Goal: Task Accomplishment & Management: Manage account settings

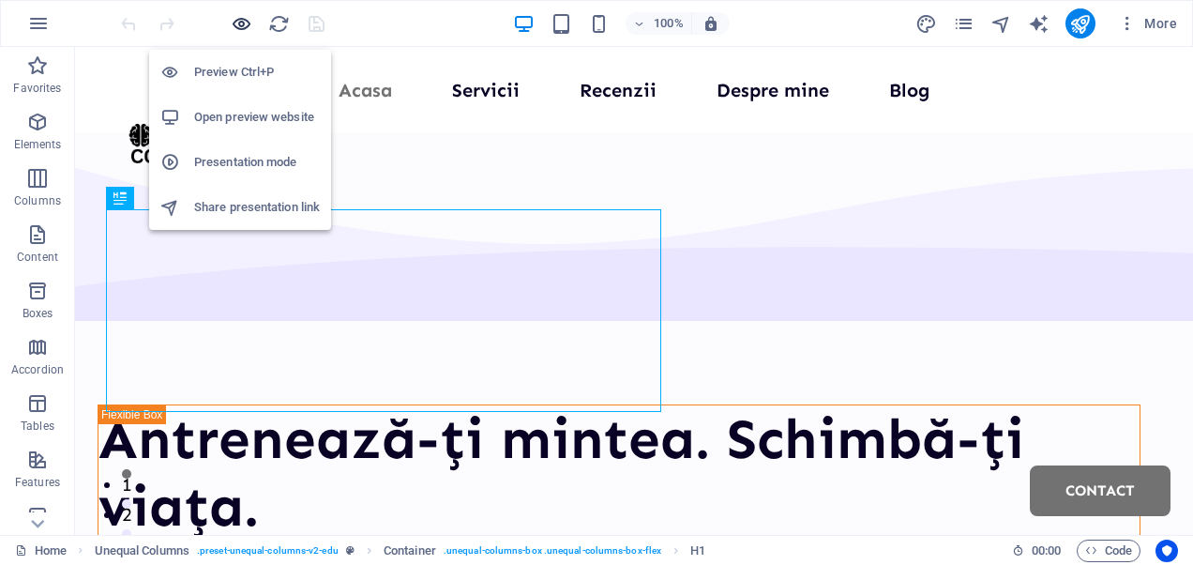
click at [246, 21] on icon "button" at bounding box center [242, 24] width 22 height 22
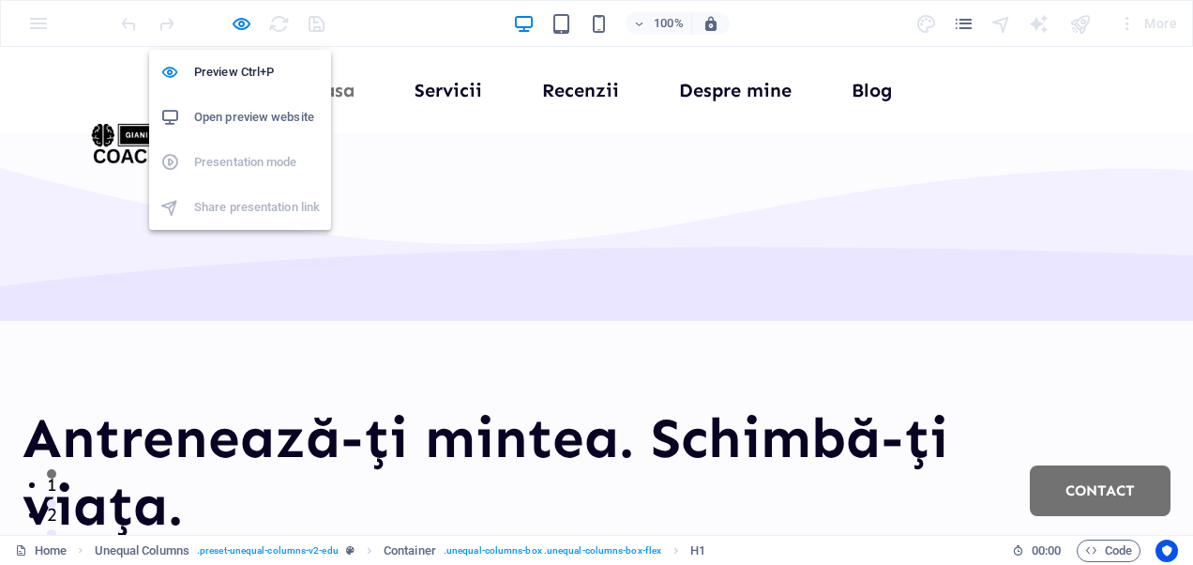
click at [238, 113] on h6 "Open preview website" at bounding box center [257, 117] width 126 height 23
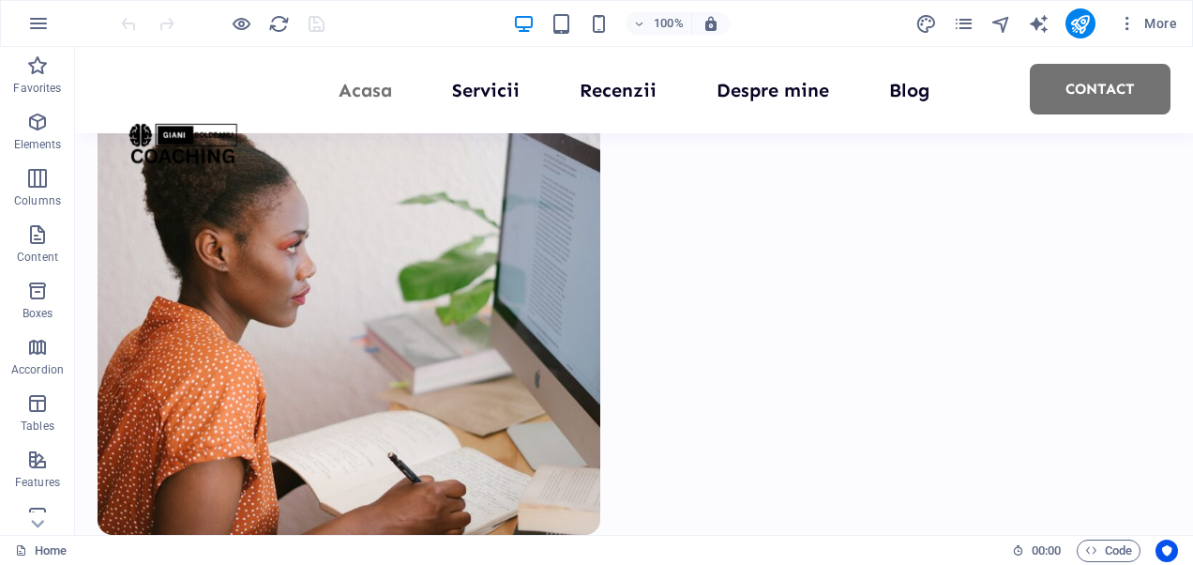
scroll to position [1185, 0]
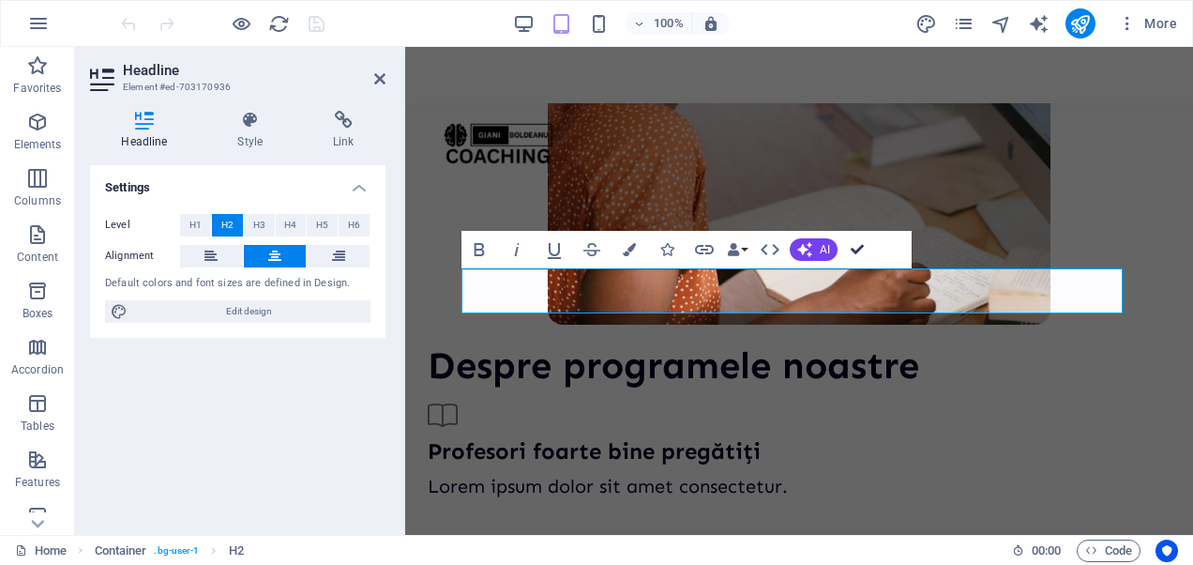
scroll to position [1681, 0]
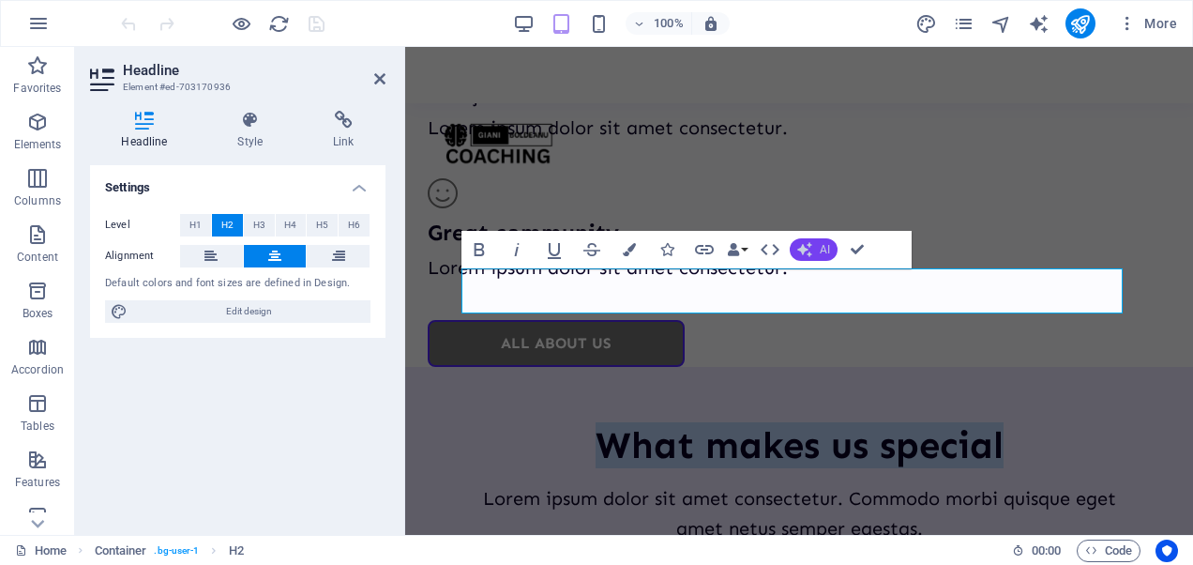
click at [820, 238] on button "AI" at bounding box center [814, 249] width 48 height 23
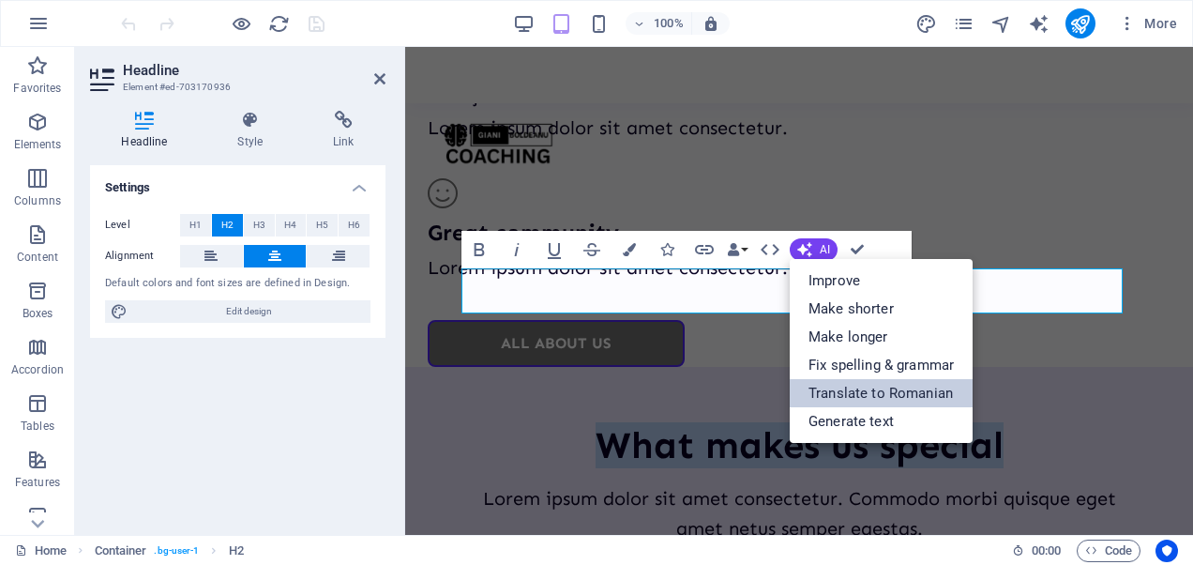
click at [829, 387] on link "Translate to Romanian" at bounding box center [881, 393] width 183 height 28
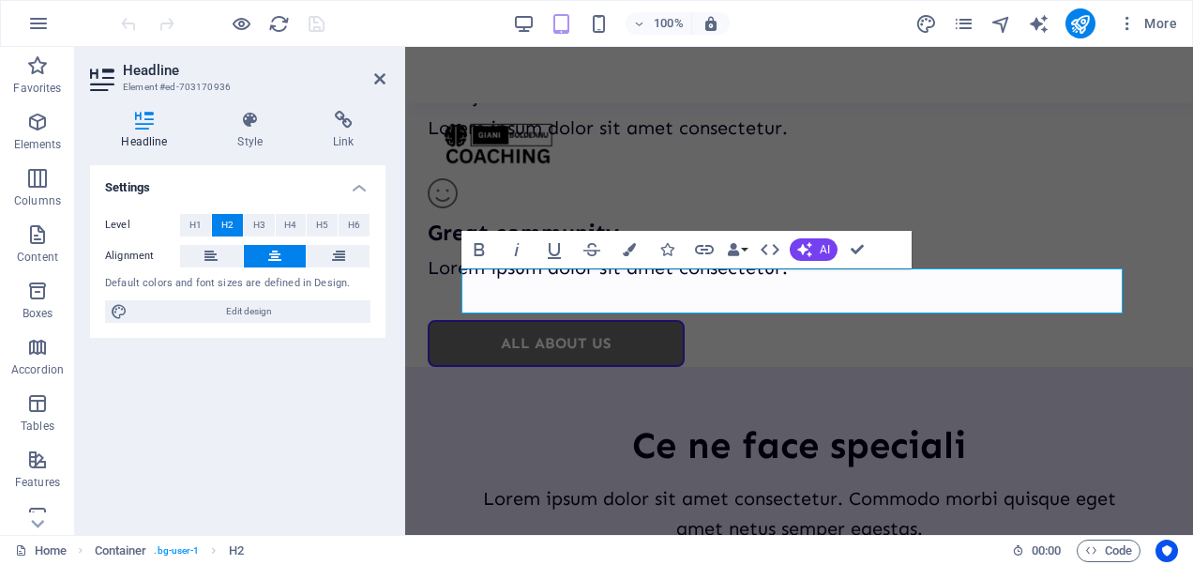
click at [296, 506] on div "Settings Level H1 H2 H3 H4 H5 H6 Alignment Default colors and font sizes are de…" at bounding box center [237, 342] width 295 height 354
drag, startPoint x: 281, startPoint y: 25, endPoint x: 673, endPoint y: 41, distance: 392.3
click at [281, 25] on icon "reload" at bounding box center [279, 24] width 22 height 22
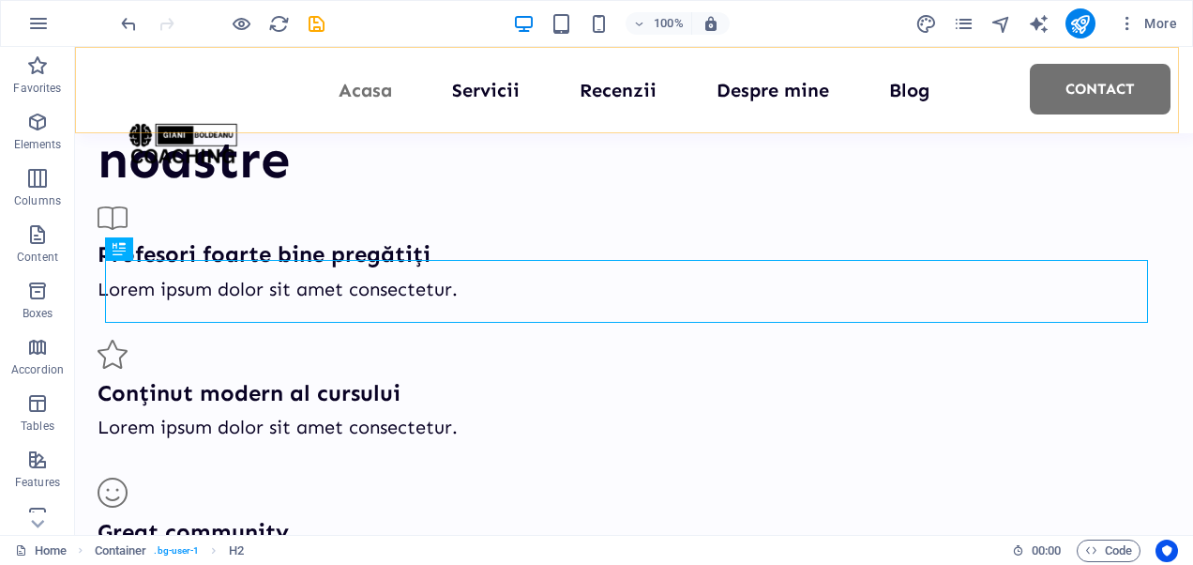
scroll to position [1142, 0]
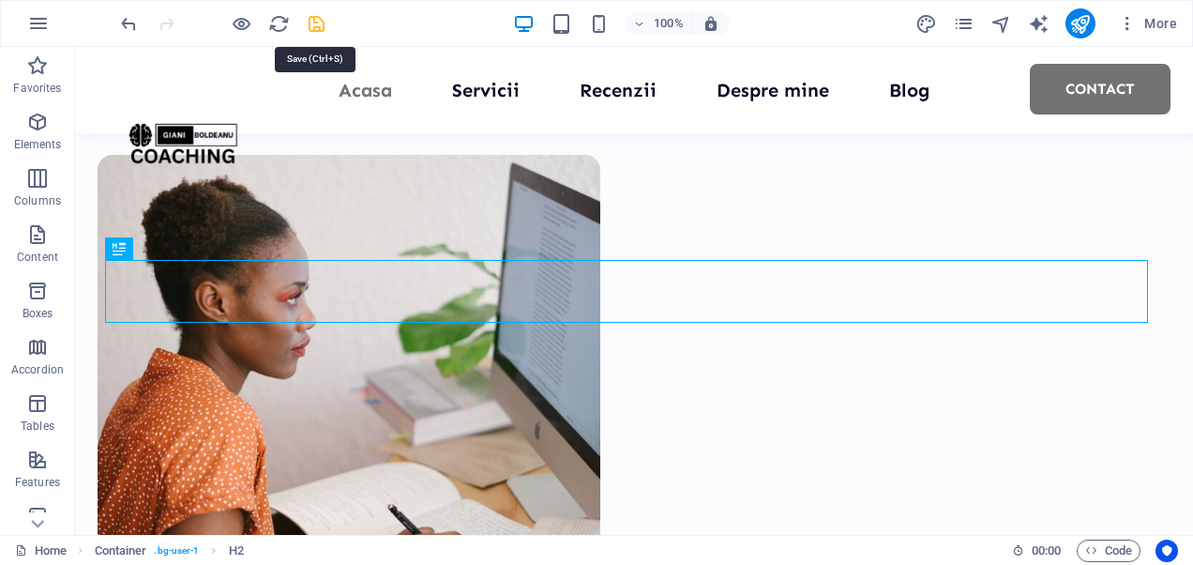
click at [319, 28] on icon "save" at bounding box center [317, 24] width 22 height 22
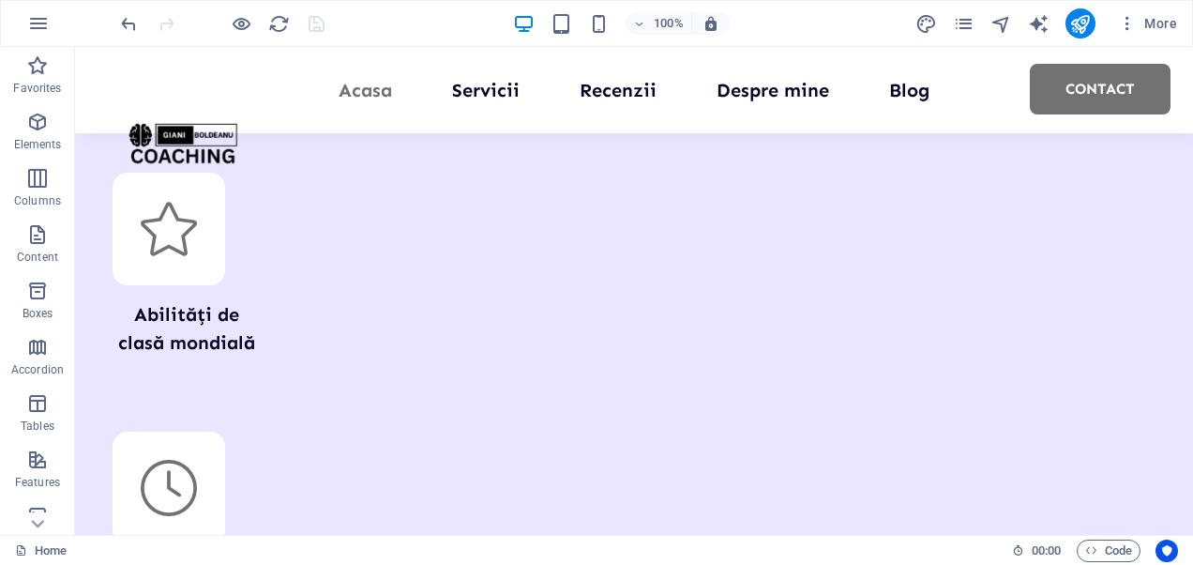
scroll to position [2654, 0]
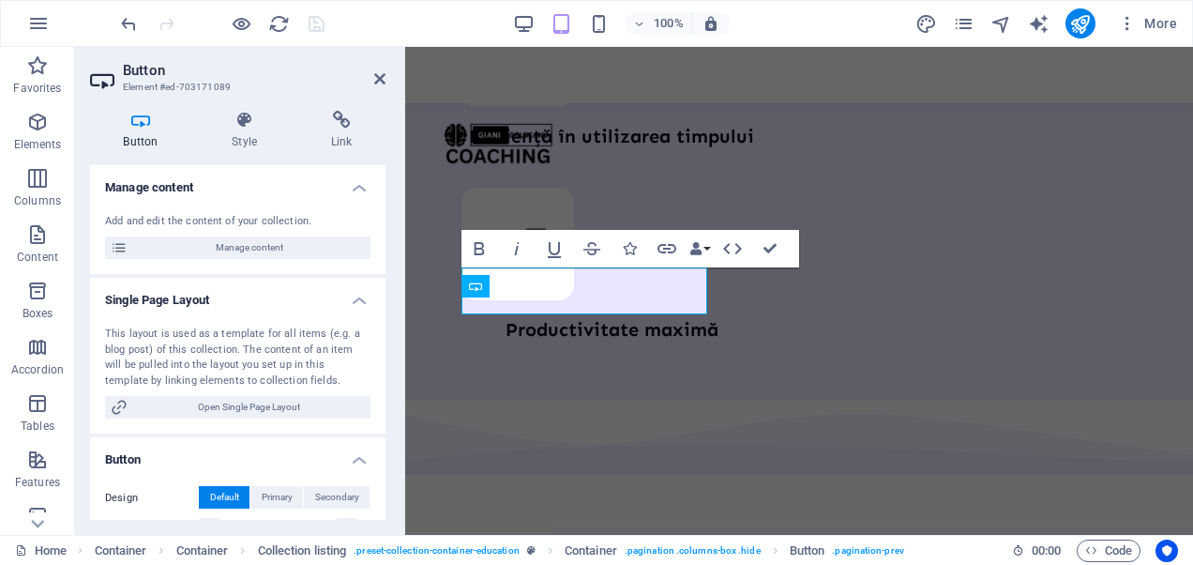
scroll to position [3109, 0]
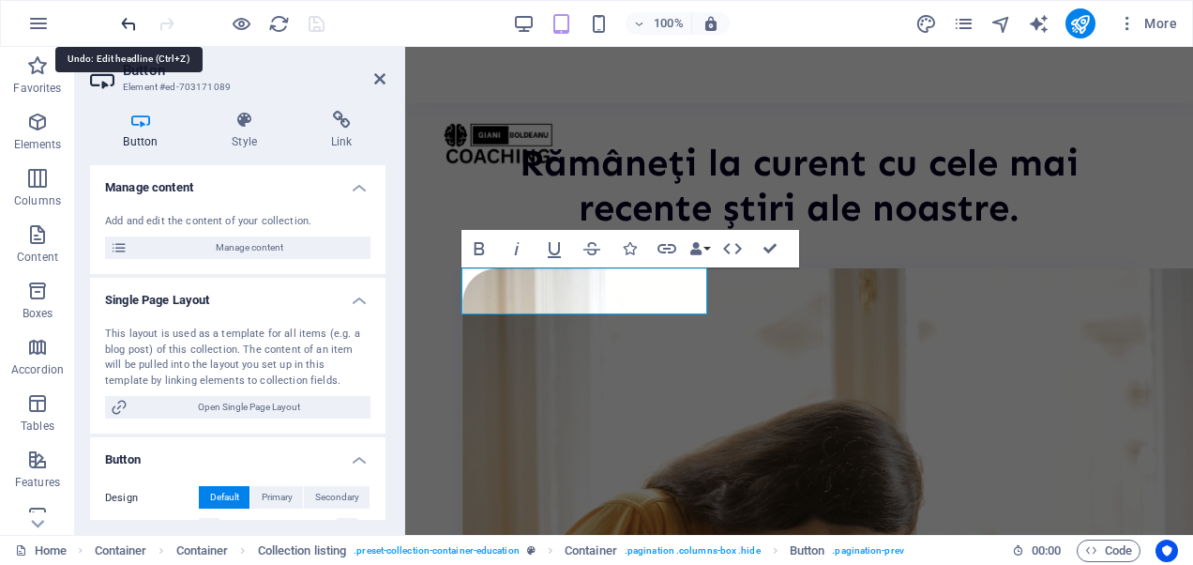
click at [126, 25] on icon "undo" at bounding box center [129, 24] width 22 height 22
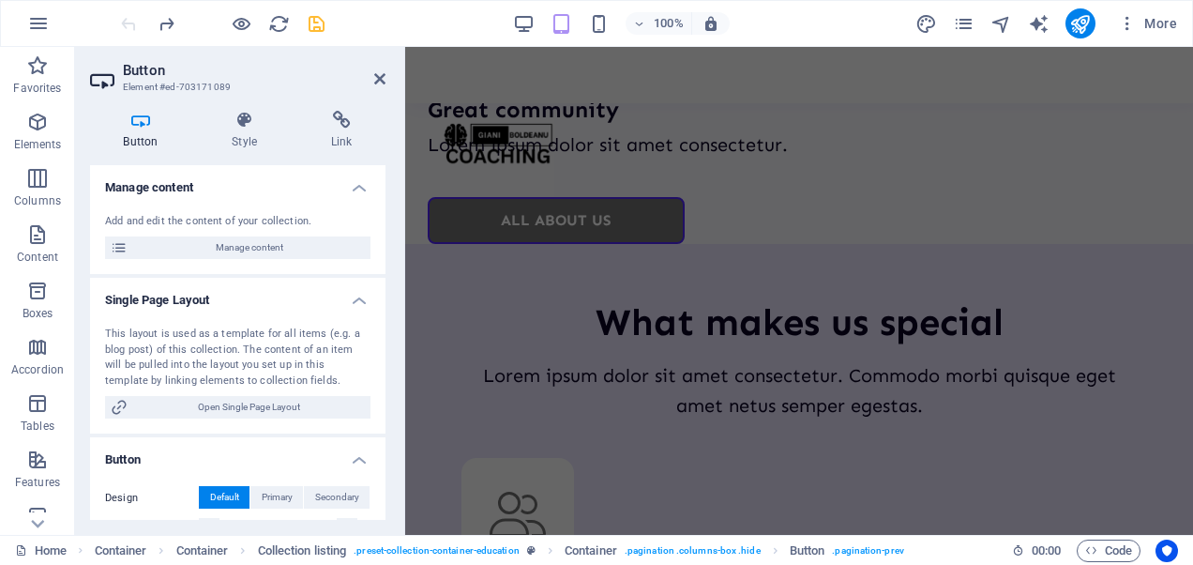
scroll to position [1681, 0]
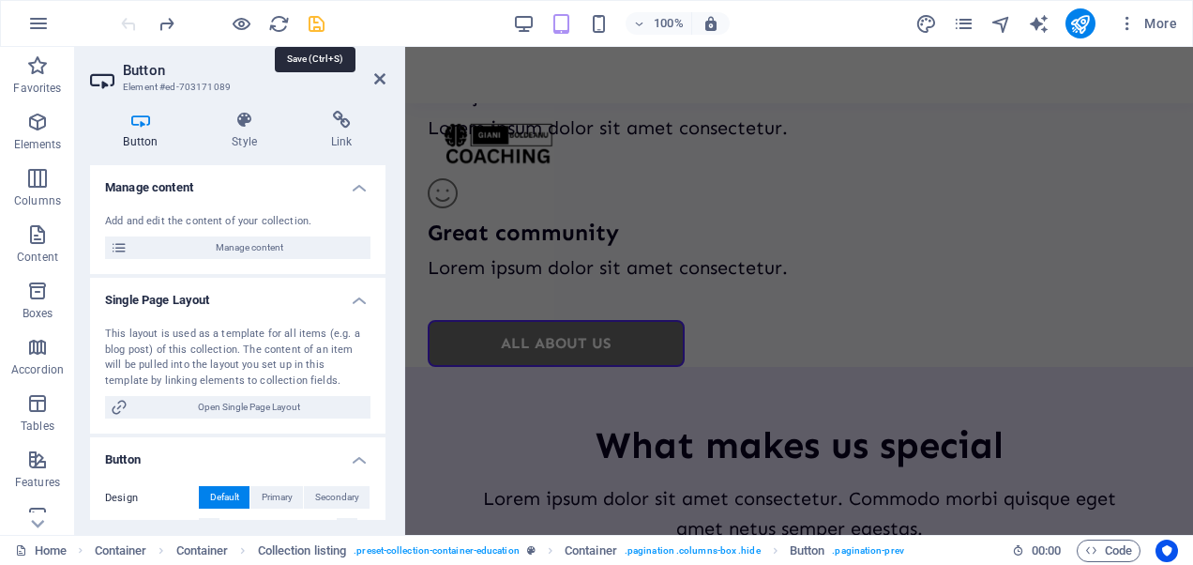
click at [311, 25] on icon "save" at bounding box center [317, 24] width 22 height 22
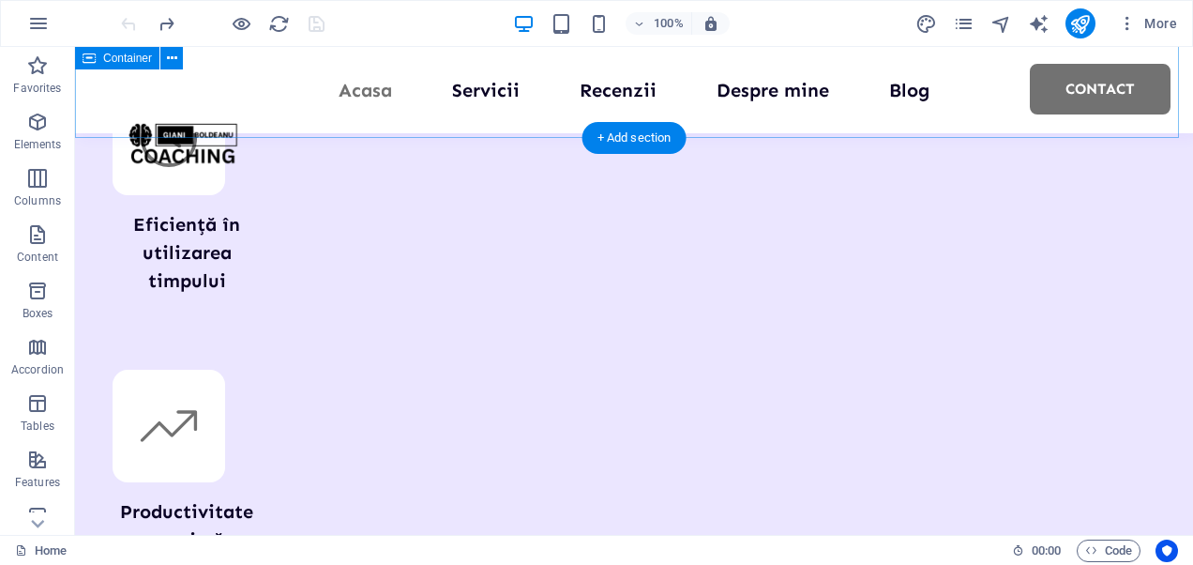
scroll to position [3003, 0]
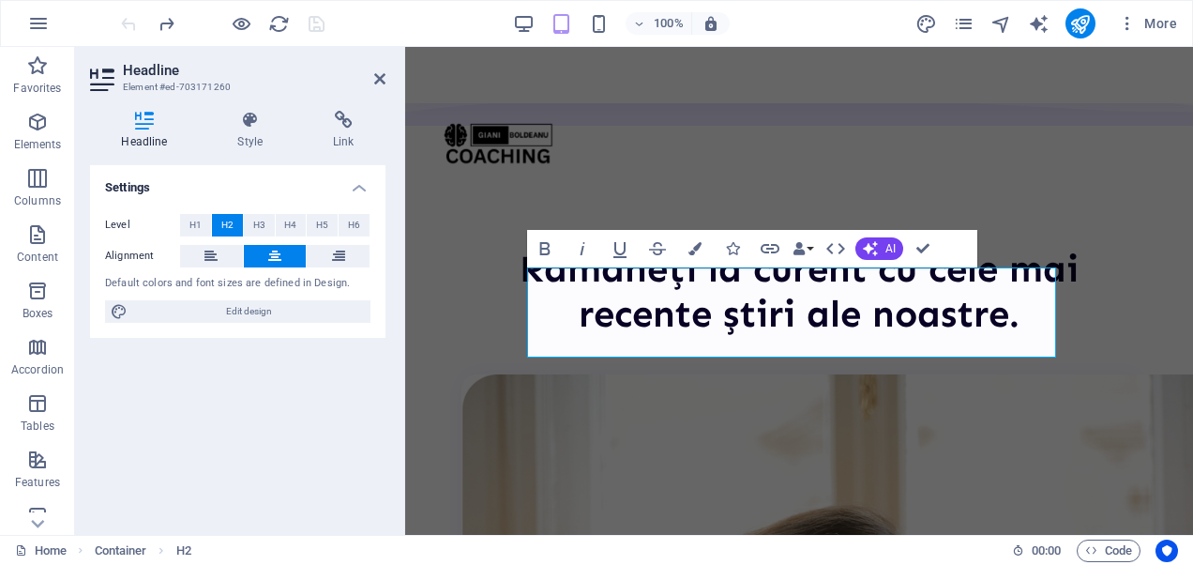
scroll to position [3390, 0]
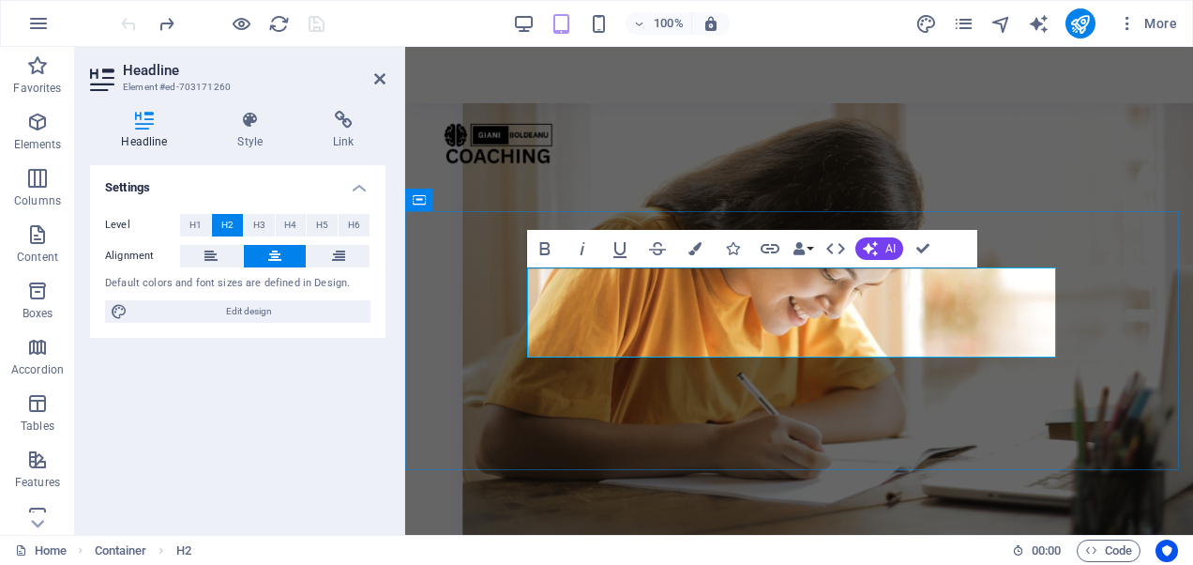
click at [893, 249] on span "AI" at bounding box center [890, 248] width 10 height 11
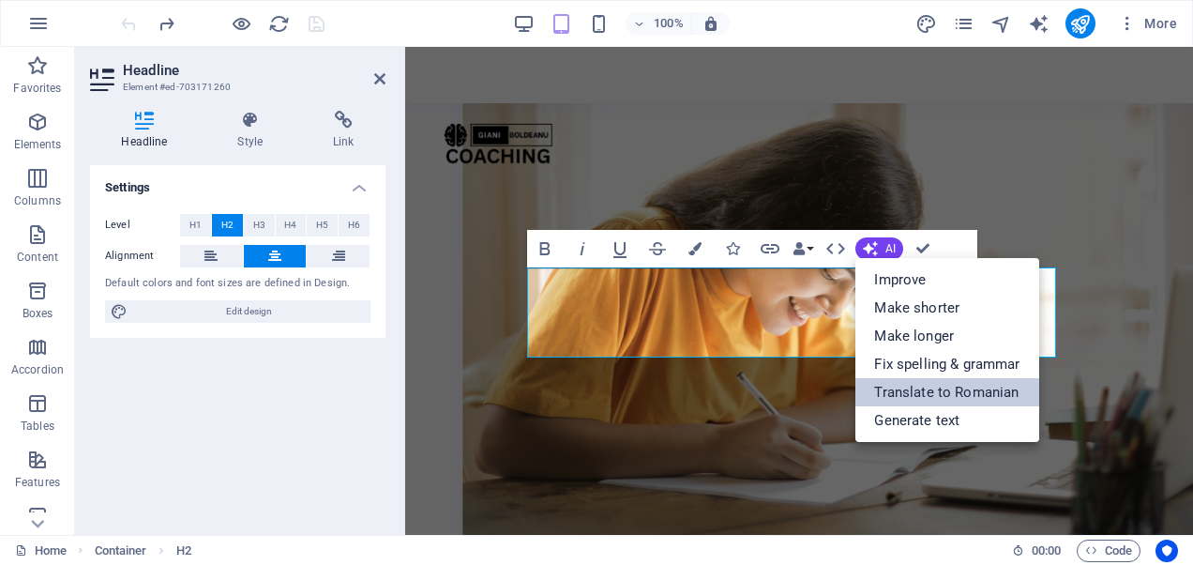
click at [906, 390] on link "Translate to Romanian" at bounding box center [946, 392] width 183 height 28
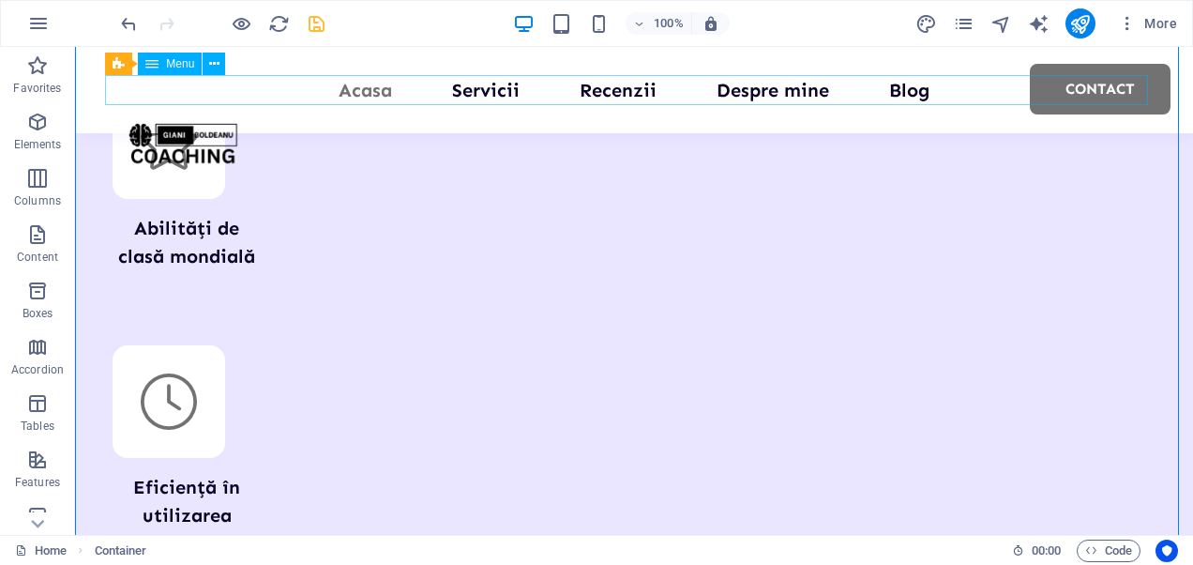
scroll to position [2210, 0]
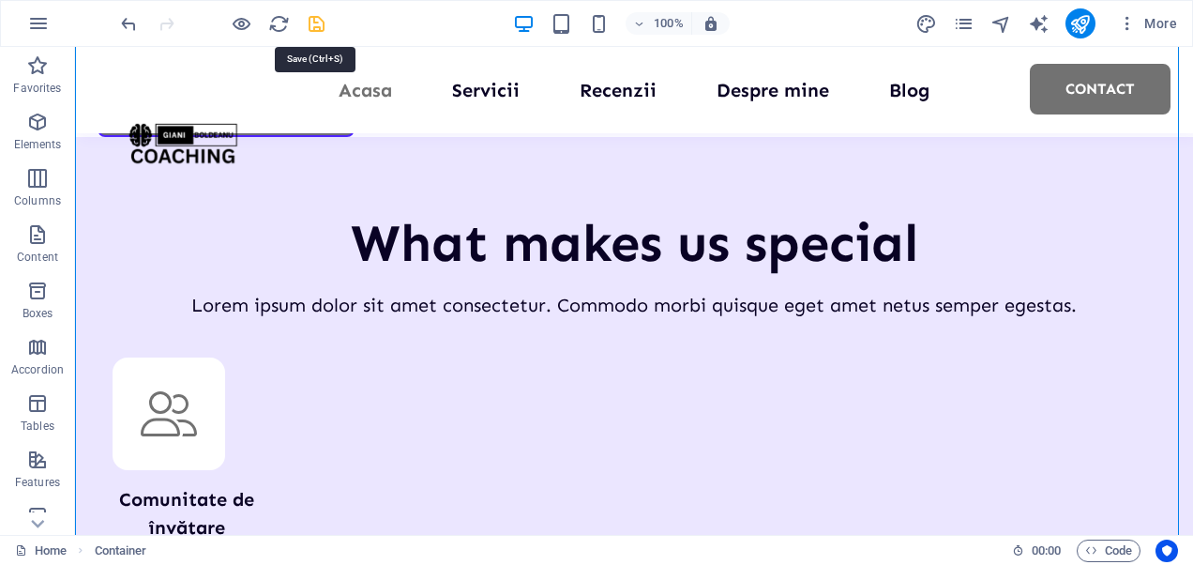
click at [319, 23] on icon "save" at bounding box center [317, 24] width 22 height 22
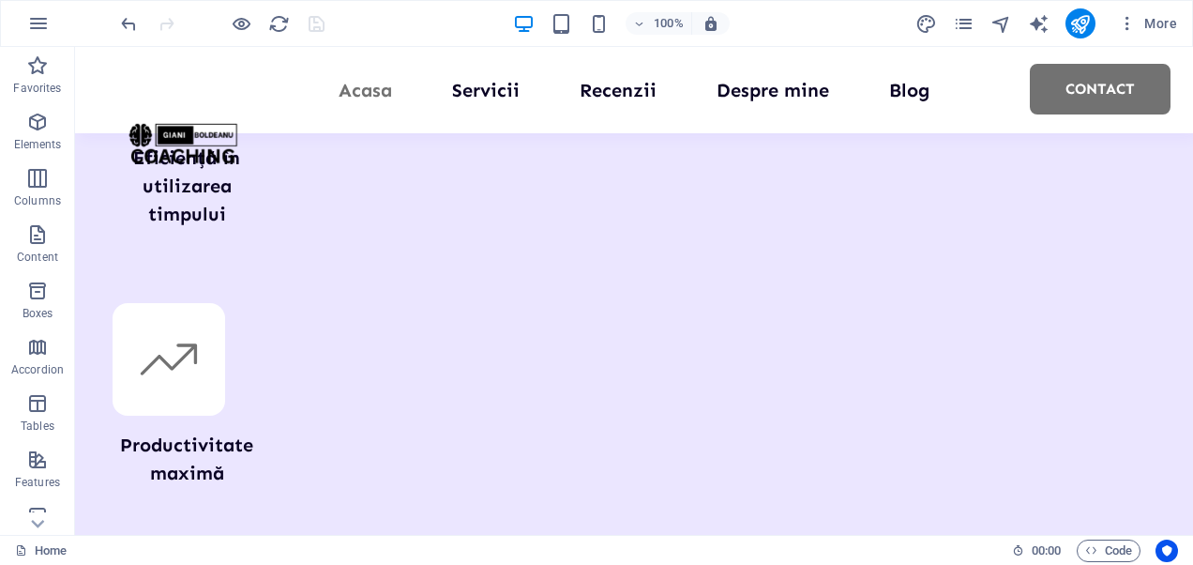
scroll to position [3070, 0]
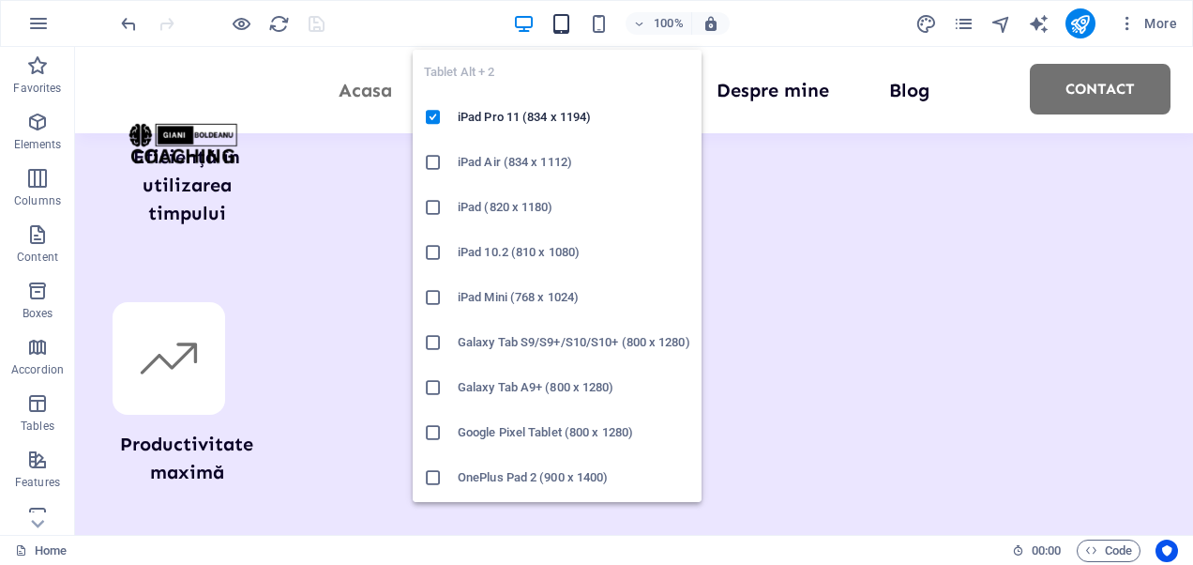
click at [564, 16] on icon "button" at bounding box center [561, 24] width 22 height 22
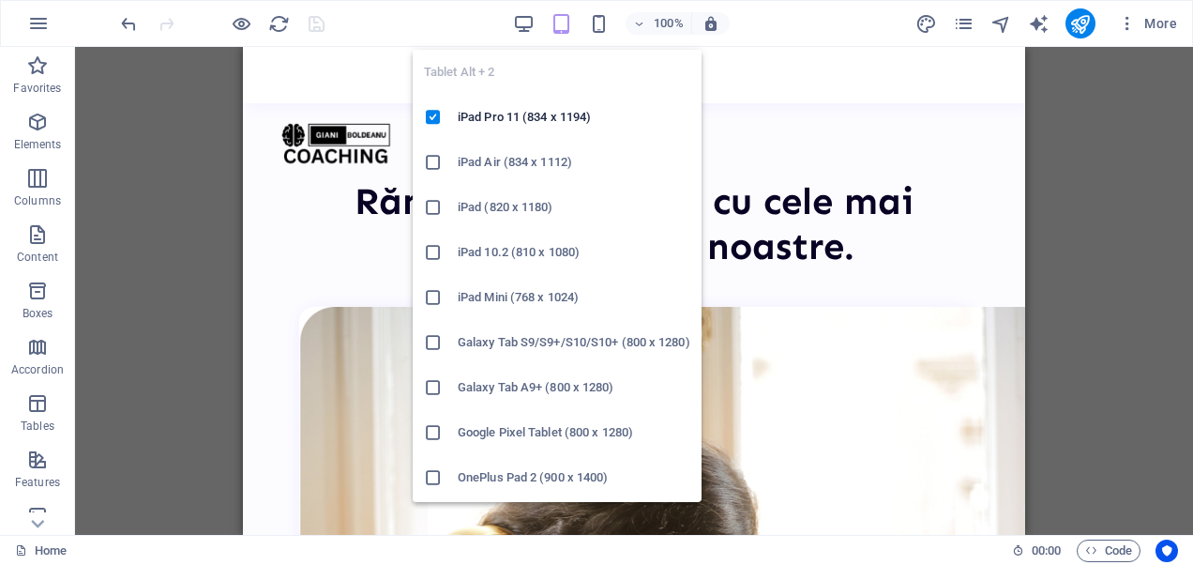
scroll to position [3040, 0]
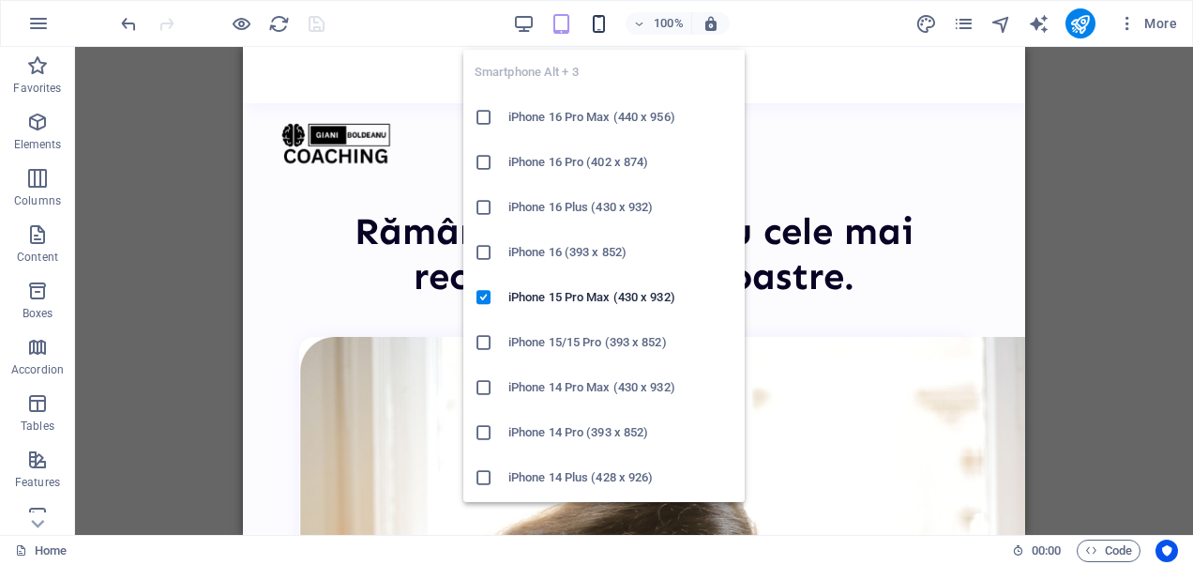
click at [603, 24] on icon "button" at bounding box center [599, 24] width 22 height 22
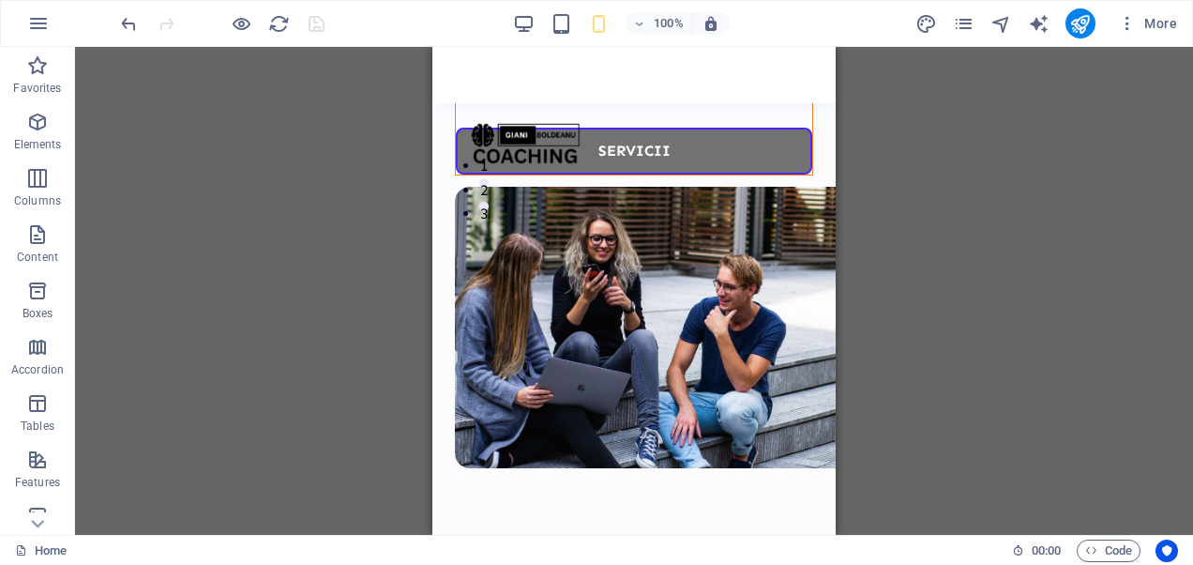
scroll to position [336, 0]
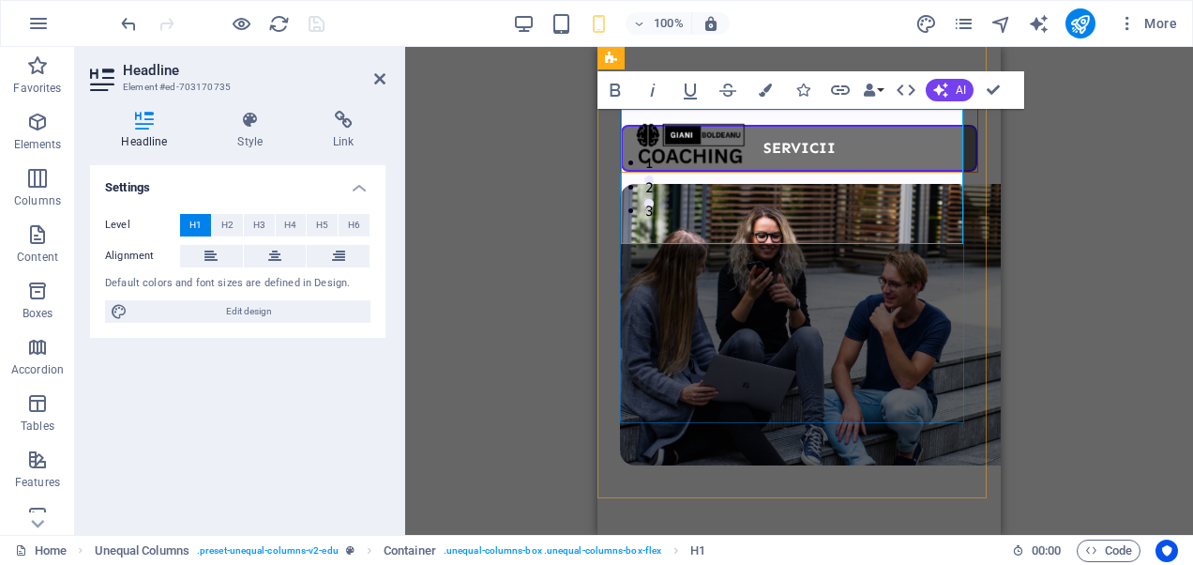
click at [518, 273] on div "Drag here to replace the existing content. Press “Ctrl” if you want to create a…" at bounding box center [799, 291] width 788 height 488
click at [1043, 217] on div "Drag here to replace the existing content. Press “Ctrl” if you want to create a…" at bounding box center [799, 291] width 788 height 488
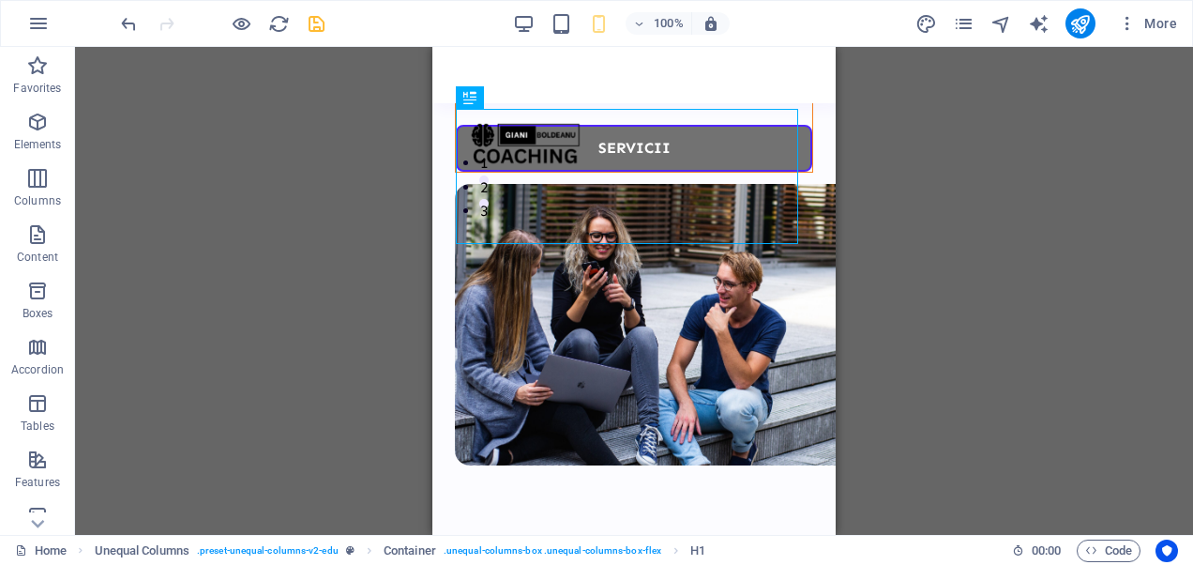
click at [314, 10] on div at bounding box center [222, 23] width 210 height 30
click at [314, 26] on icon "save" at bounding box center [317, 24] width 22 height 22
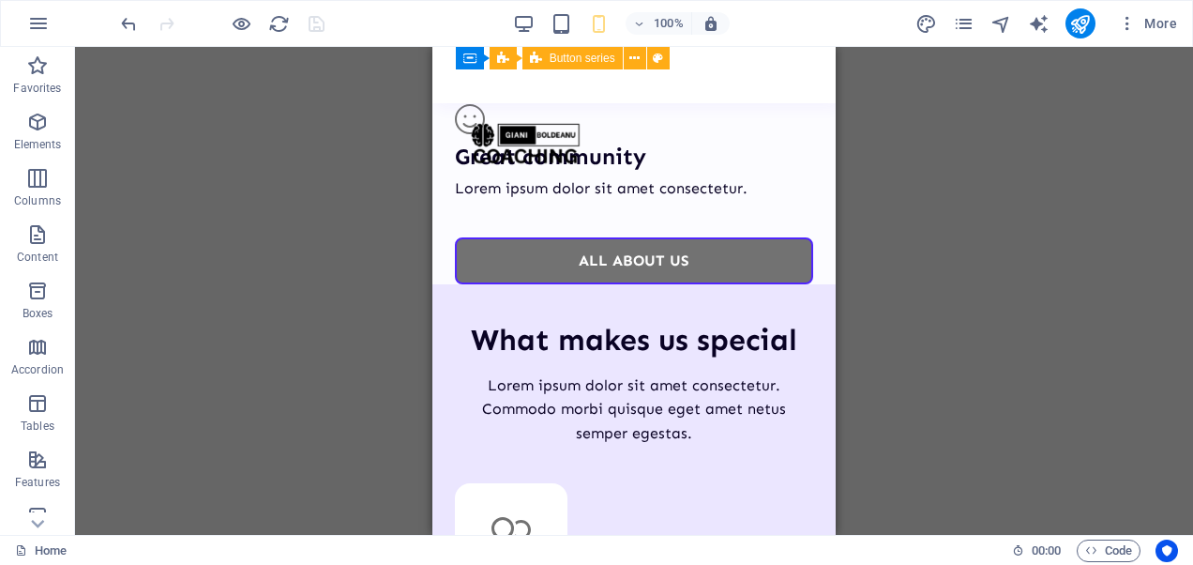
scroll to position [1316, 0]
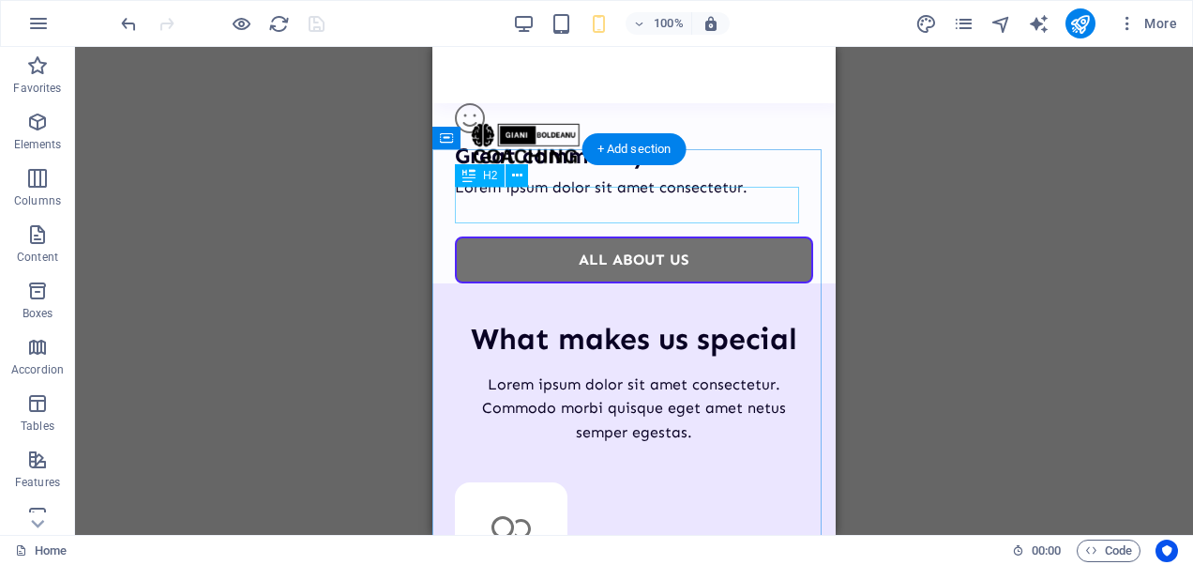
click at [609, 321] on div "What makes us special" at bounding box center [634, 339] width 358 height 36
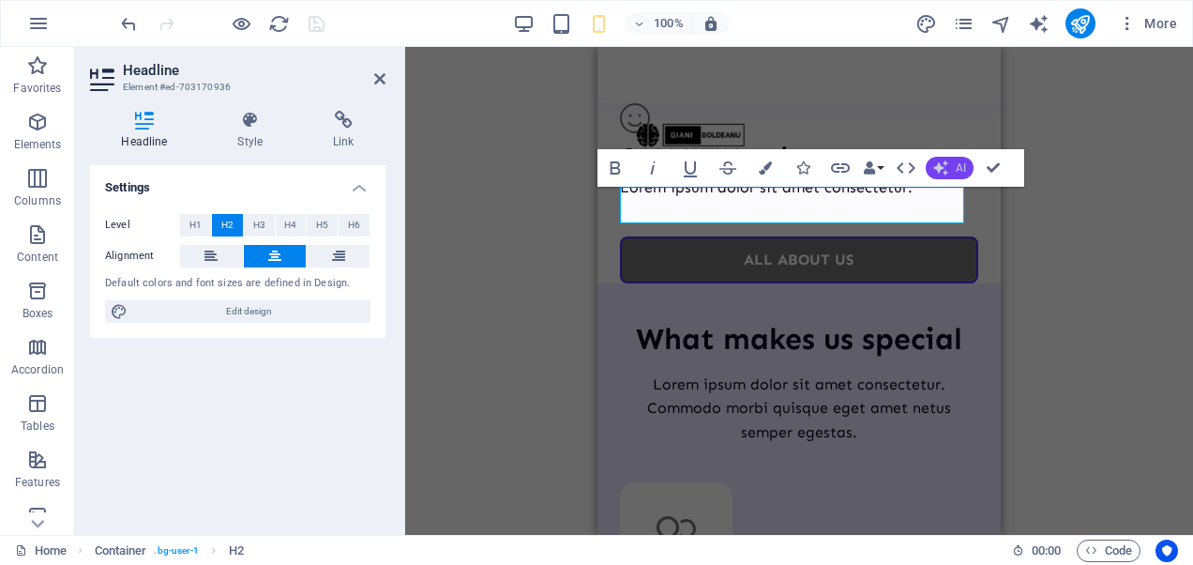
click at [959, 165] on span "AI" at bounding box center [961, 167] width 10 height 11
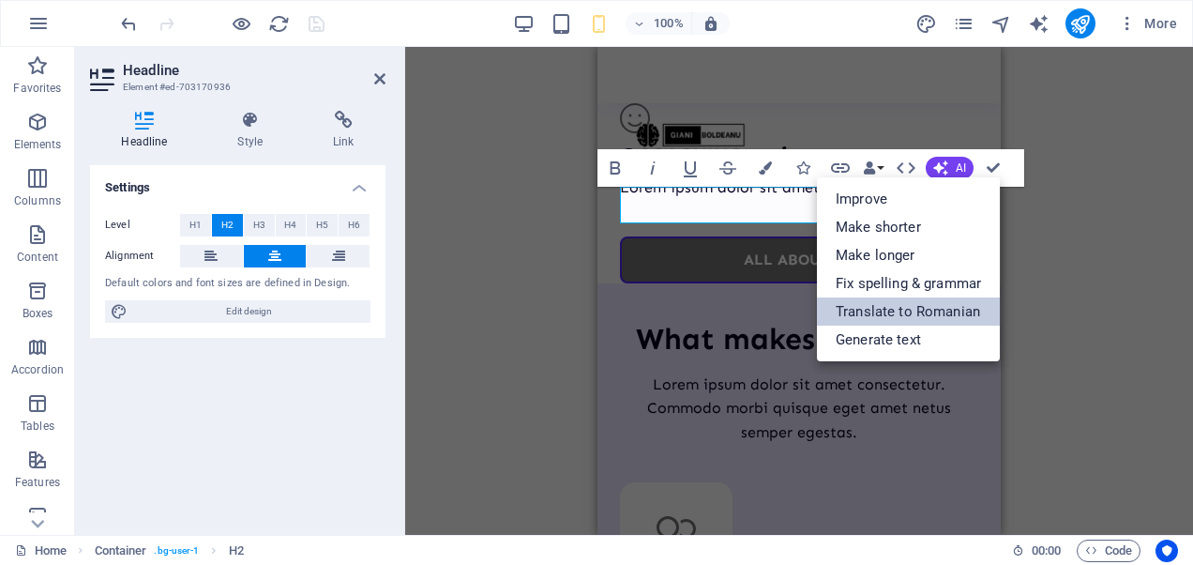
click at [900, 311] on link "Translate to Romanian" at bounding box center [908, 311] width 183 height 28
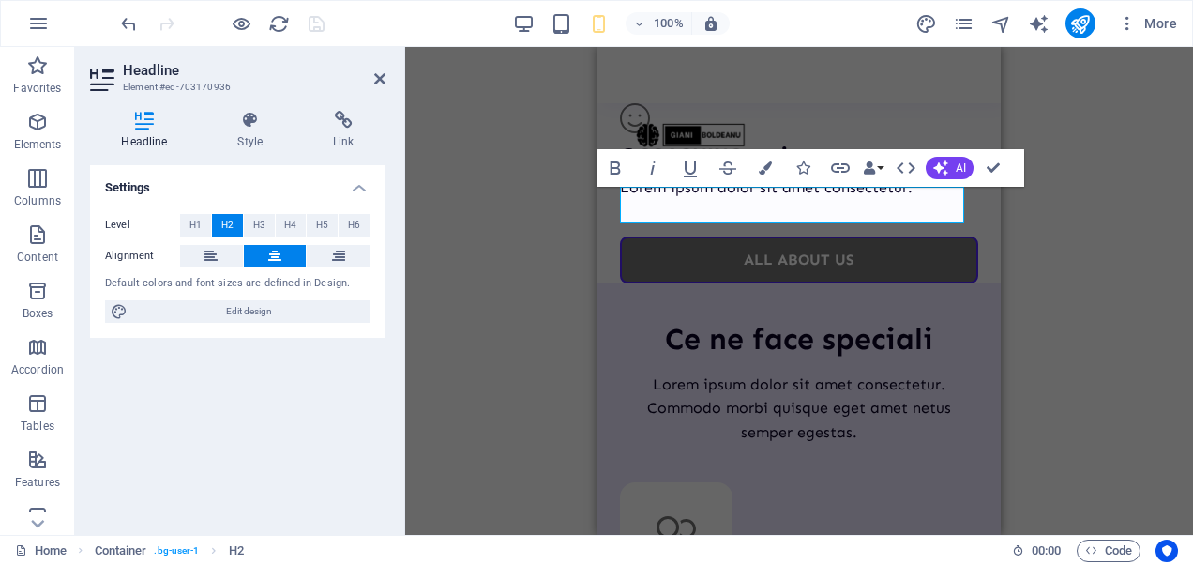
click at [1090, 297] on div "H1 Unequal Columns Unequal Columns Container Container Image Container Containe…" at bounding box center [799, 291] width 788 height 488
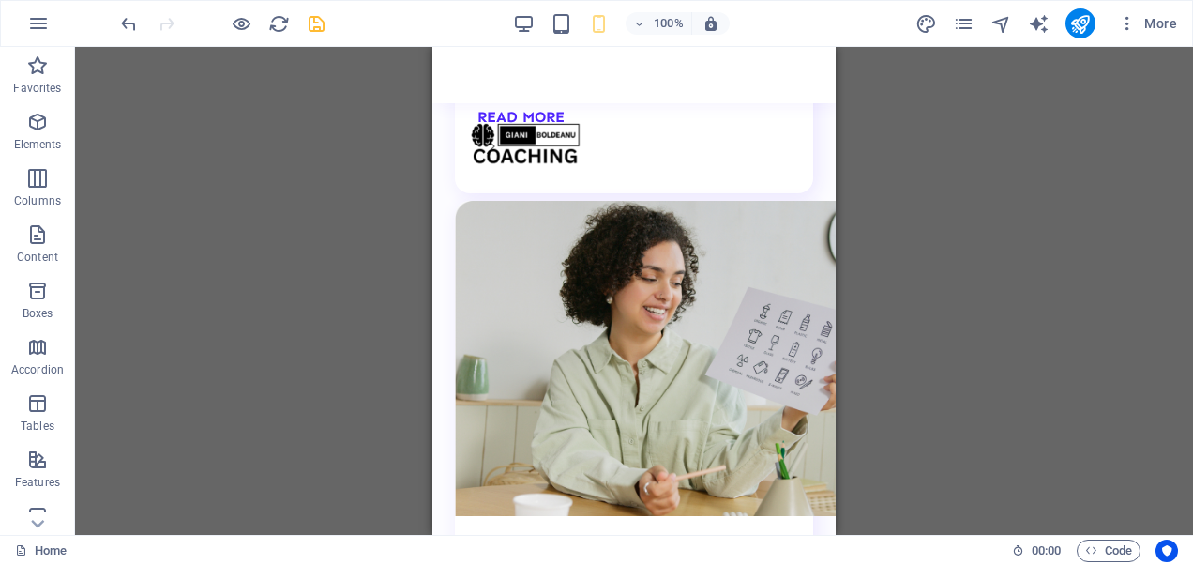
scroll to position [3864, 0]
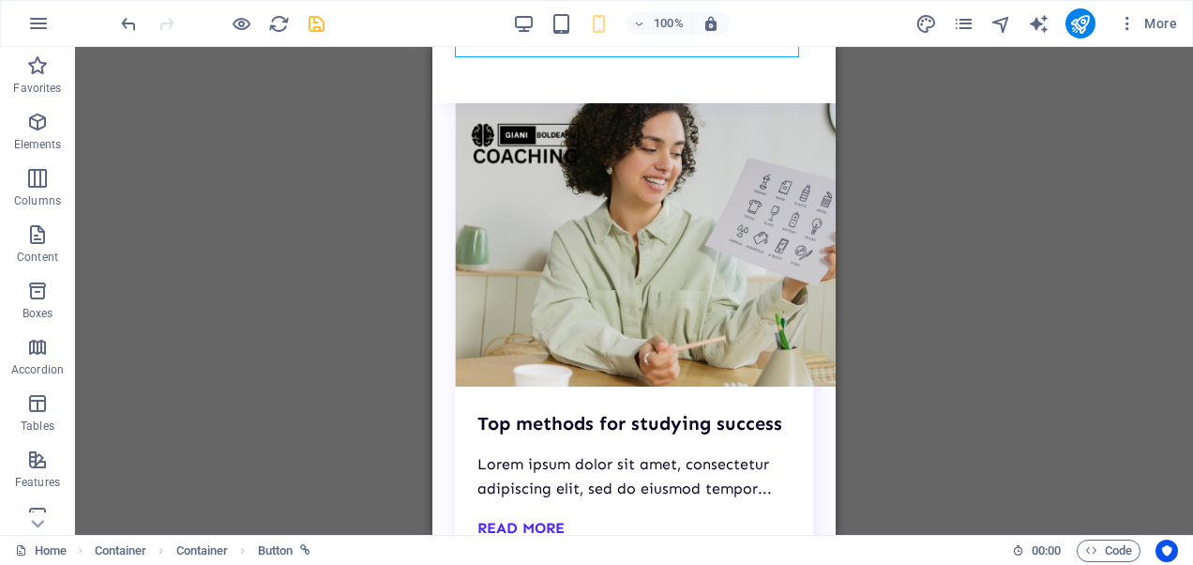
scroll to position [3996, 0]
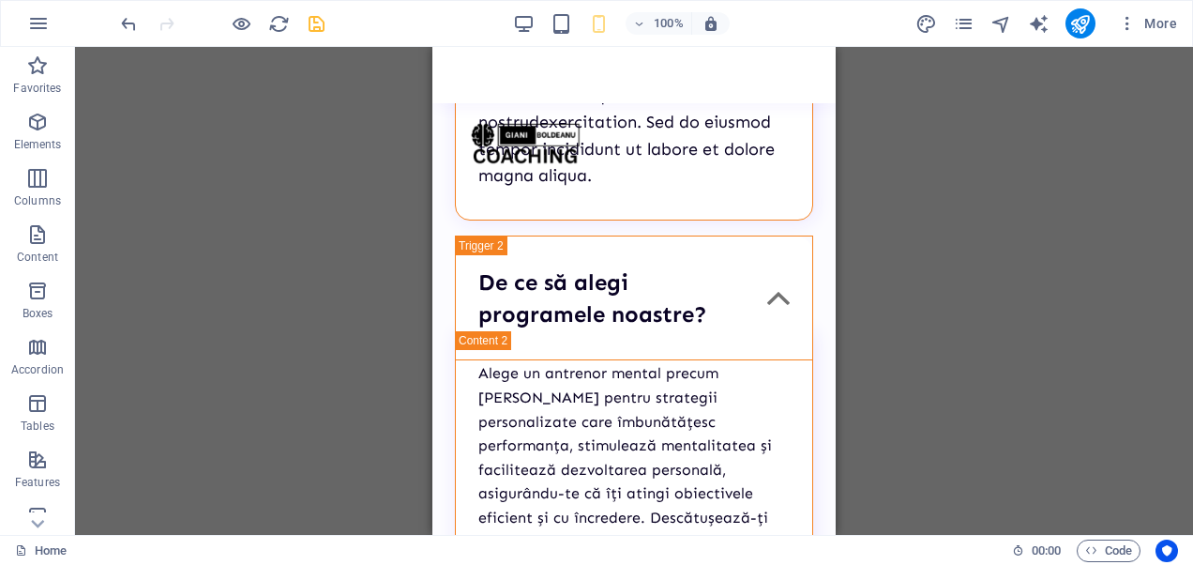
scroll to position [6422, 0]
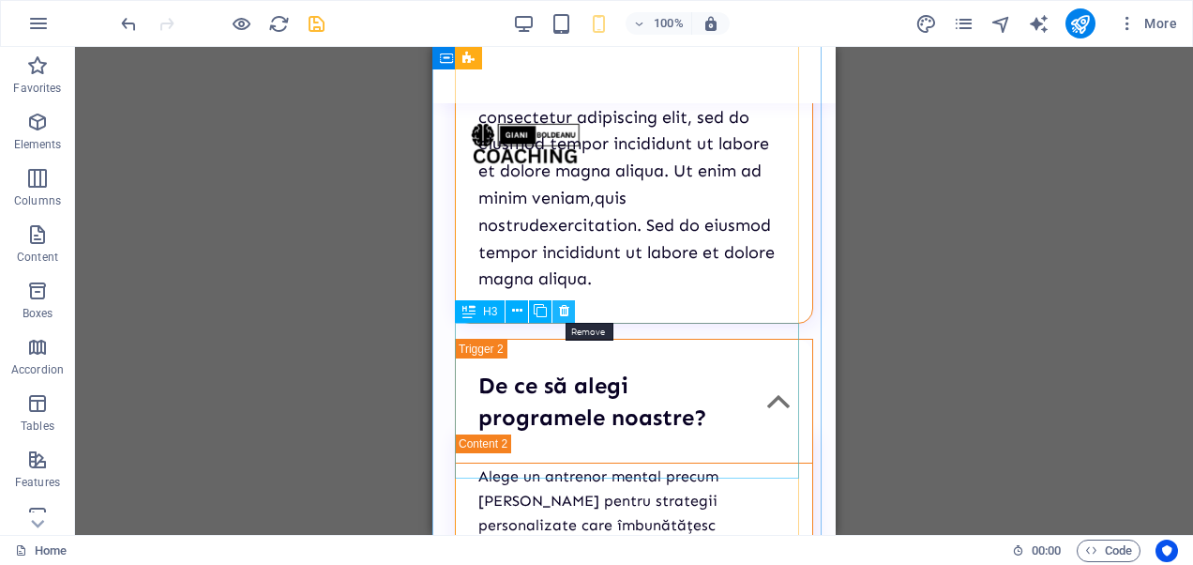
click at [563, 311] on icon at bounding box center [564, 311] width 10 height 20
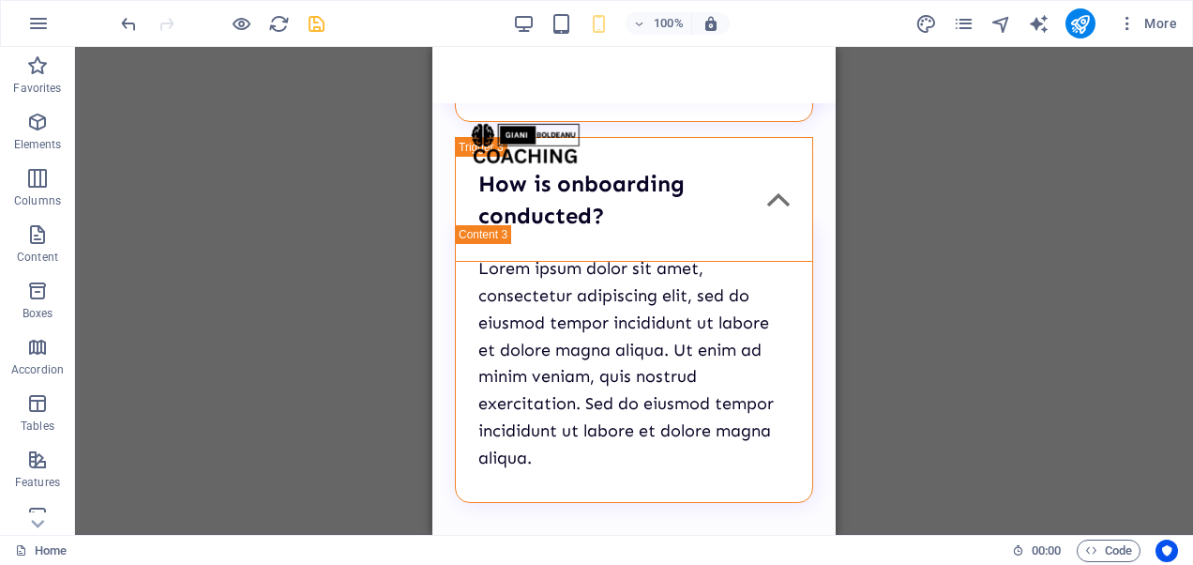
scroll to position [6999, 0]
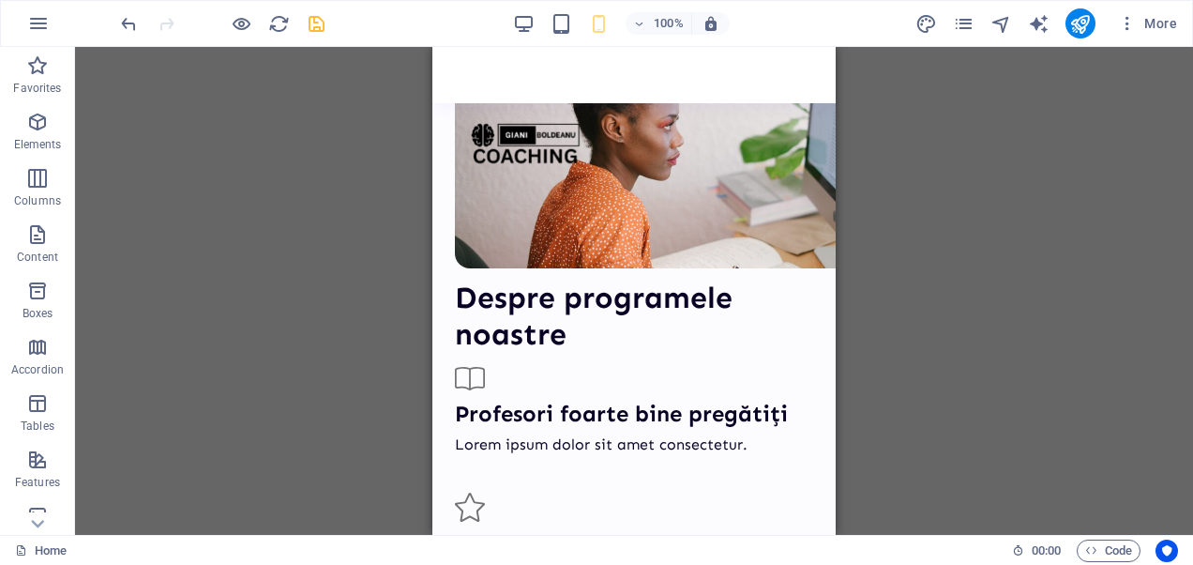
scroll to position [0, 0]
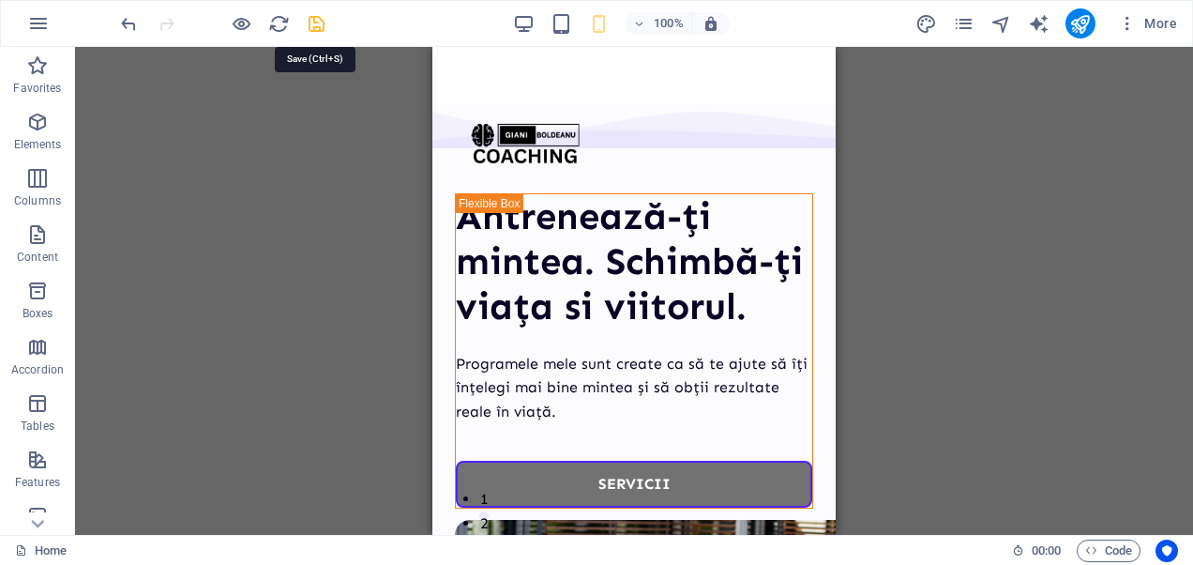
click at [311, 27] on icon "save" at bounding box center [317, 24] width 22 height 22
click at [962, 19] on icon "pages" at bounding box center [964, 24] width 22 height 22
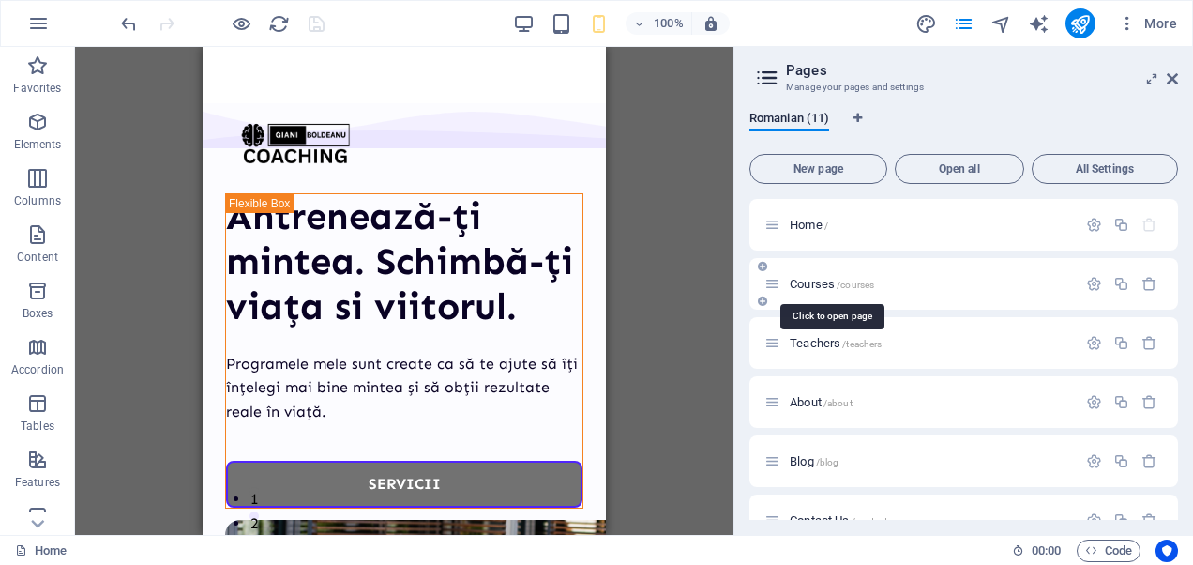
click at [803, 289] on span "Courses /courses" at bounding box center [832, 284] width 84 height 14
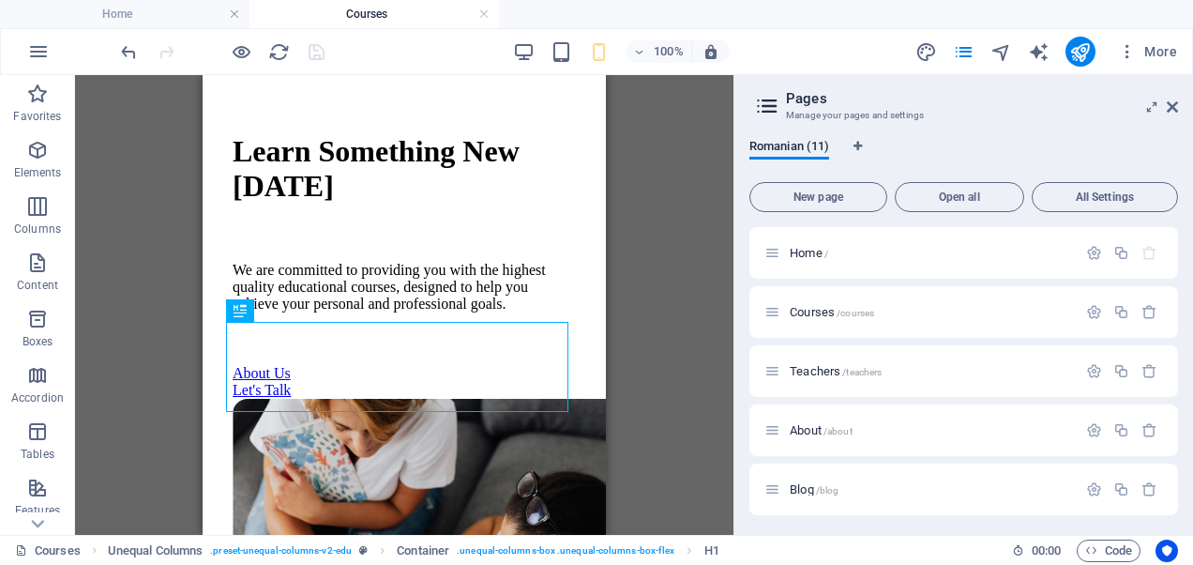
scroll to position [236, 0]
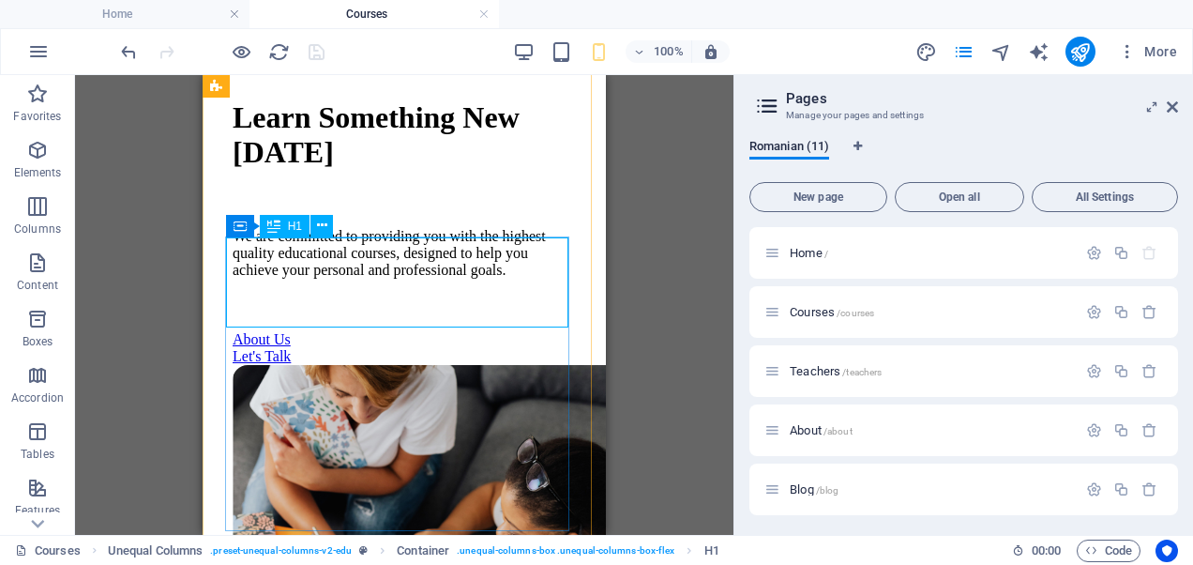
click at [439, 170] on div "Learn Something New [DATE]" at bounding box center [404, 134] width 343 height 69
click at [322, 228] on icon at bounding box center [322, 226] width 10 height 20
click at [315, 227] on button at bounding box center [321, 226] width 23 height 23
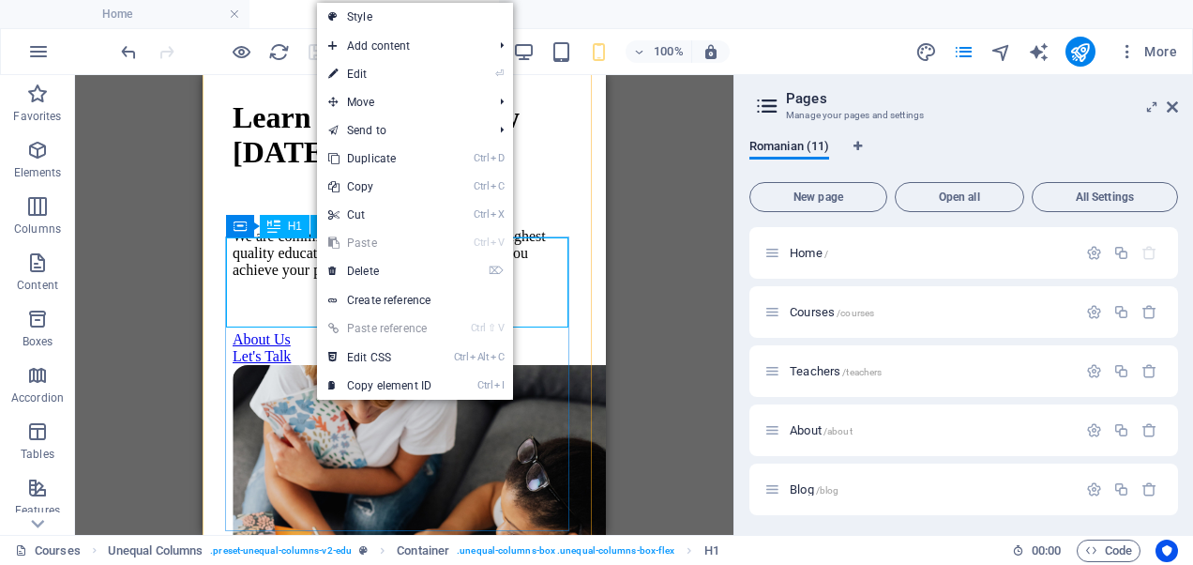
click at [283, 170] on div "Learn Something New [DATE]" at bounding box center [404, 134] width 343 height 69
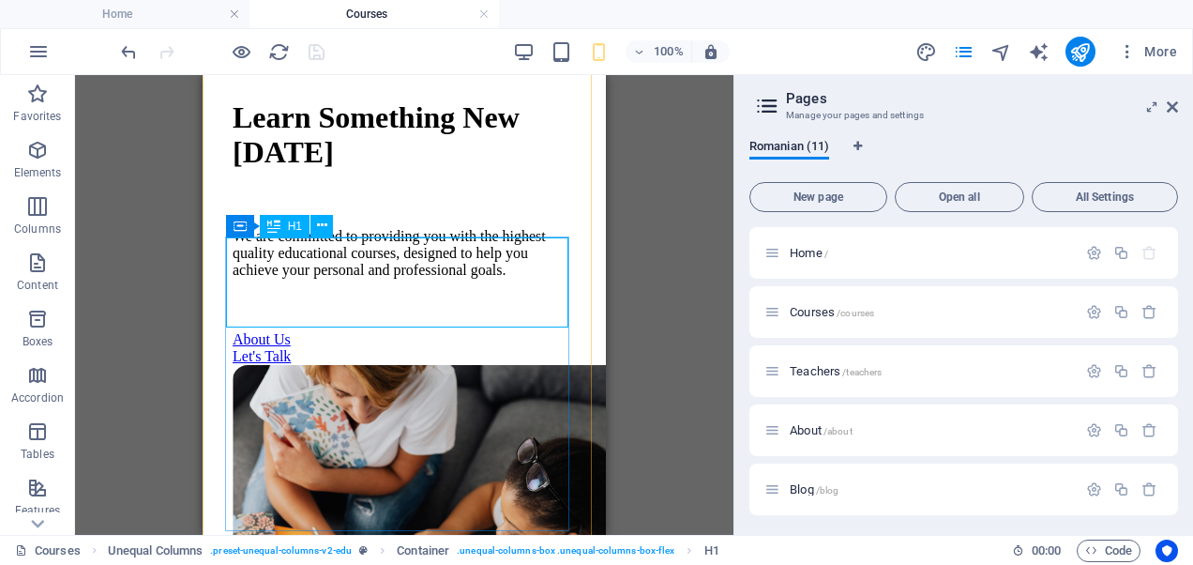
click at [283, 170] on div "Learn Something New [DATE]" at bounding box center [404, 134] width 343 height 69
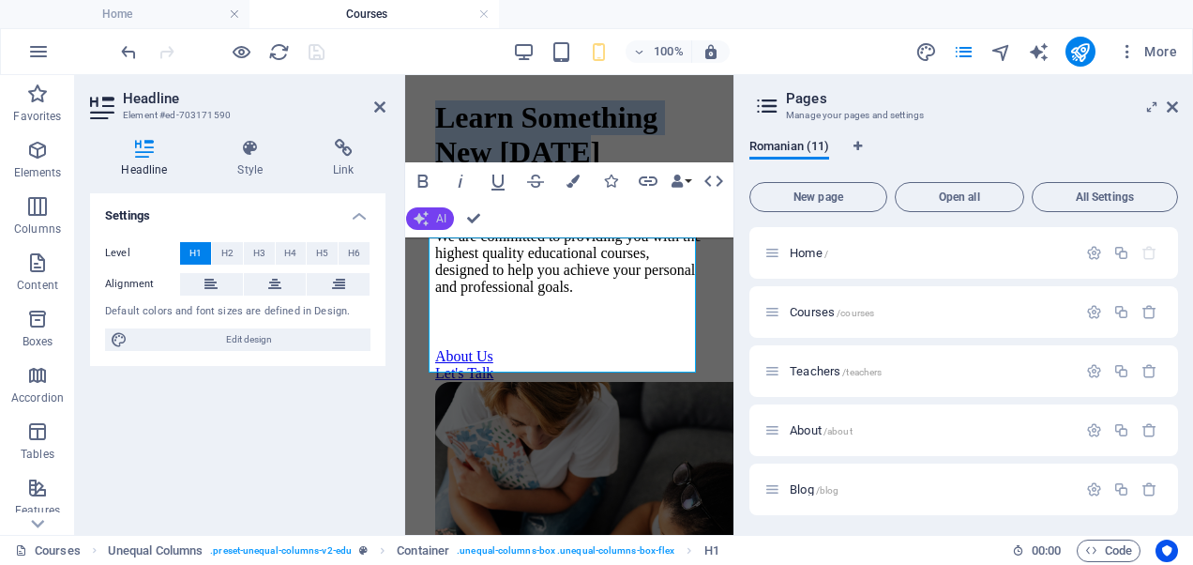
click at [445, 216] on span "AI" at bounding box center [441, 218] width 10 height 11
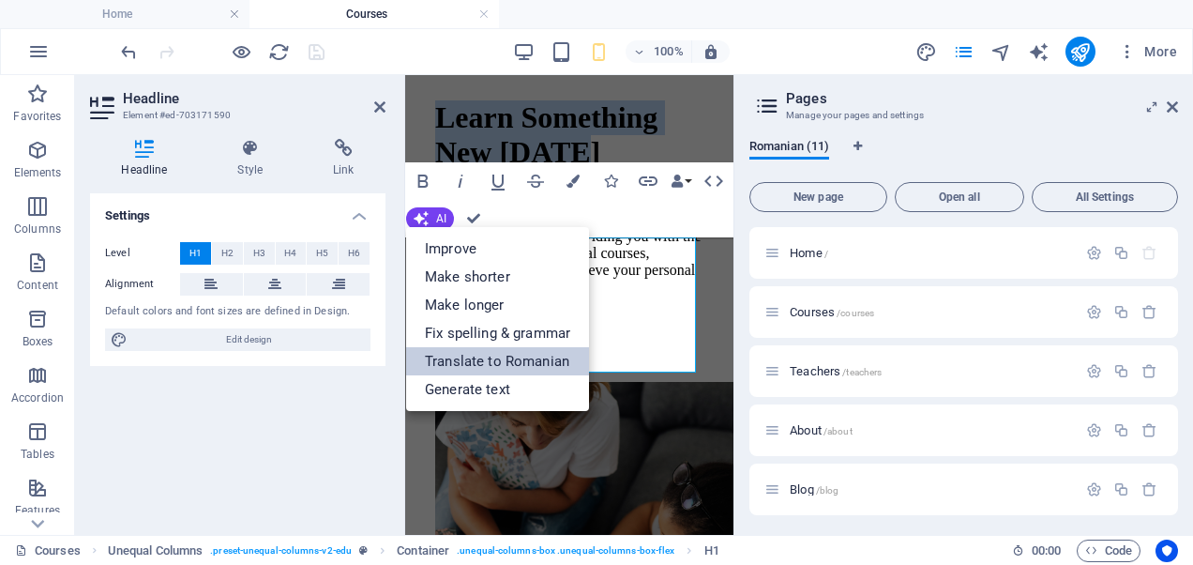
click at [486, 356] on link "Translate to Romanian" at bounding box center [497, 361] width 183 height 28
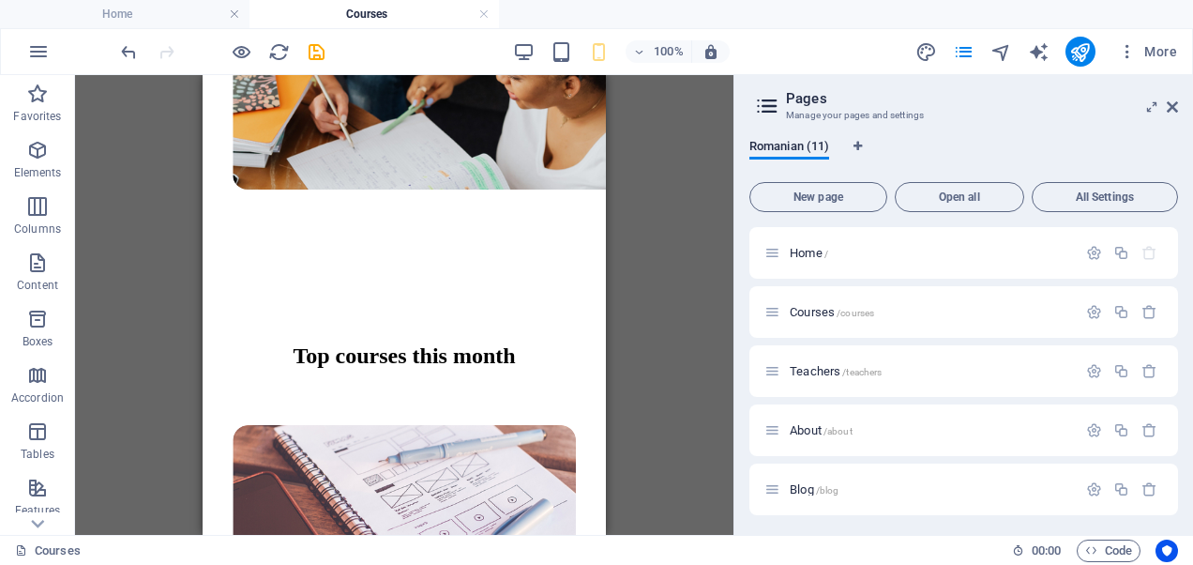
scroll to position [641, 0]
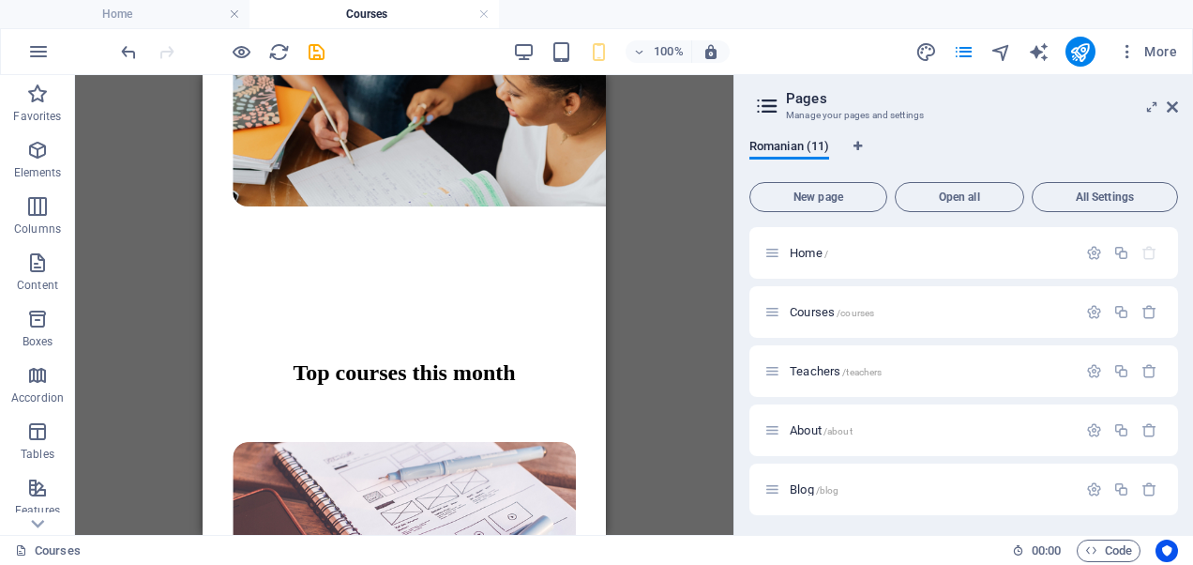
drag, startPoint x: 600, startPoint y: 113, endPoint x: 809, endPoint y: 203, distance: 227.7
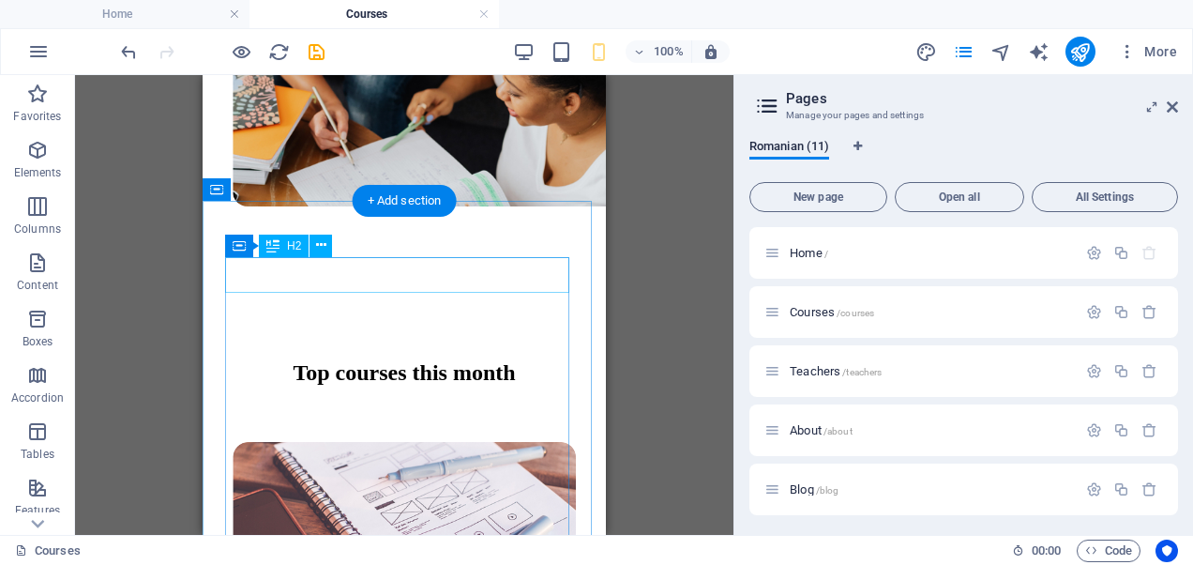
click at [330, 360] on div "Top courses this month" at bounding box center [404, 372] width 343 height 25
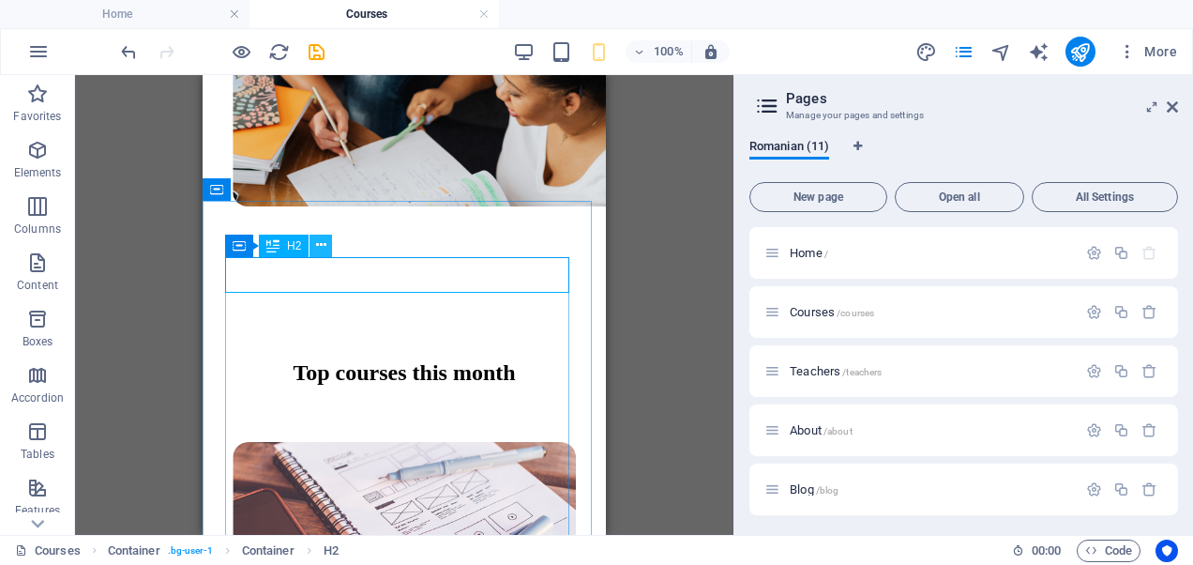
click at [323, 249] on icon at bounding box center [321, 245] width 10 height 20
click at [293, 360] on div "Top courses this month" at bounding box center [404, 372] width 343 height 25
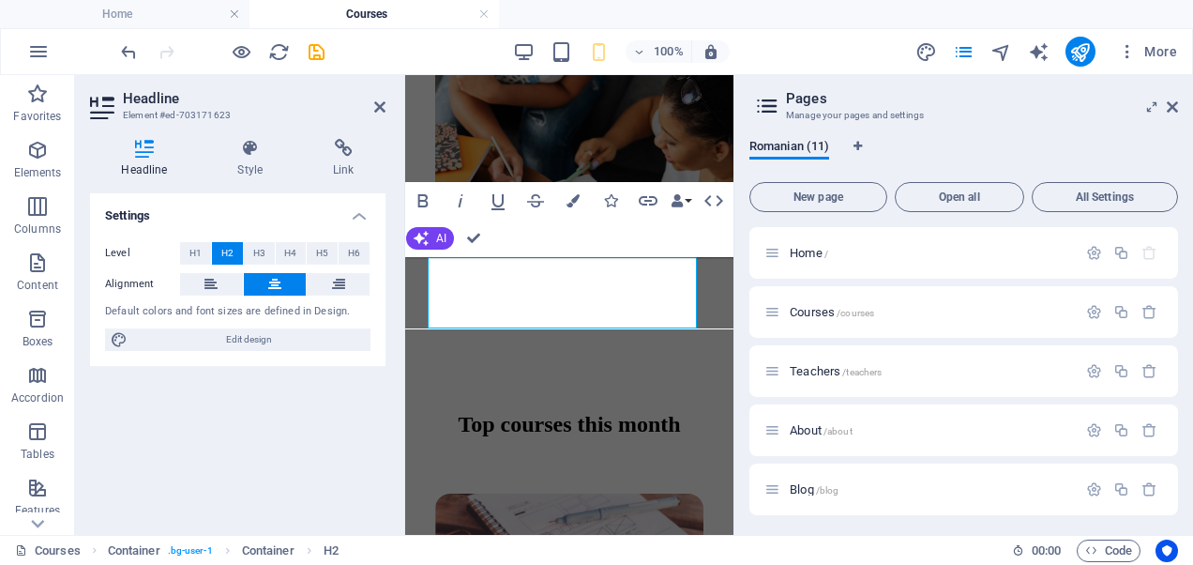
scroll to position [711, 0]
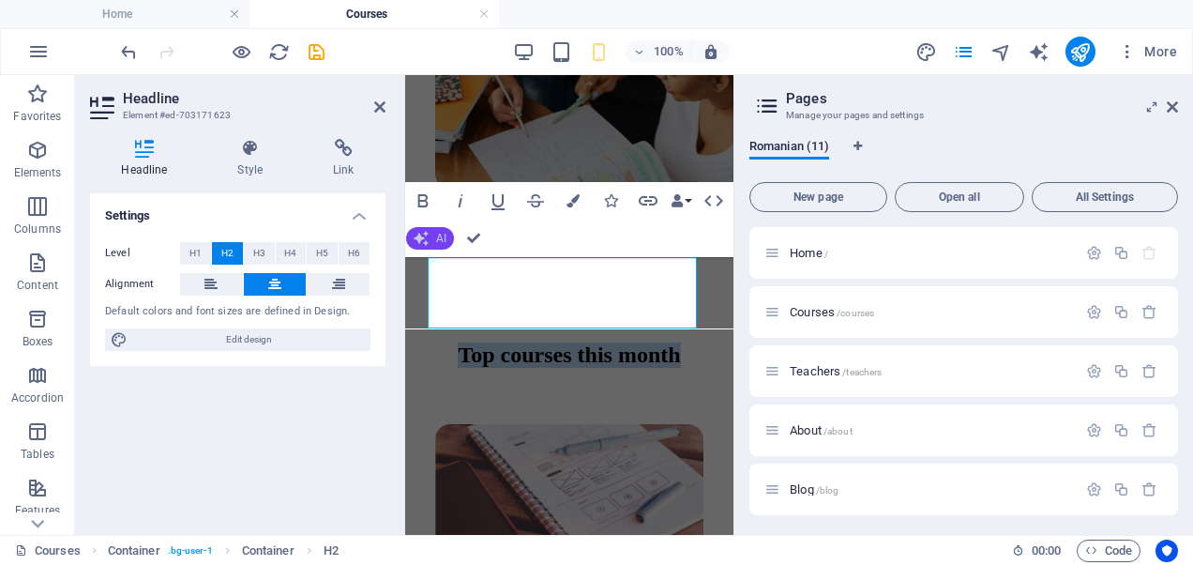
click at [441, 240] on span "AI" at bounding box center [441, 238] width 10 height 11
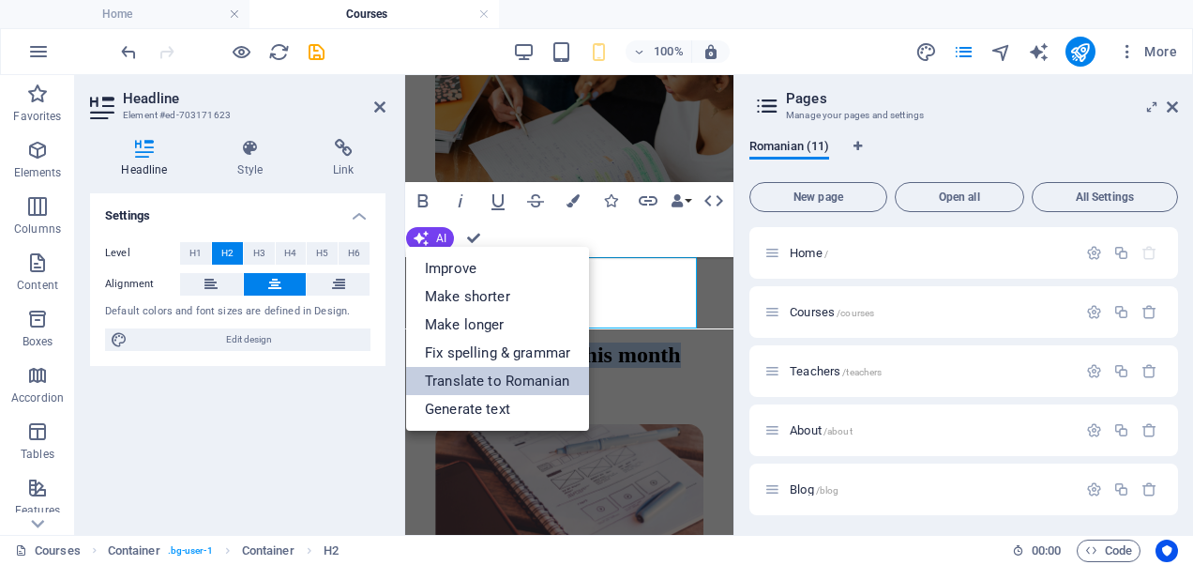
click at [468, 381] on link "Translate to Romanian" at bounding box center [497, 381] width 183 height 28
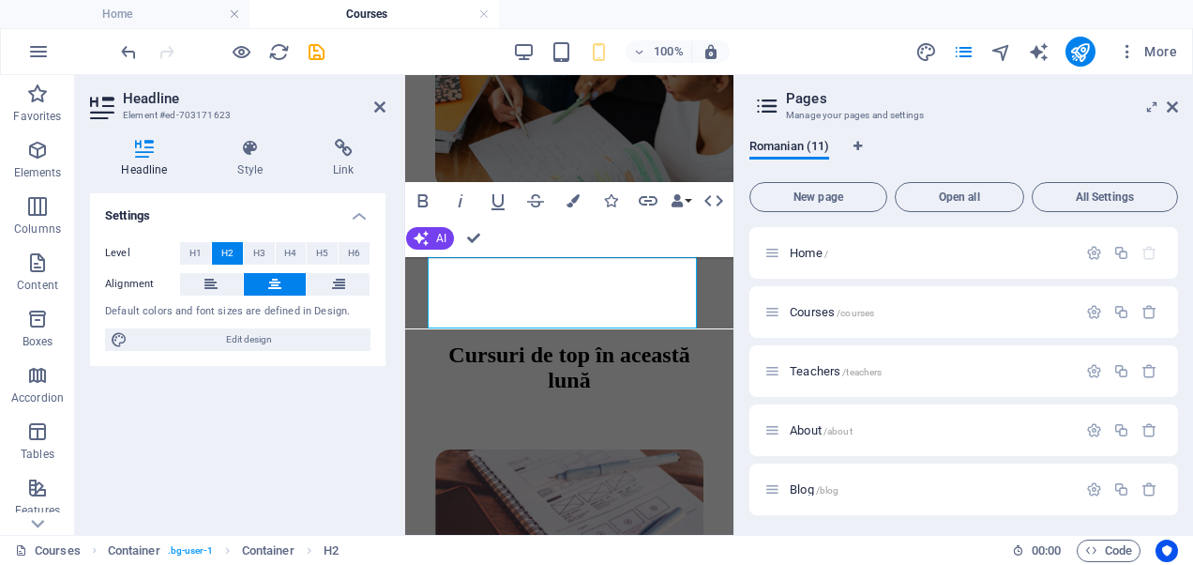
click at [339, 437] on div "Settings Level H1 H2 H3 H4 H5 H6 Alignment Default colors and font sizes are de…" at bounding box center [237, 356] width 295 height 326
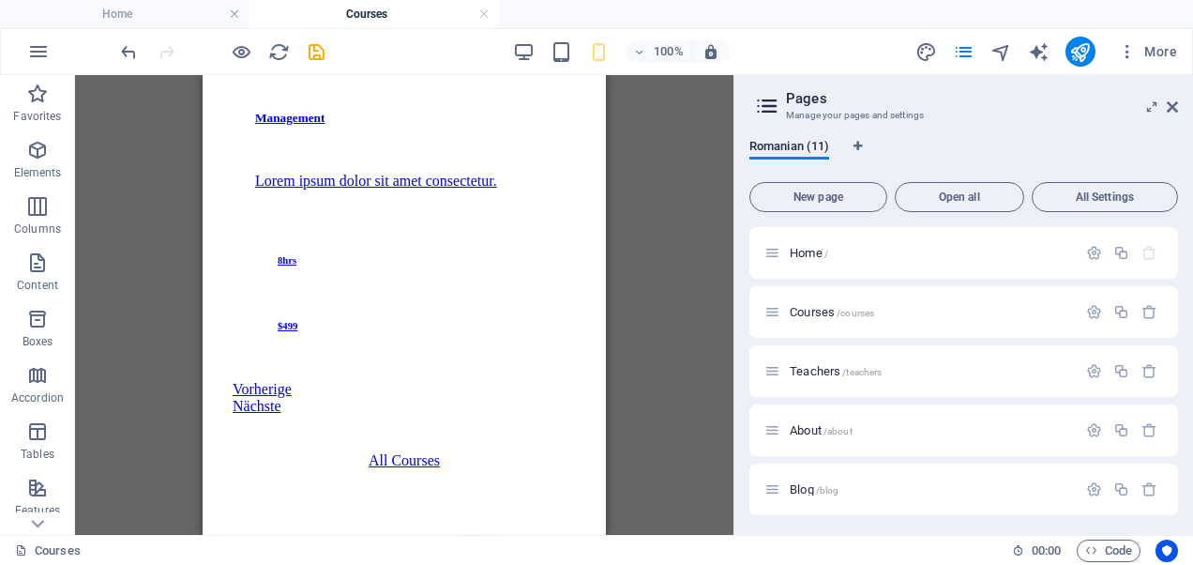
scroll to position [2202, 0]
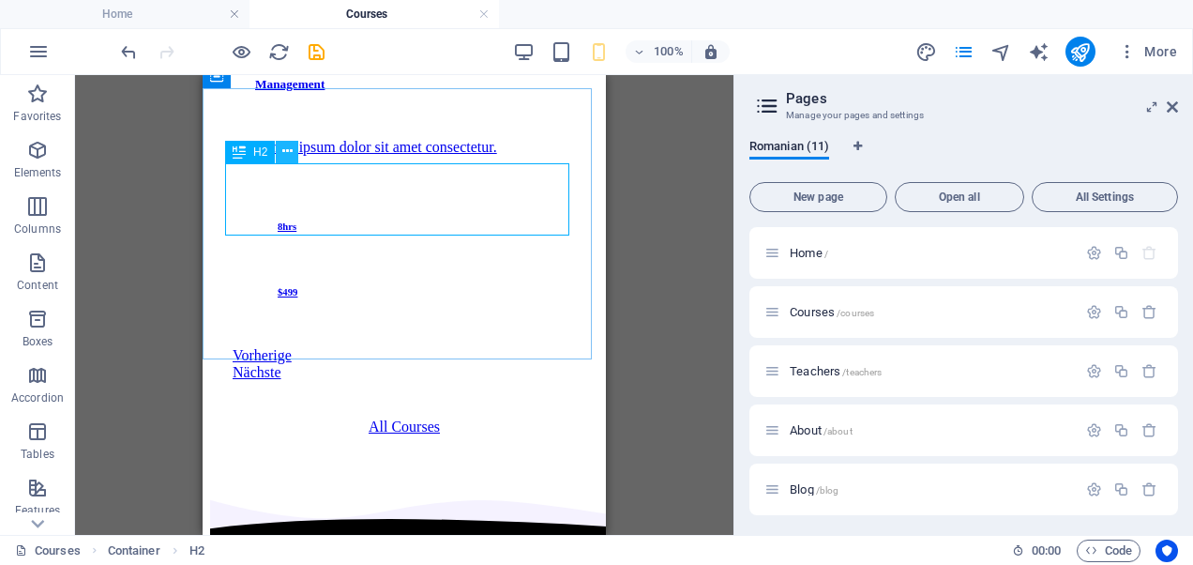
click at [283, 154] on icon at bounding box center [287, 152] width 10 height 20
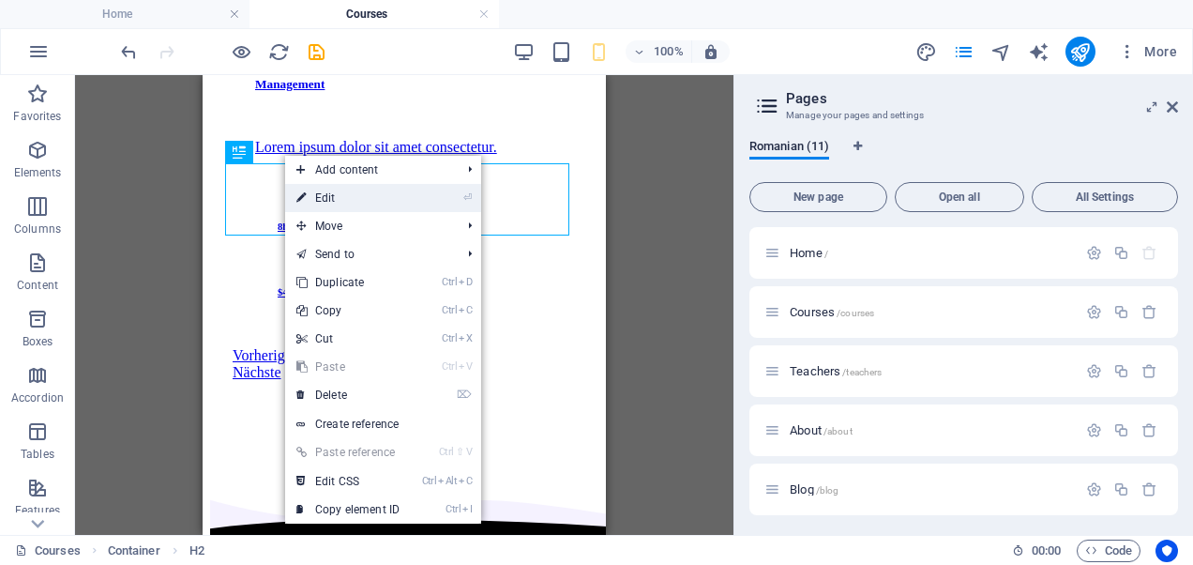
click at [311, 195] on link "⏎ Edit" at bounding box center [348, 198] width 126 height 28
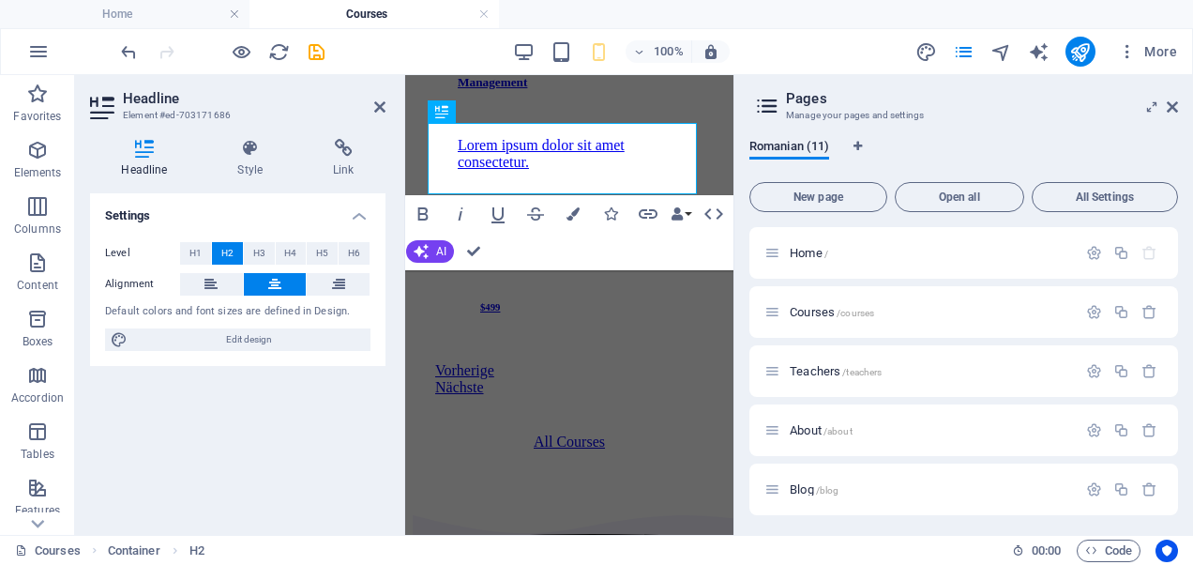
scroll to position [2271, 0]
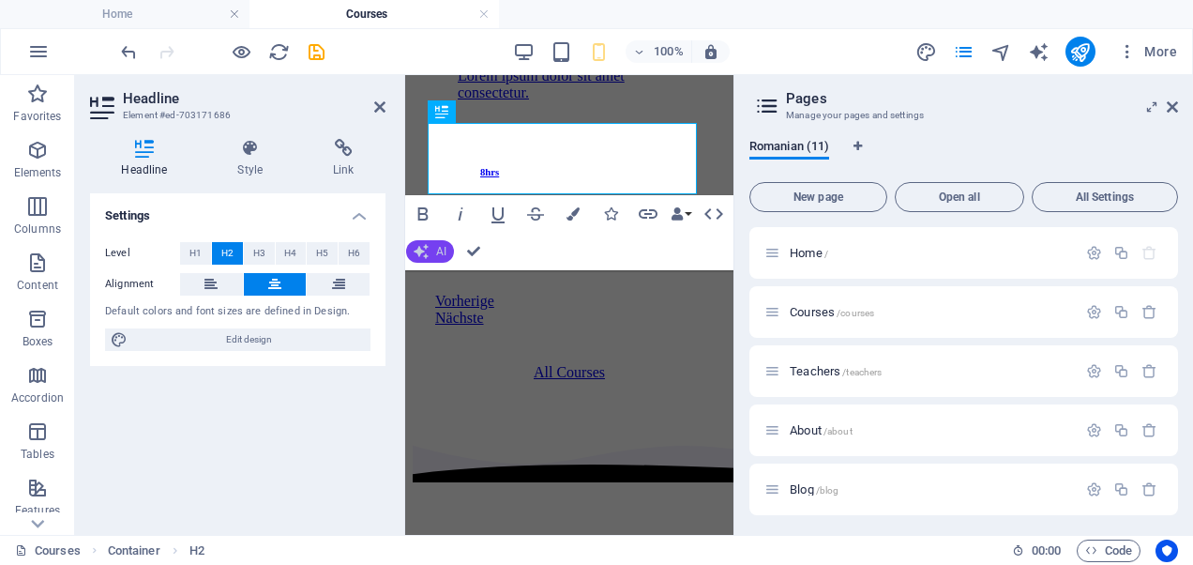
click at [439, 249] on span "AI" at bounding box center [441, 251] width 10 height 11
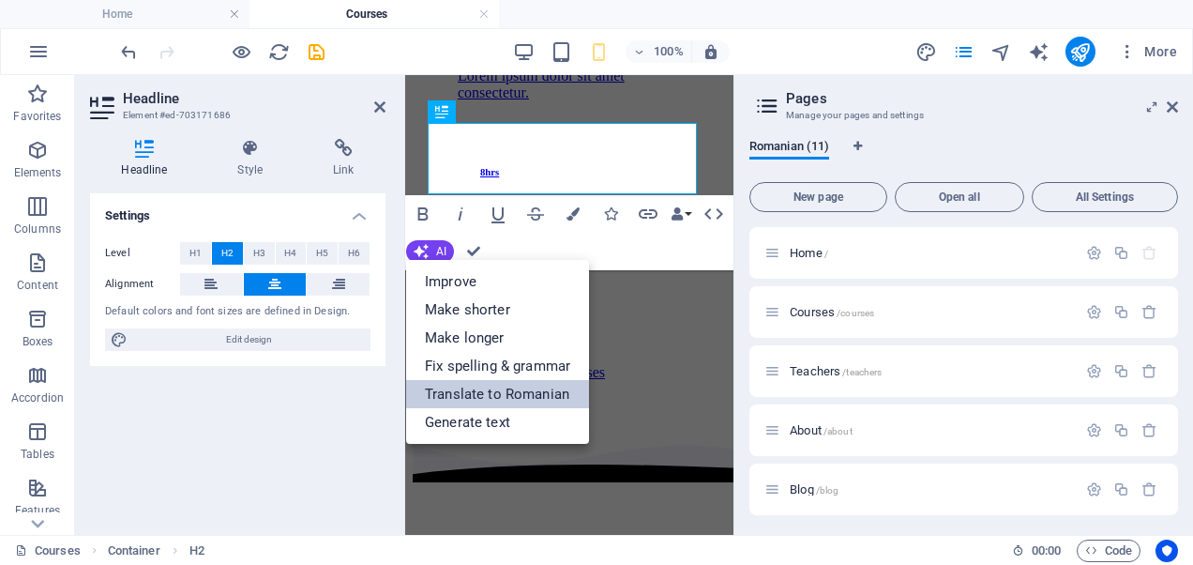
click at [443, 393] on link "Translate to Romanian" at bounding box center [497, 394] width 183 height 28
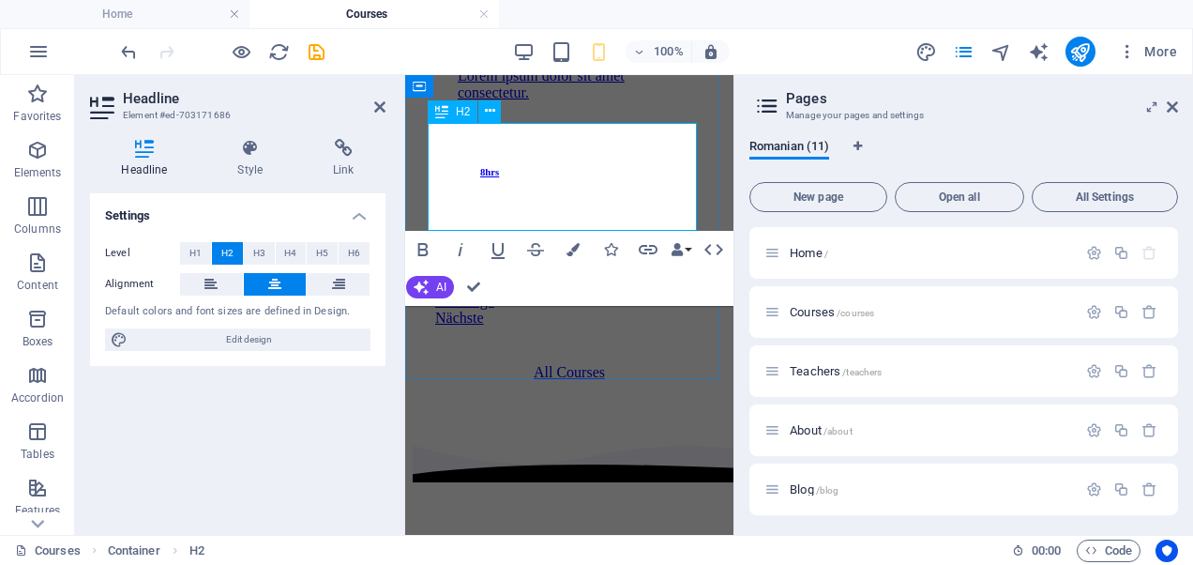
drag, startPoint x: 623, startPoint y: 173, endPoint x: 535, endPoint y: 186, distance: 89.1
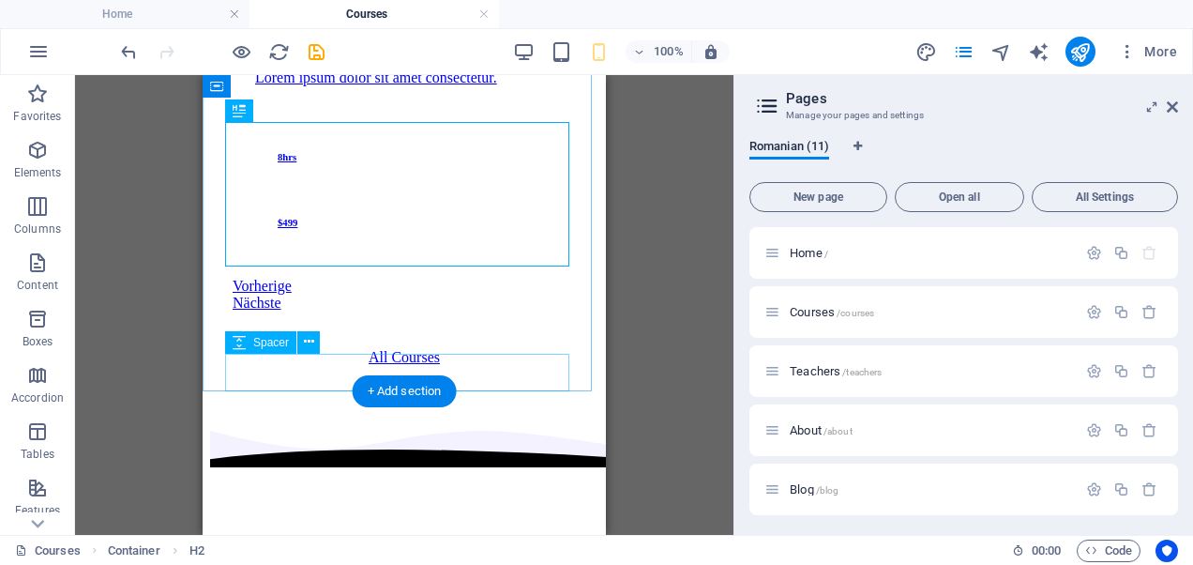
scroll to position [2242, 0]
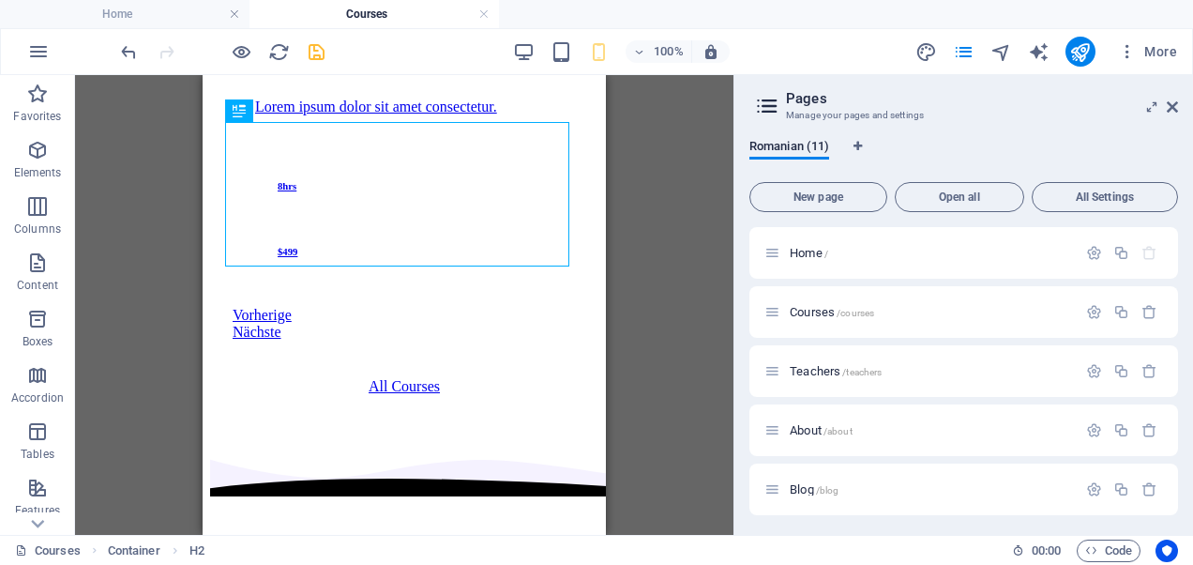
drag, startPoint x: 330, startPoint y: 53, endPoint x: 317, endPoint y: 53, distance: 13.1
click at [317, 53] on div "100% More" at bounding box center [650, 52] width 1067 height 30
click at [317, 53] on icon "save" at bounding box center [317, 52] width 22 height 22
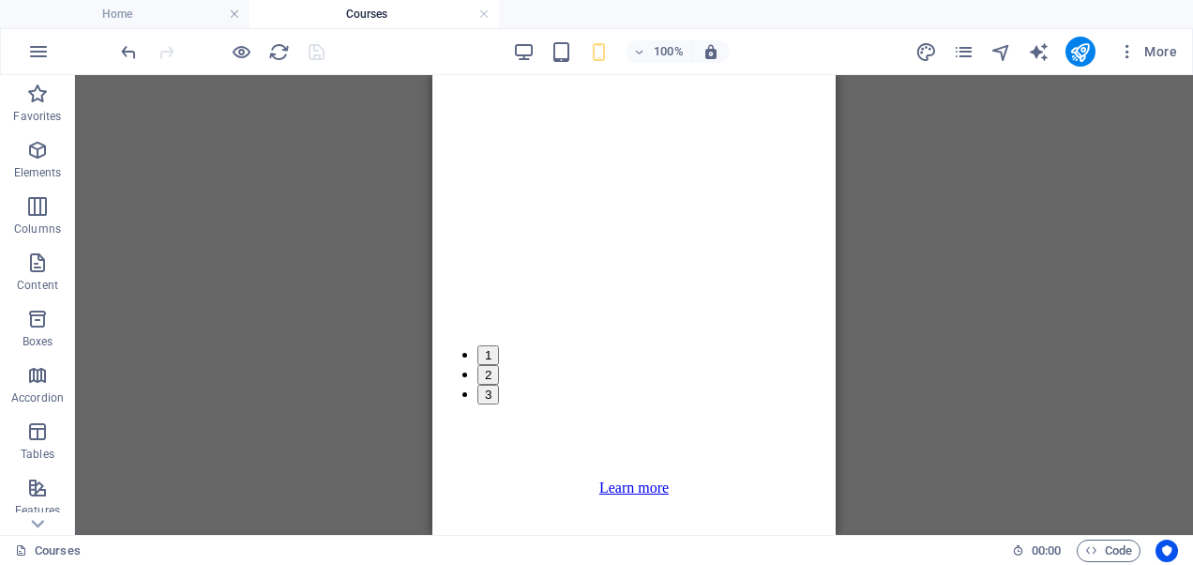
scroll to position [10562, 0]
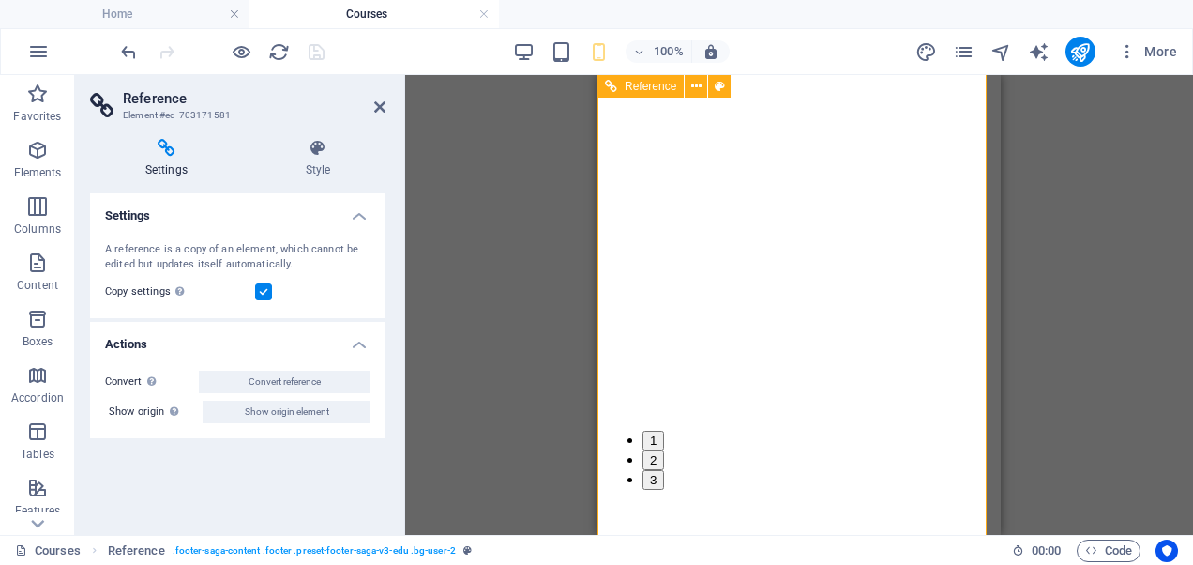
click at [376, 98] on h2 "Reference" at bounding box center [254, 98] width 263 height 17
click at [376, 103] on icon at bounding box center [379, 106] width 11 height 15
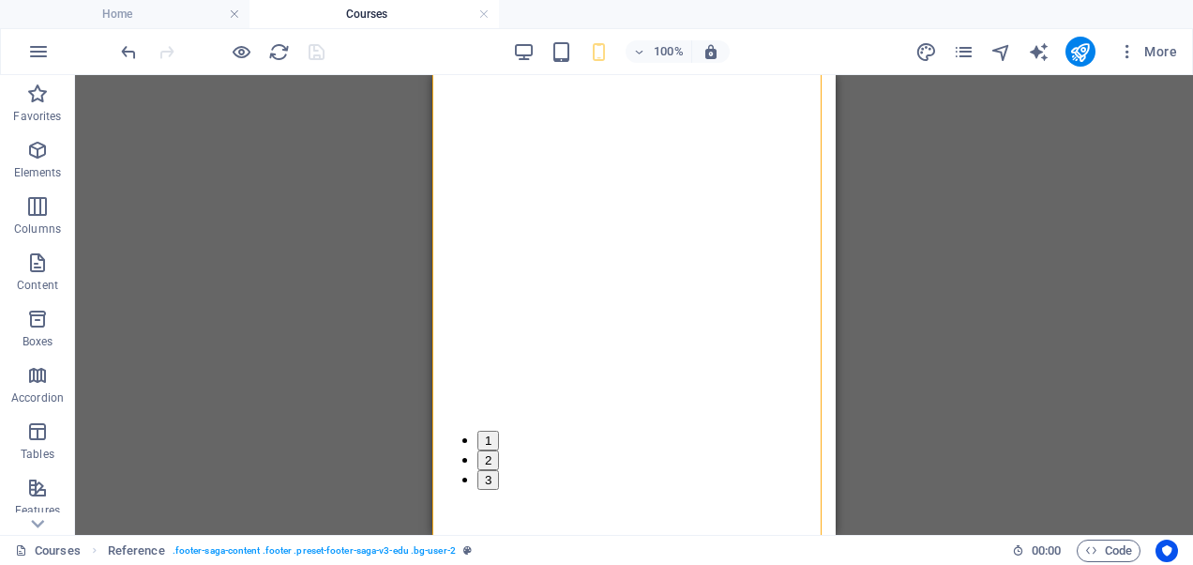
click at [368, 18] on h4 "Courses" at bounding box center [373, 14] width 249 height 21
click at [193, 24] on li "Home" at bounding box center [124, 14] width 249 height 28
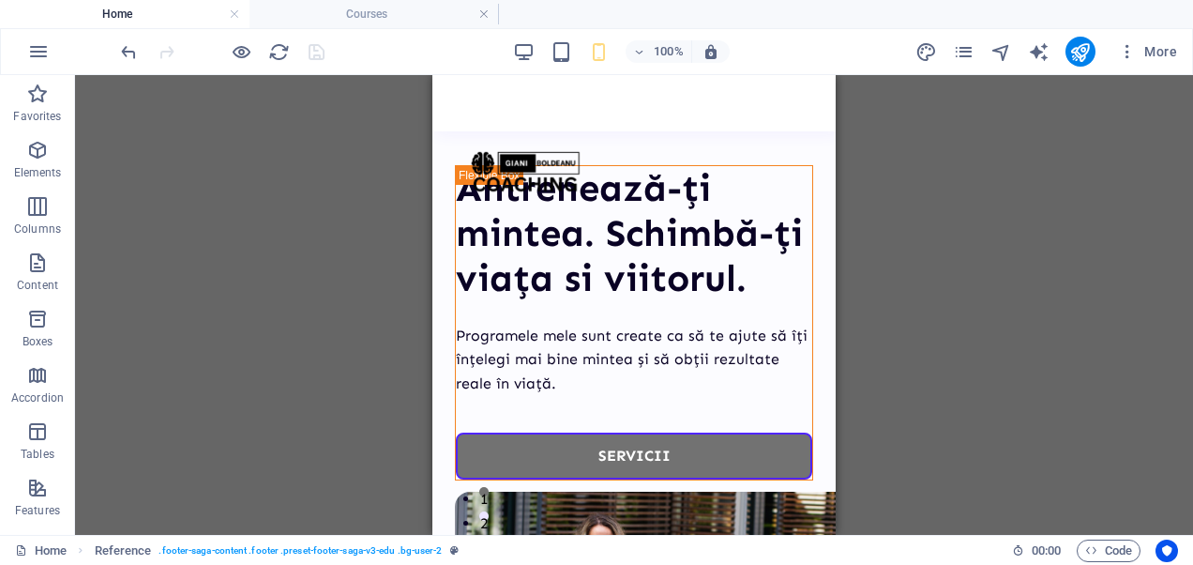
scroll to position [0, 0]
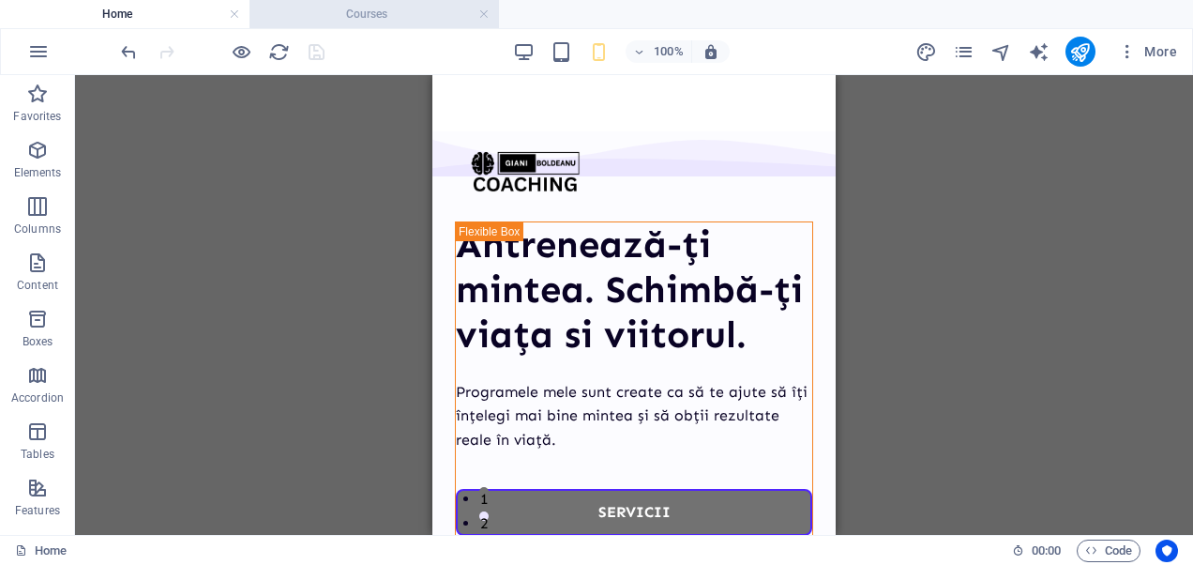
click at [375, 11] on h4 "Courses" at bounding box center [373, 14] width 249 height 21
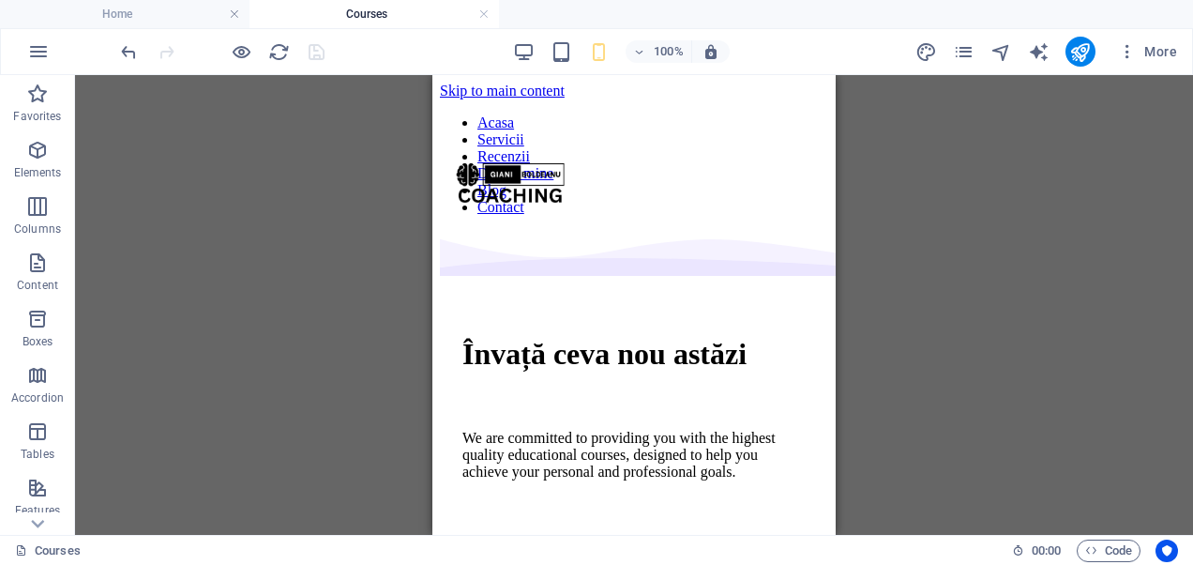
scroll to position [10562, 0]
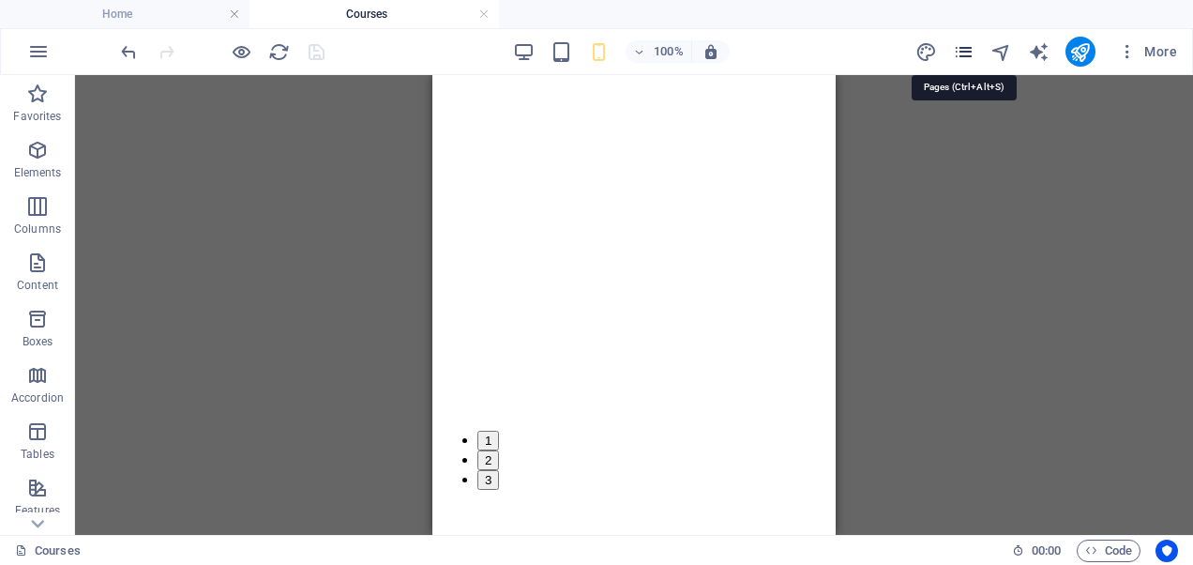
click at [958, 49] on icon "pages" at bounding box center [964, 52] width 22 height 22
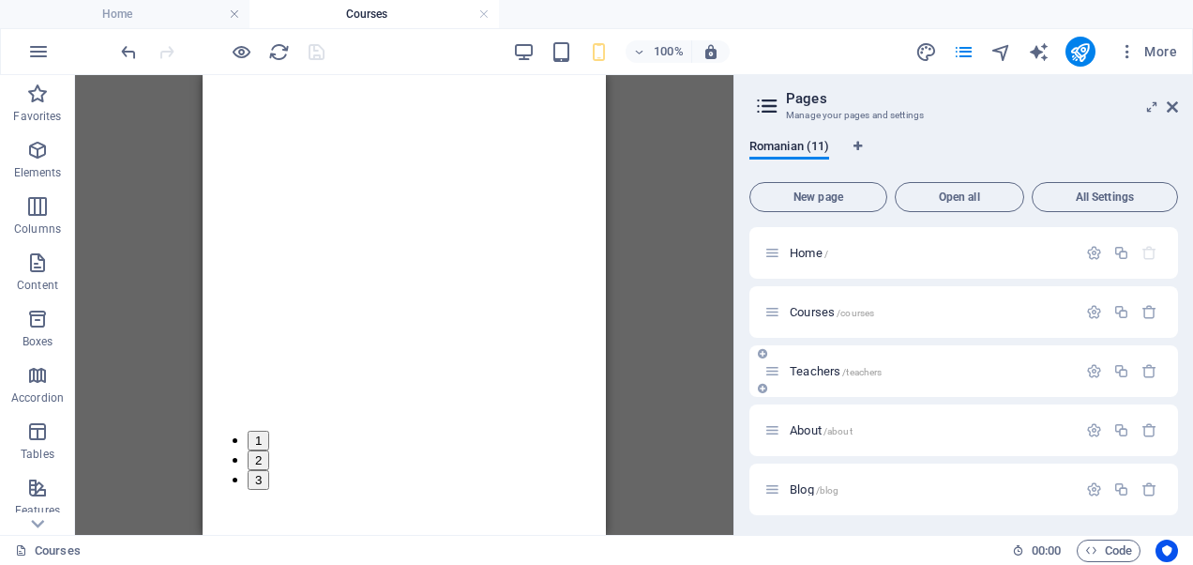
click at [806, 369] on span "Teachers /teachers" at bounding box center [836, 371] width 92 height 14
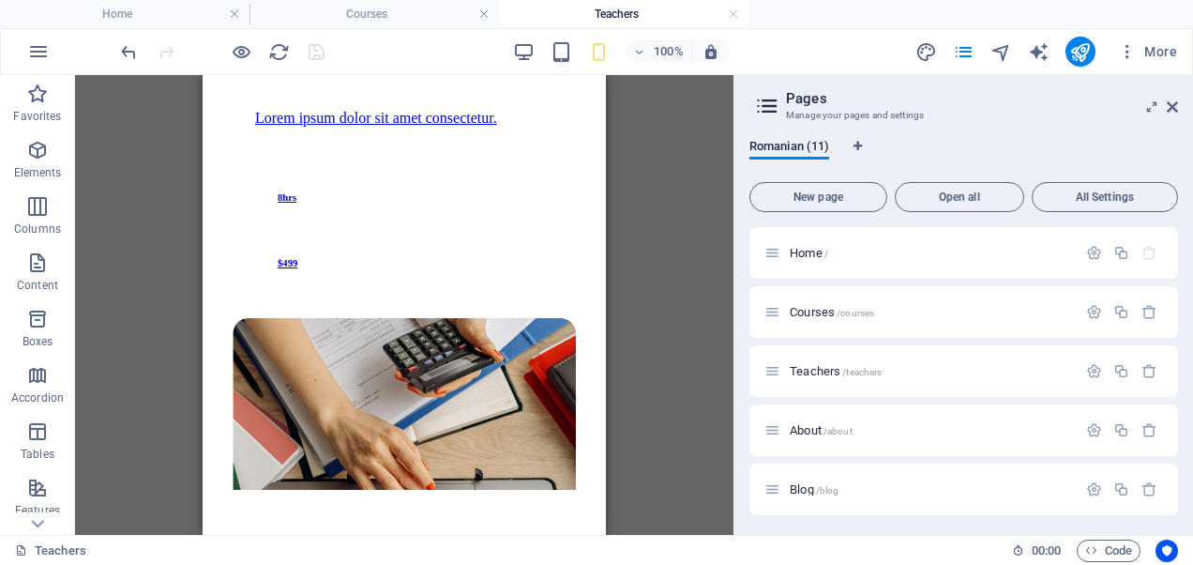
scroll to position [0, 0]
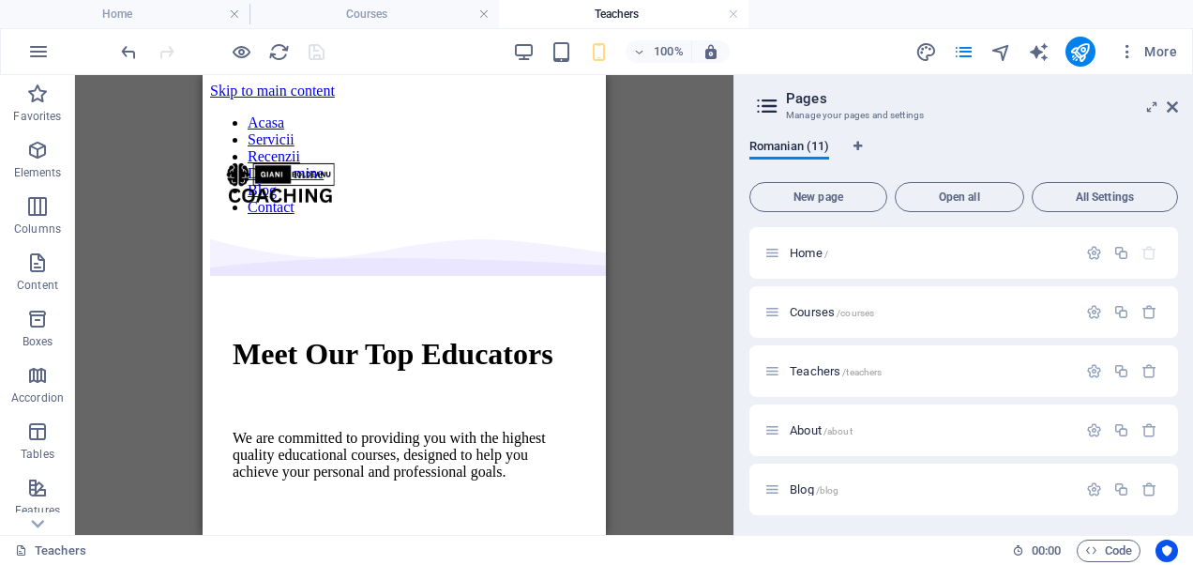
drag, startPoint x: 596, startPoint y: 101, endPoint x: 808, endPoint y: 219, distance: 242.7
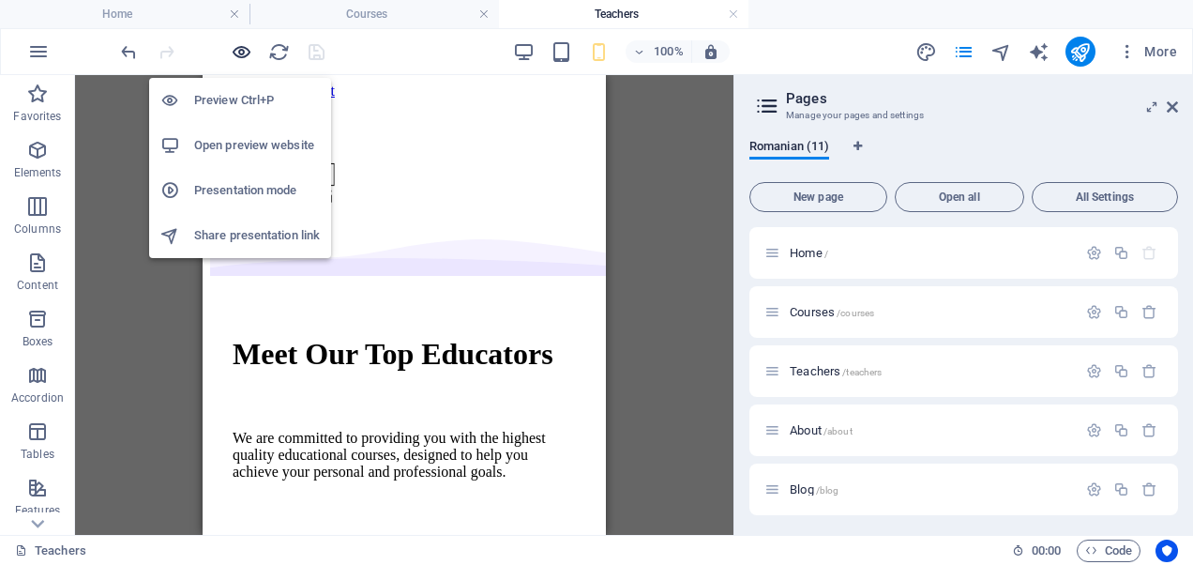
click at [237, 53] on icon "button" at bounding box center [242, 52] width 22 height 22
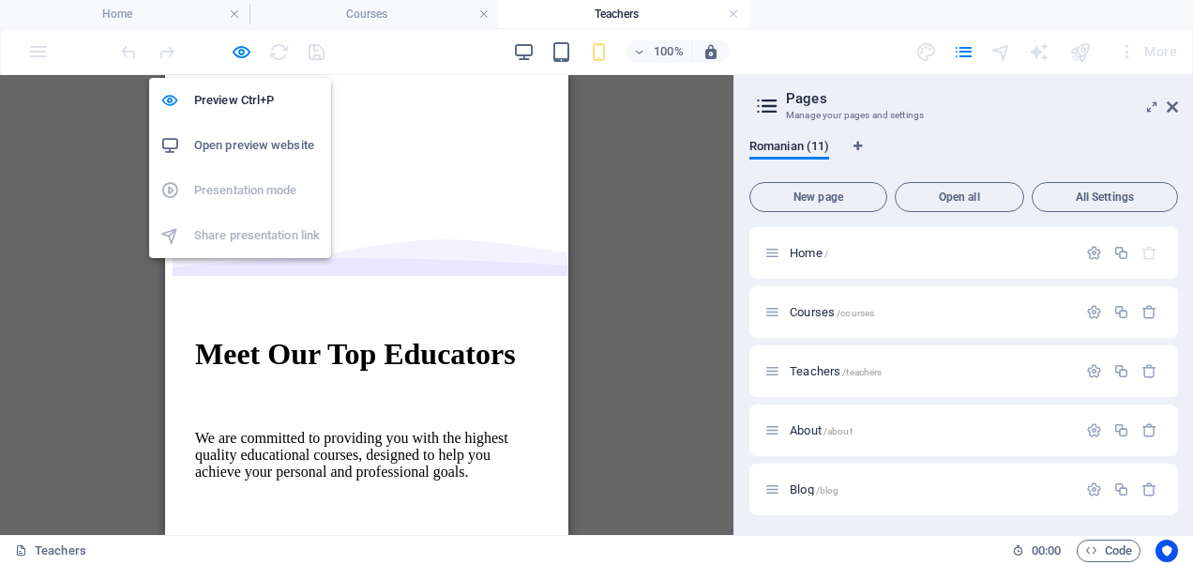
click at [231, 148] on h6 "Open preview website" at bounding box center [257, 145] width 126 height 23
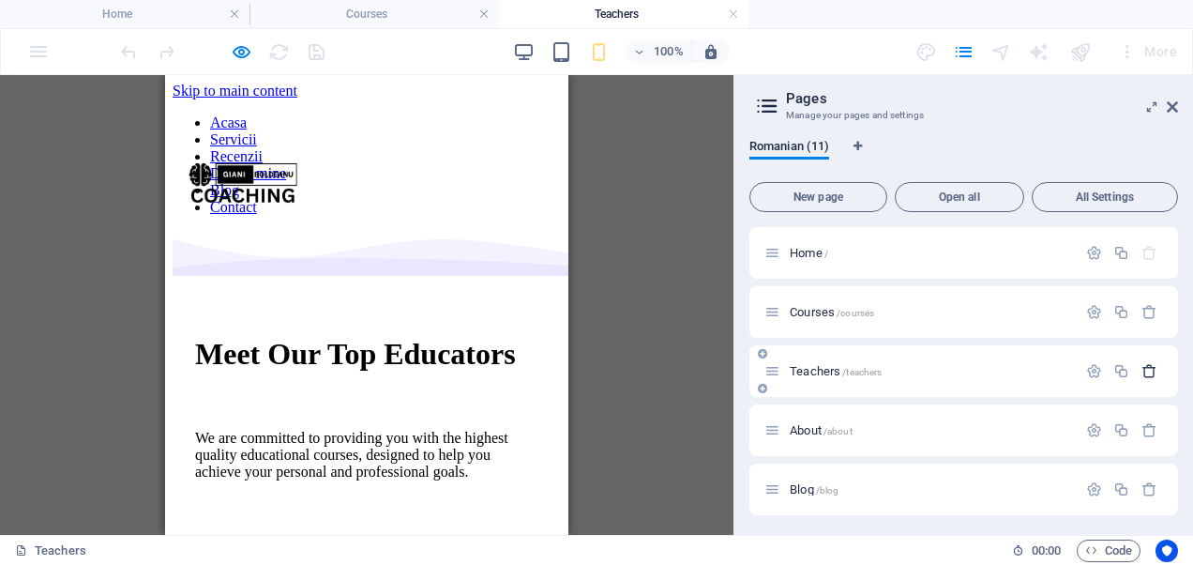
click at [1146, 370] on icon "button" at bounding box center [1149, 371] width 16 height 16
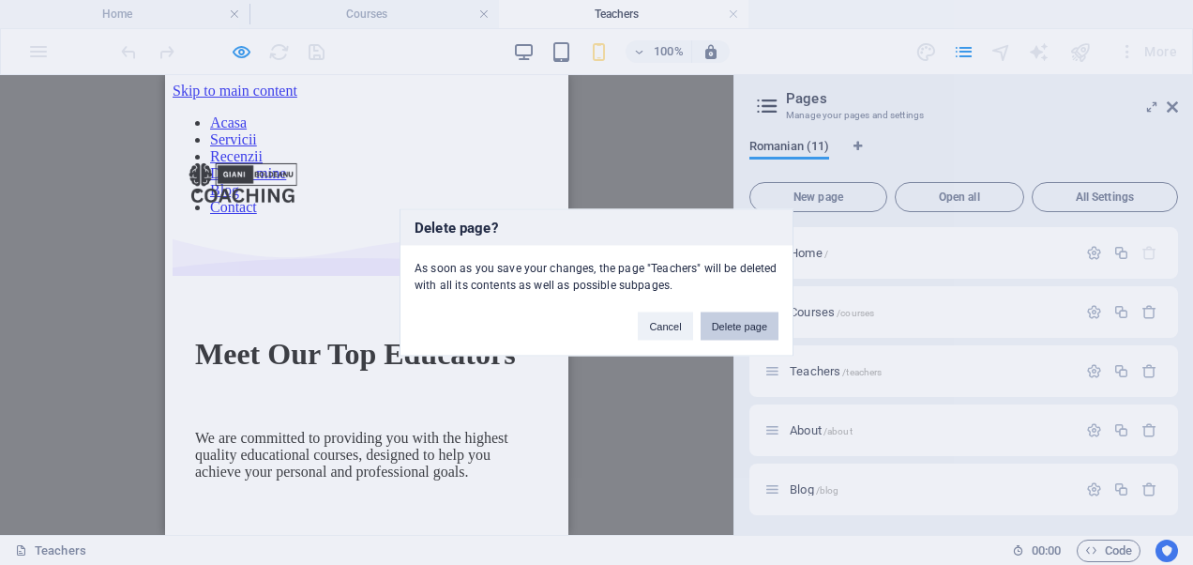
click at [746, 330] on button "Delete page" at bounding box center [740, 326] width 78 height 28
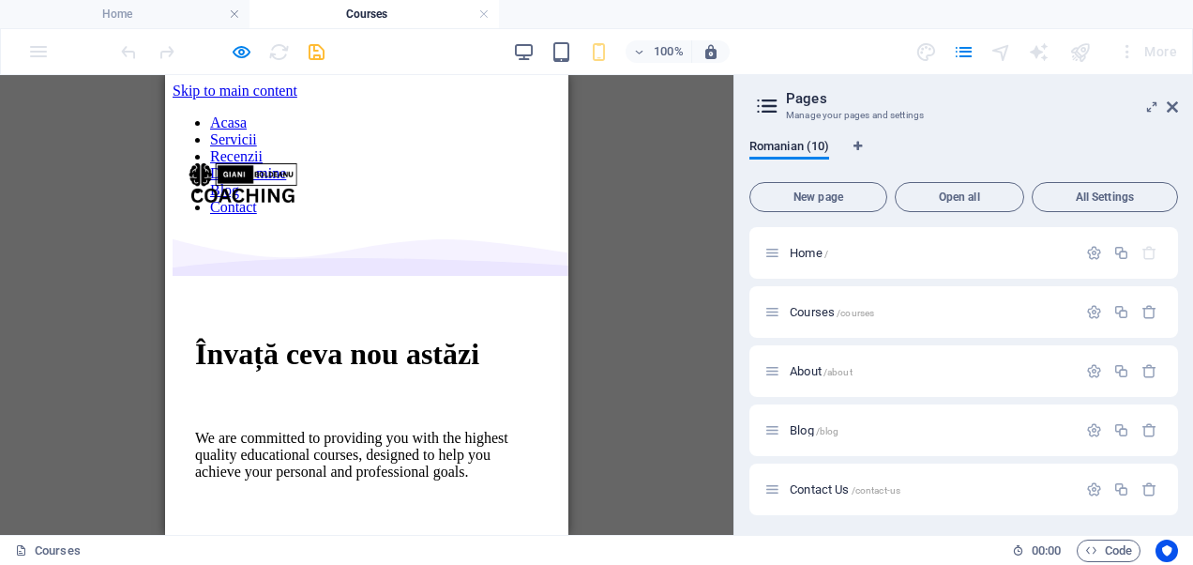
scroll to position [10618, 0]
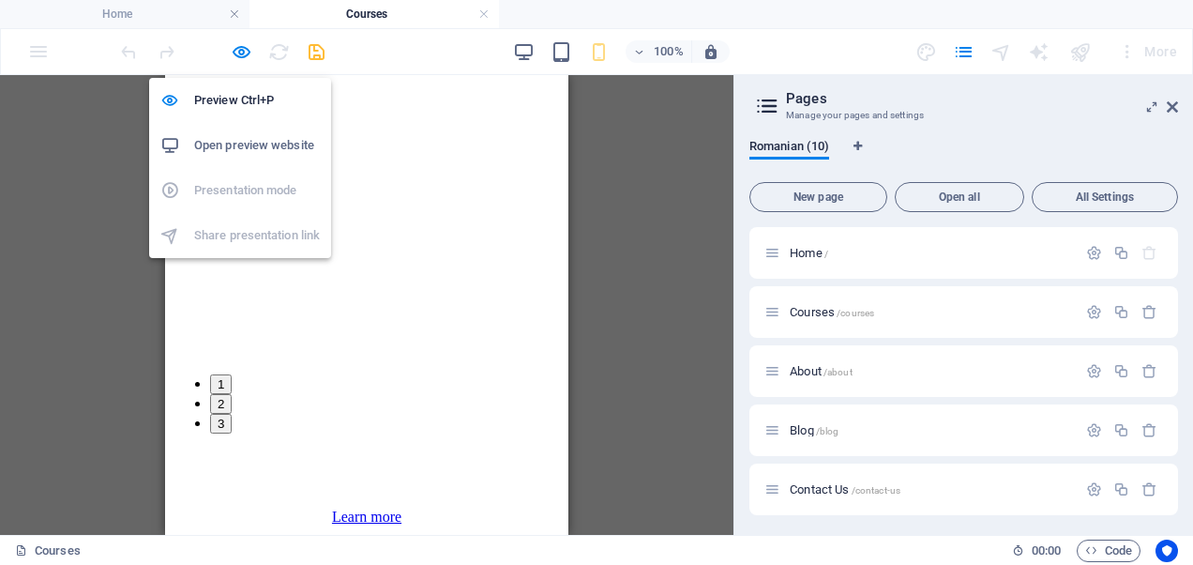
click at [233, 138] on h6 "Open preview website" at bounding box center [257, 145] width 126 height 23
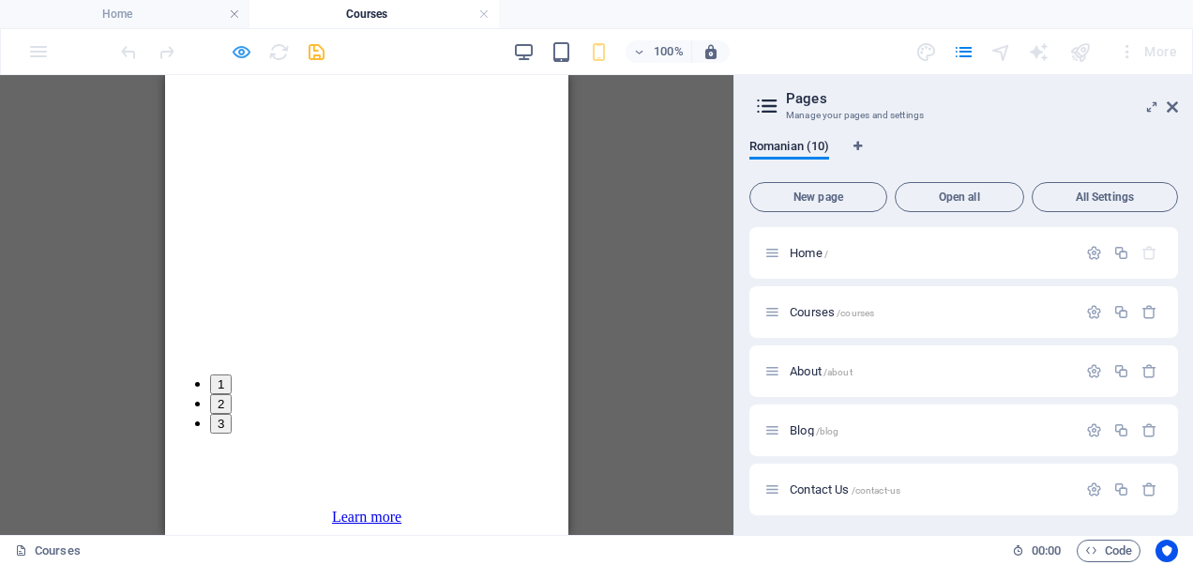
drag, startPoint x: 227, startPoint y: 62, endPoint x: 235, endPoint y: 53, distance: 11.9
click at [235, 53] on div at bounding box center [222, 52] width 210 height 30
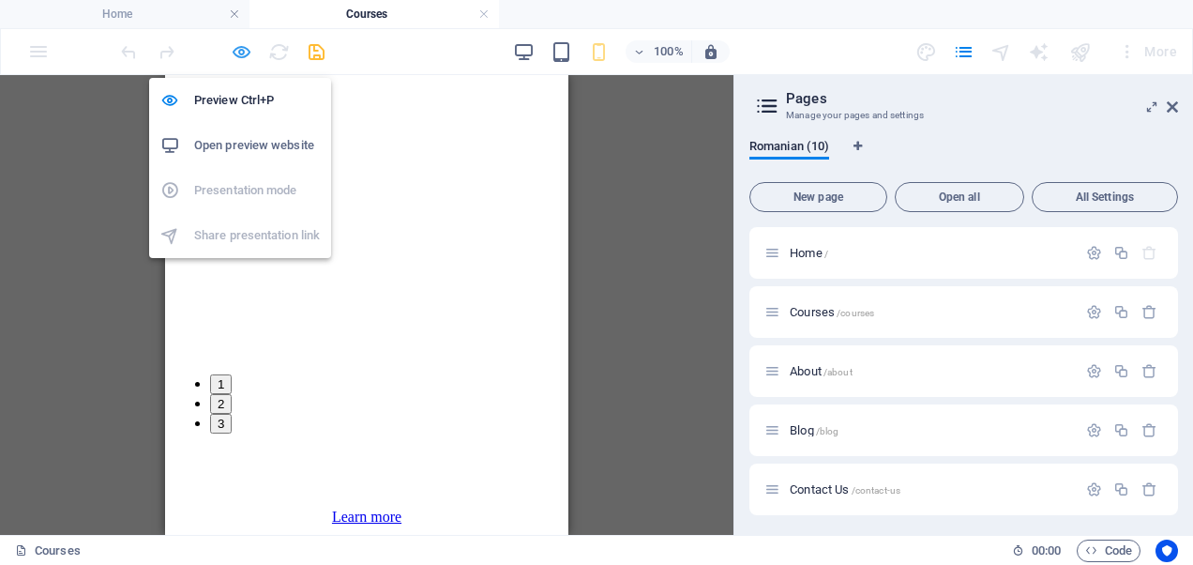
click at [235, 53] on icon "button" at bounding box center [242, 52] width 22 height 22
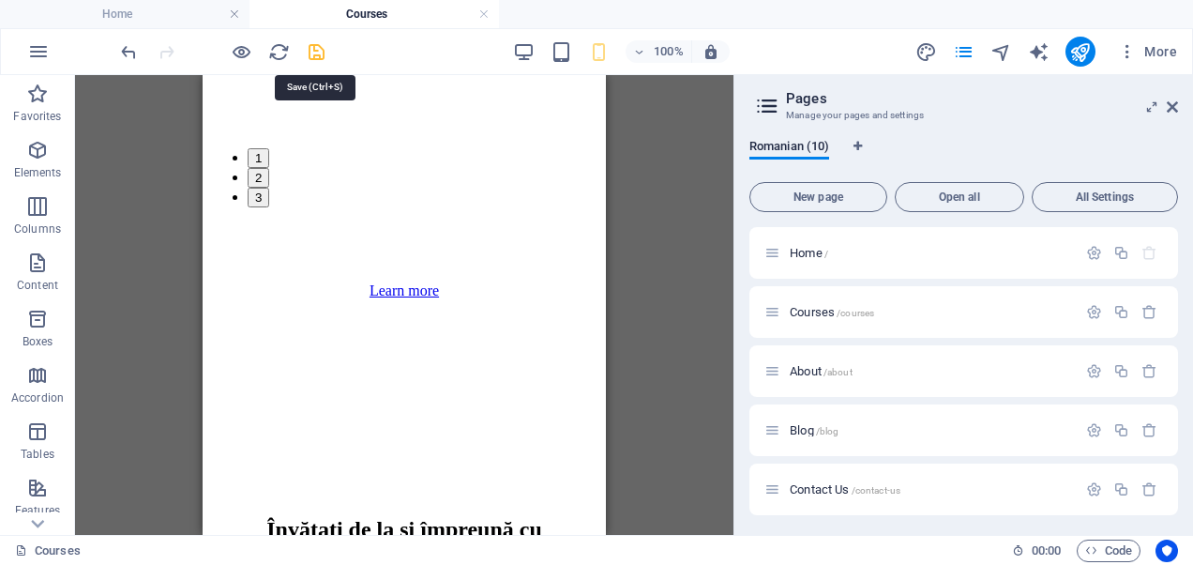
click at [307, 54] on icon "save" at bounding box center [317, 52] width 22 height 22
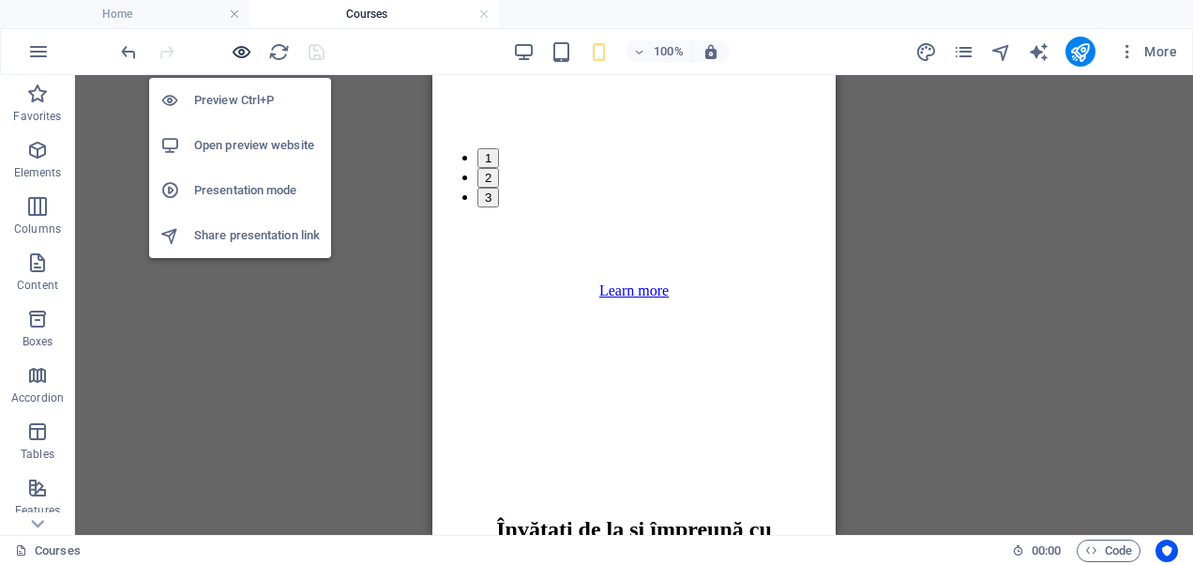
click at [235, 53] on icon "button" at bounding box center [242, 52] width 22 height 22
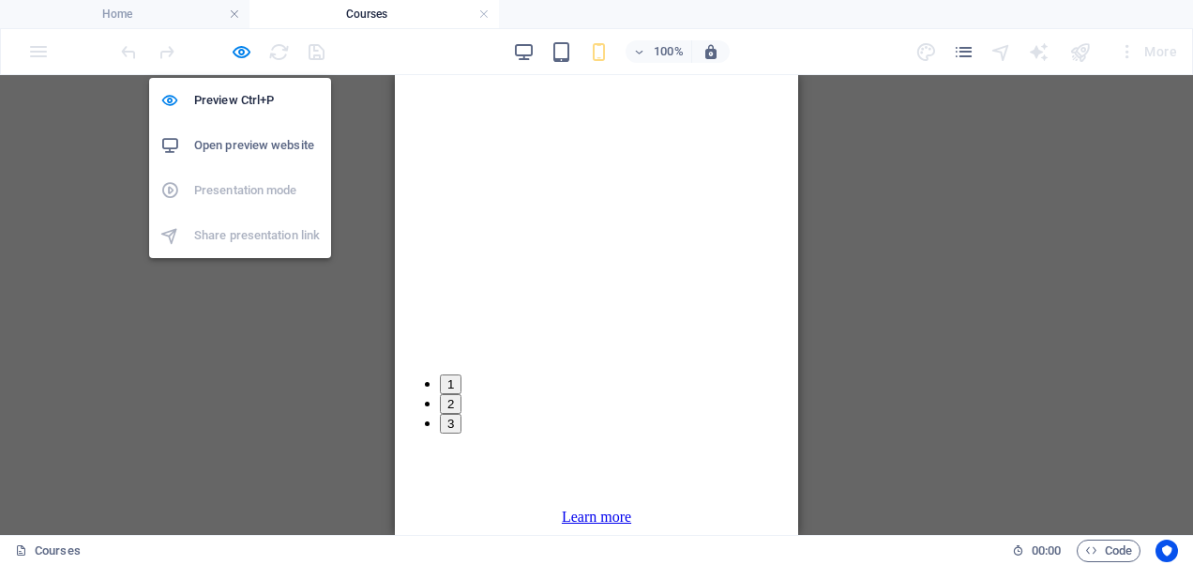
click at [218, 154] on h6 "Open preview website" at bounding box center [257, 145] width 126 height 23
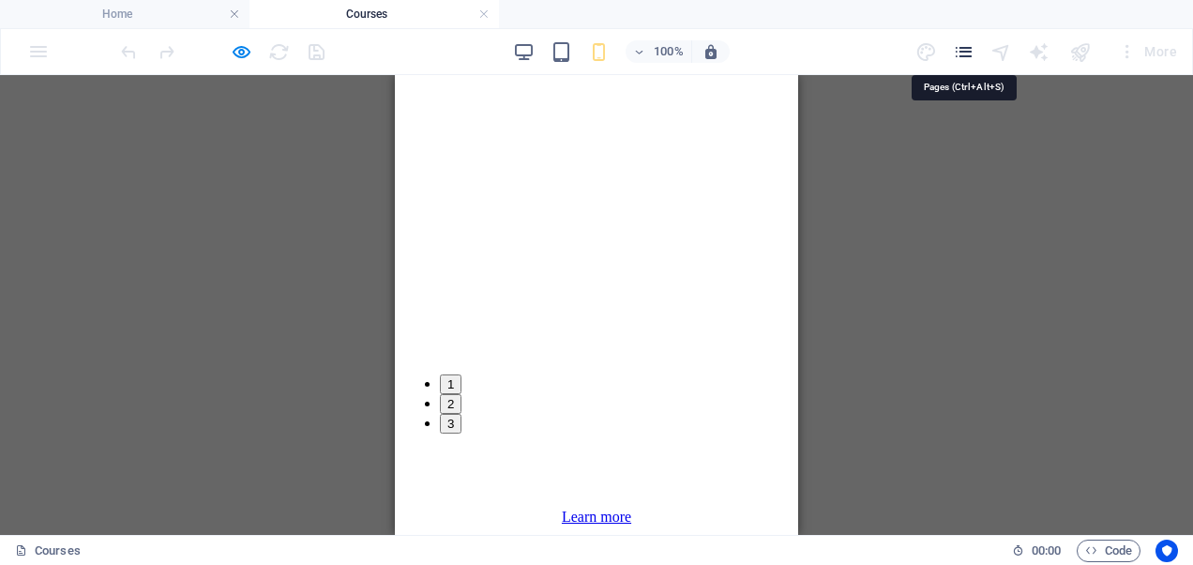
click at [963, 51] on icon "pages" at bounding box center [964, 52] width 22 height 22
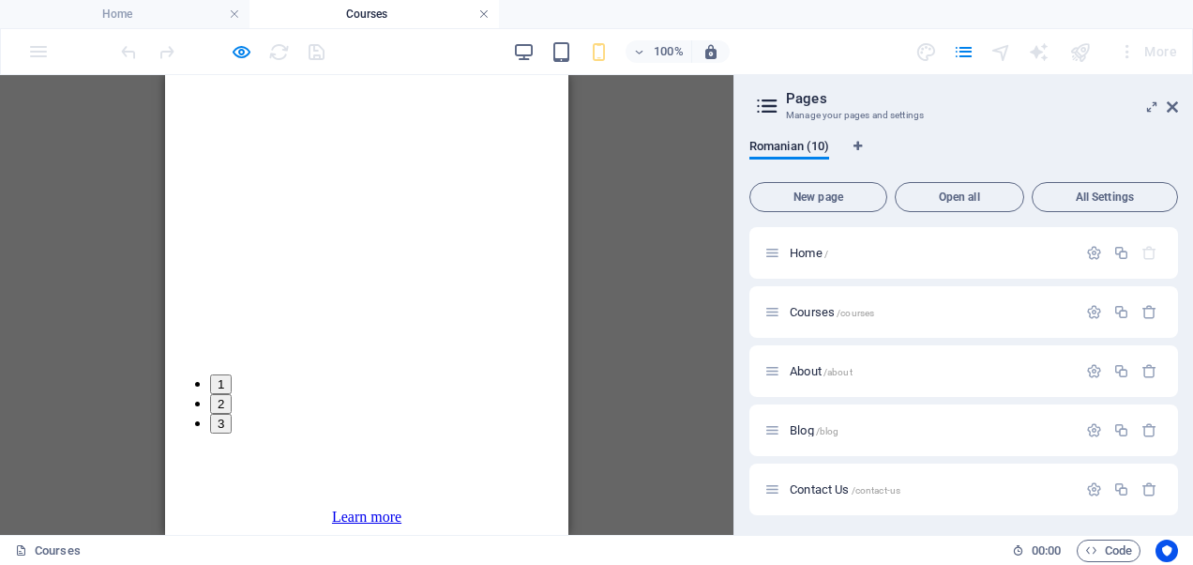
click at [478, 12] on link at bounding box center [483, 15] width 11 height 18
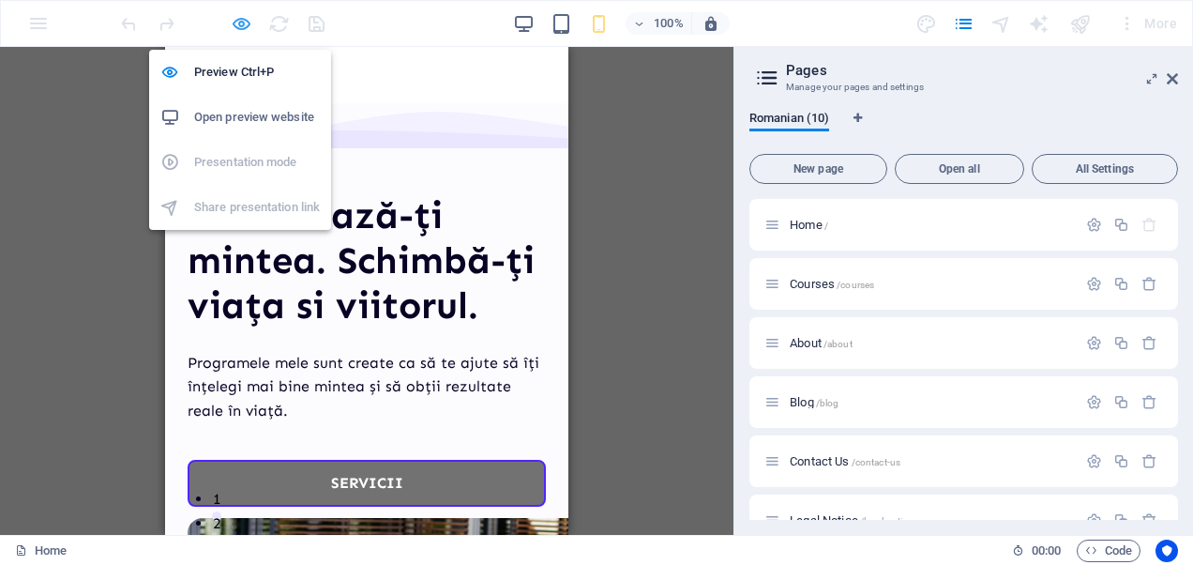
click at [241, 32] on icon "button" at bounding box center [242, 24] width 22 height 22
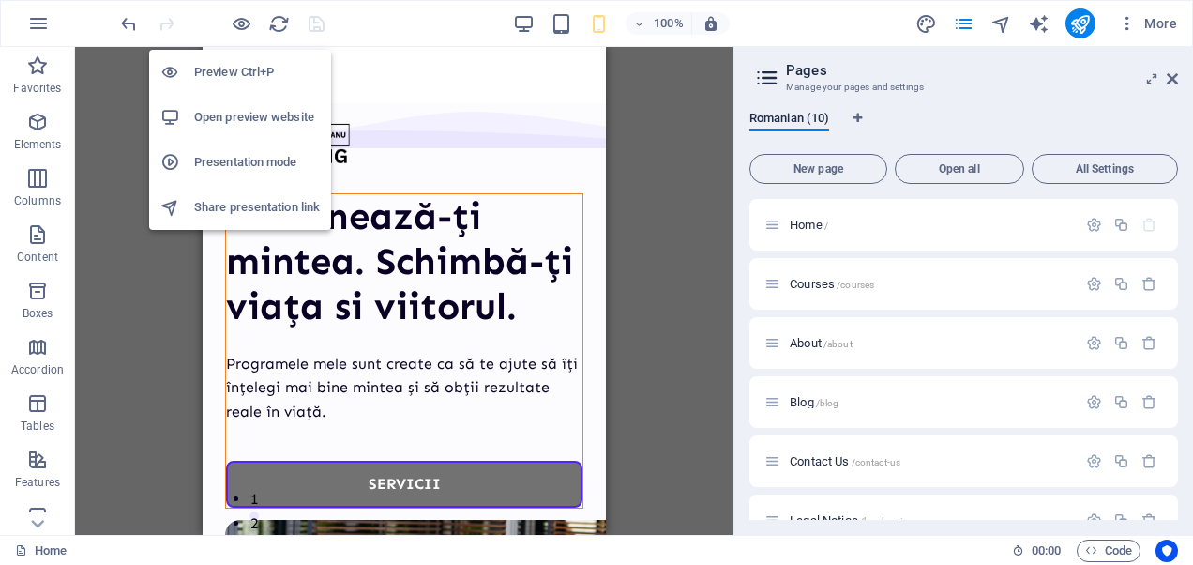
click at [219, 125] on h6 "Open preview website" at bounding box center [257, 117] width 126 height 23
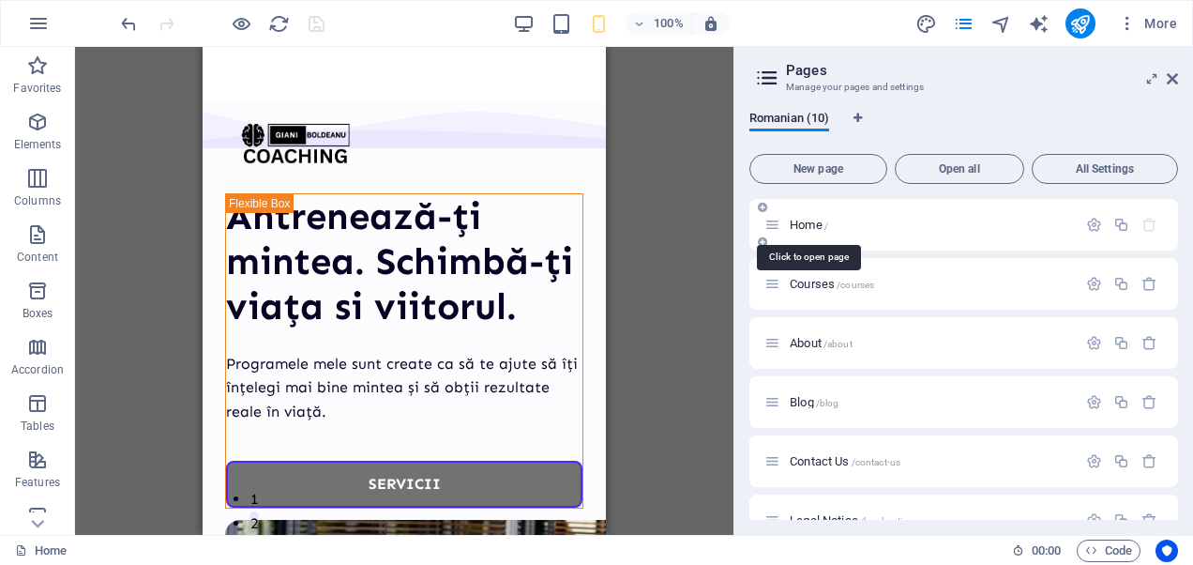
click at [795, 221] on span "Home /" at bounding box center [809, 225] width 38 height 14
click at [772, 229] on icon at bounding box center [772, 225] width 16 height 16
click at [798, 230] on span "Home /" at bounding box center [809, 225] width 38 height 14
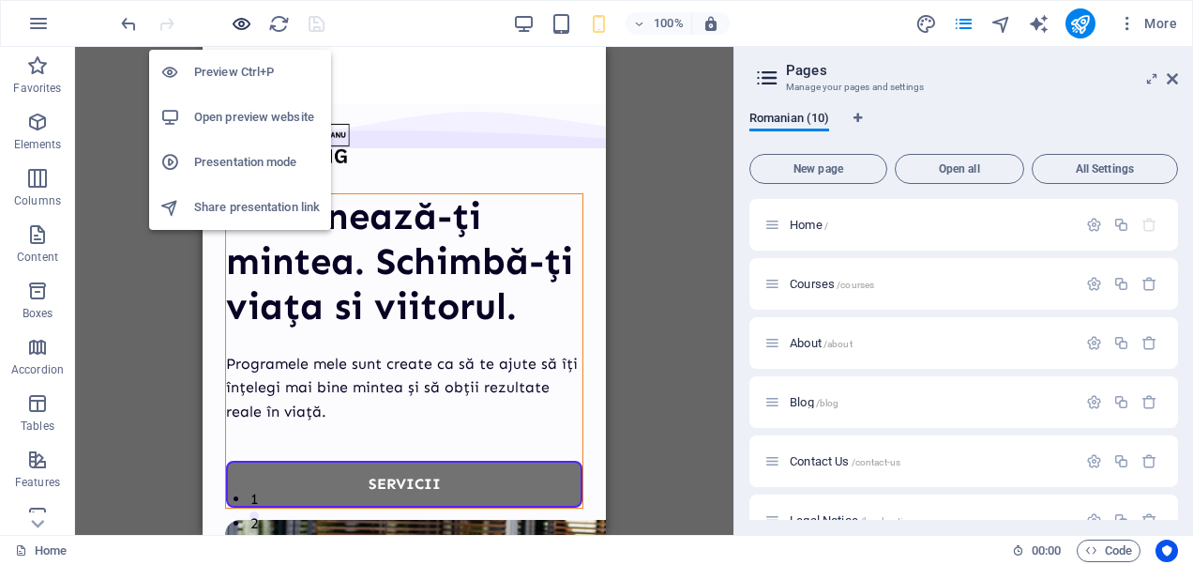
click at [238, 17] on icon "button" at bounding box center [242, 24] width 22 height 22
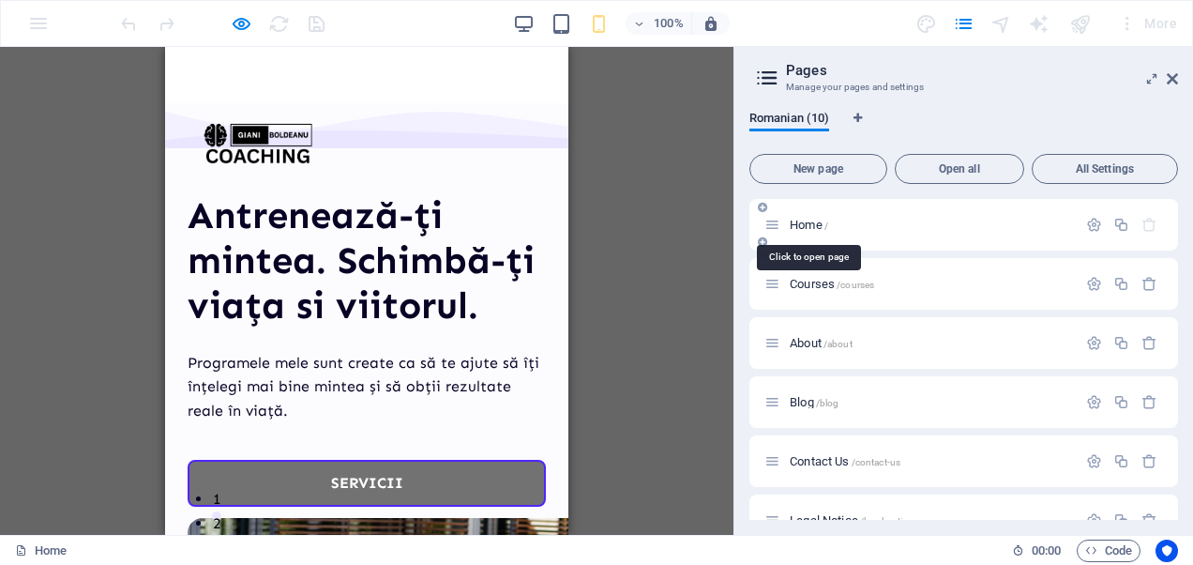
click at [806, 227] on span "Home /" at bounding box center [809, 225] width 38 height 14
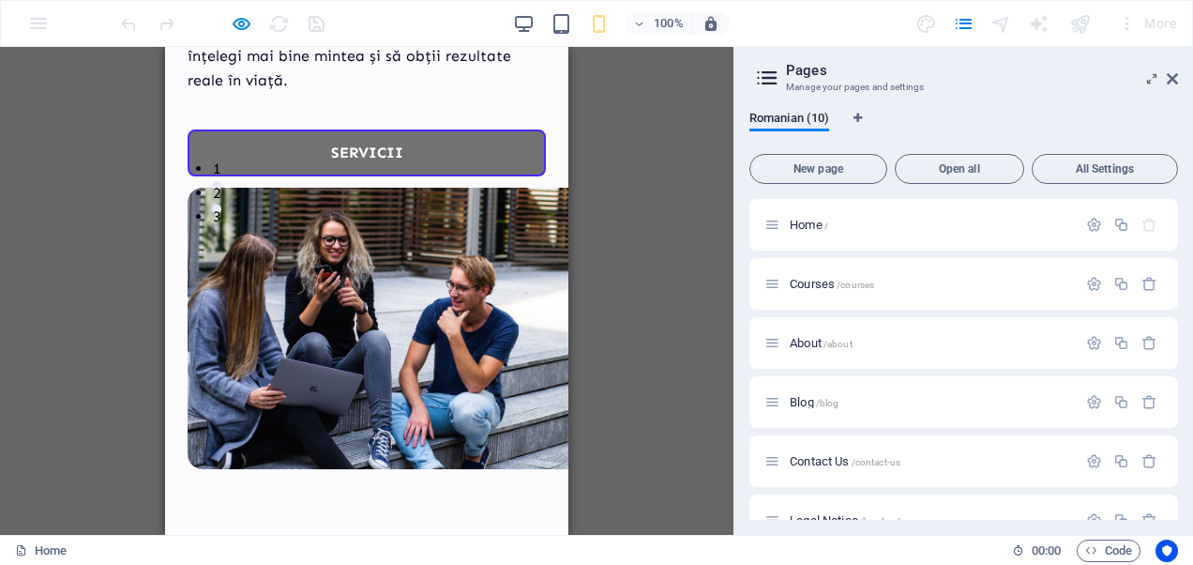
scroll to position [0, 0]
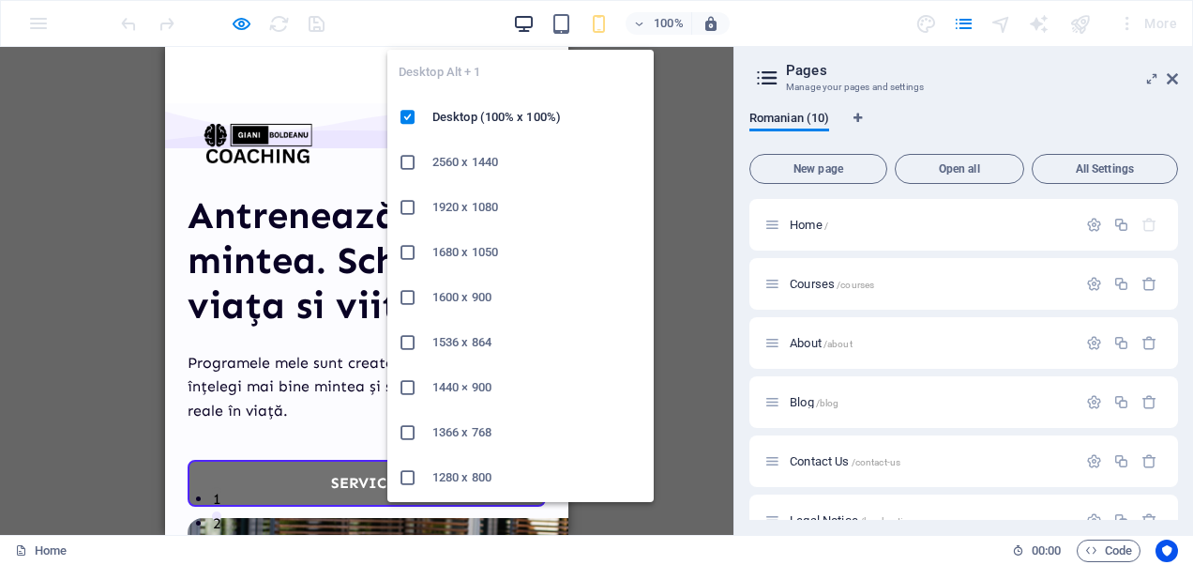
drag, startPoint x: 513, startPoint y: 9, endPoint x: 520, endPoint y: 22, distance: 13.8
click at [520, 22] on div "100%" at bounding box center [621, 23] width 217 height 30
click at [520, 22] on icon "button" at bounding box center [524, 24] width 22 height 22
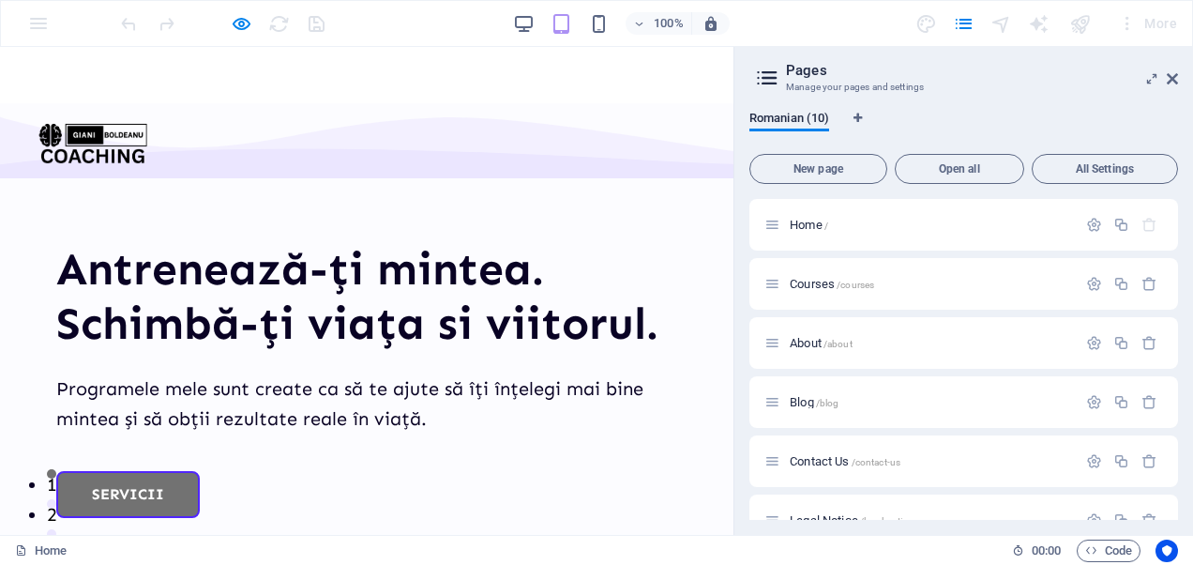
click at [235, 93] on div "Acasa Servicii Recenzii Despre mine Blog Contact" at bounding box center [366, 75] width 733 height 56
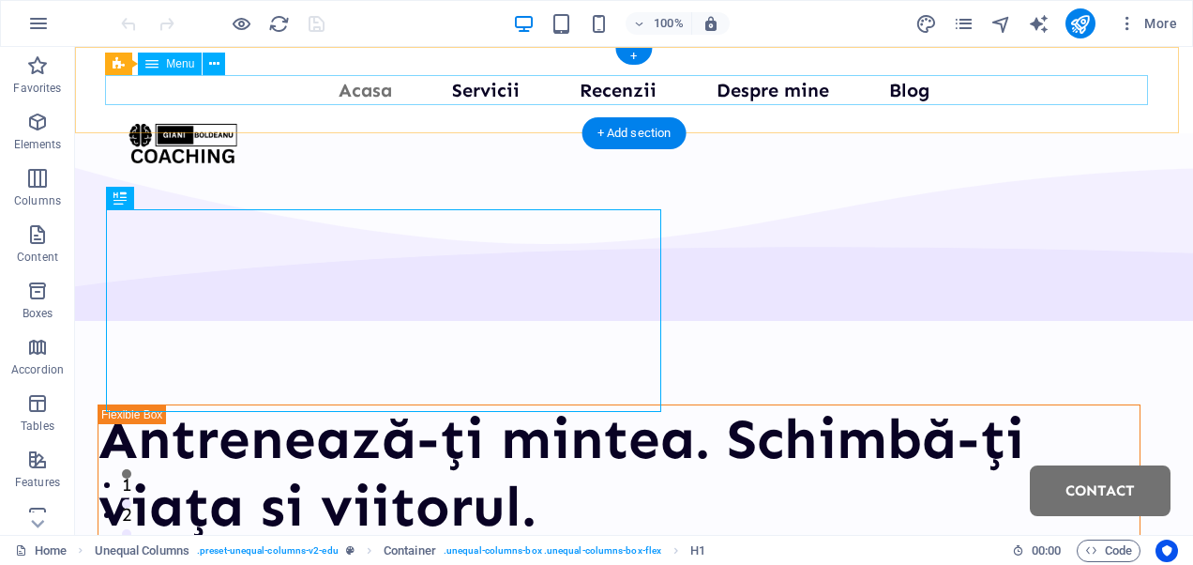
click at [602, 94] on nav "Acasa Servicii Recenzii Despre mine Blog Contact" at bounding box center [634, 90] width 1043 height 30
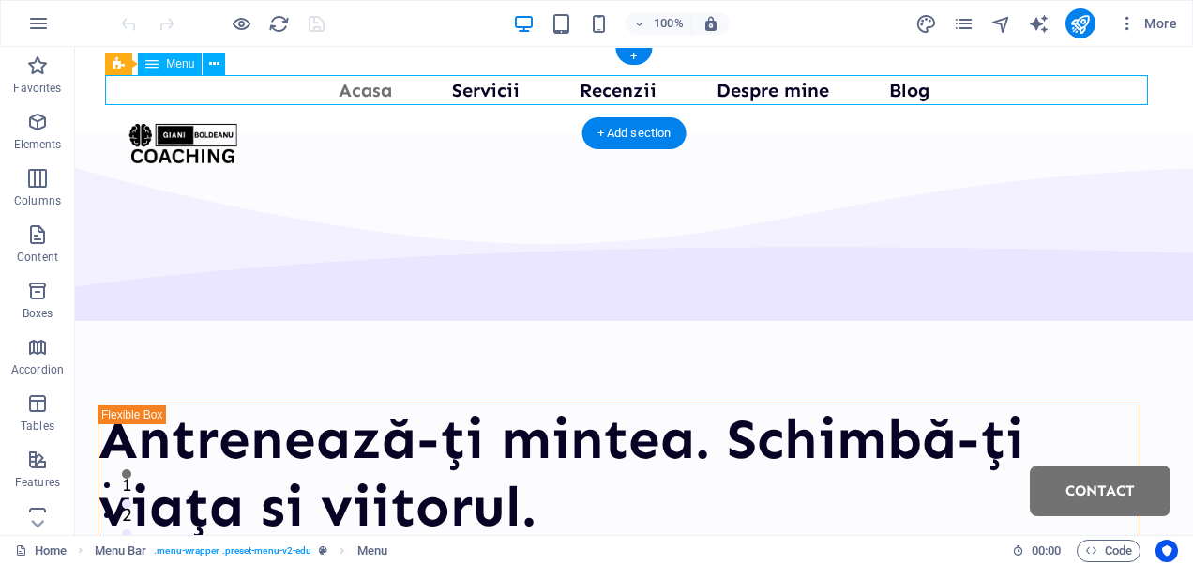
click at [602, 94] on nav "Acasa Servicii Recenzii Despre mine Blog Contact" at bounding box center [634, 90] width 1043 height 30
select select
select select "1"
select select
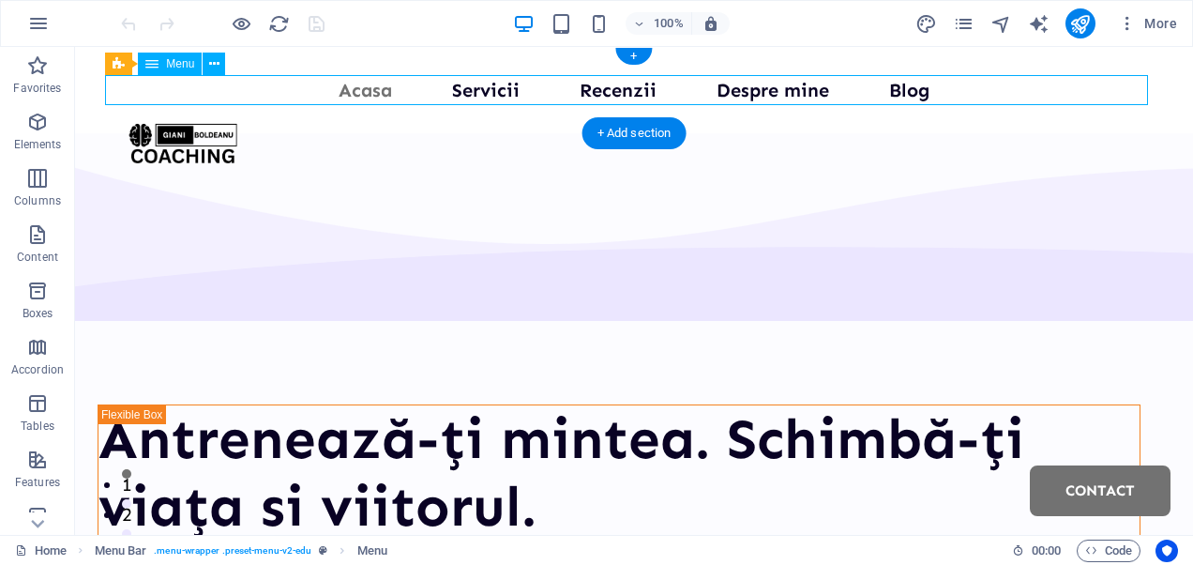
select select
select select "2"
select select
select select "3"
select select
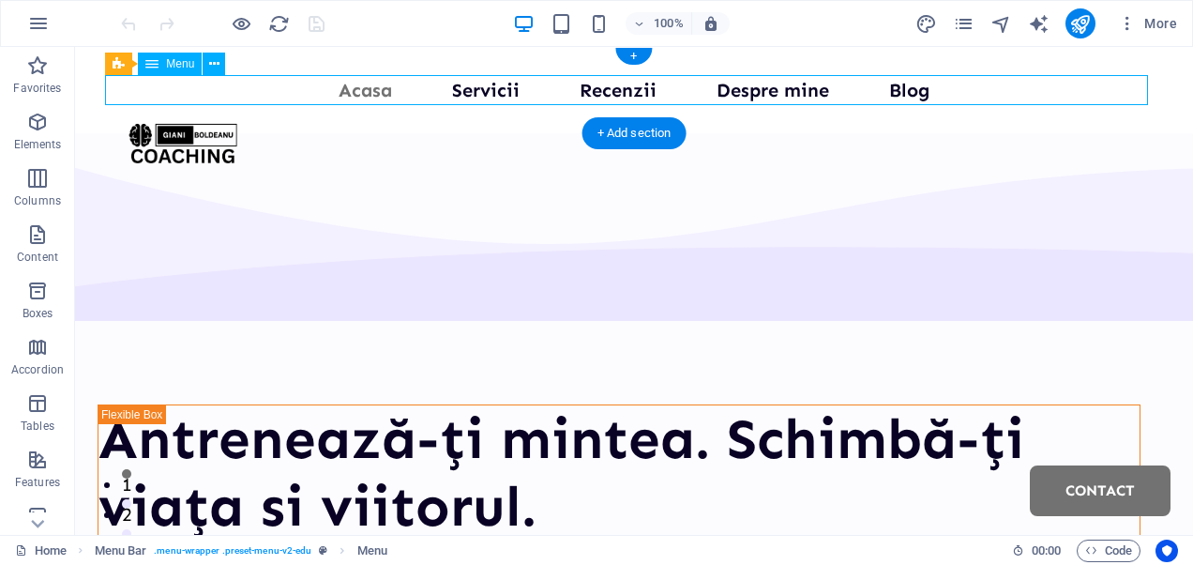
select select "4"
select select
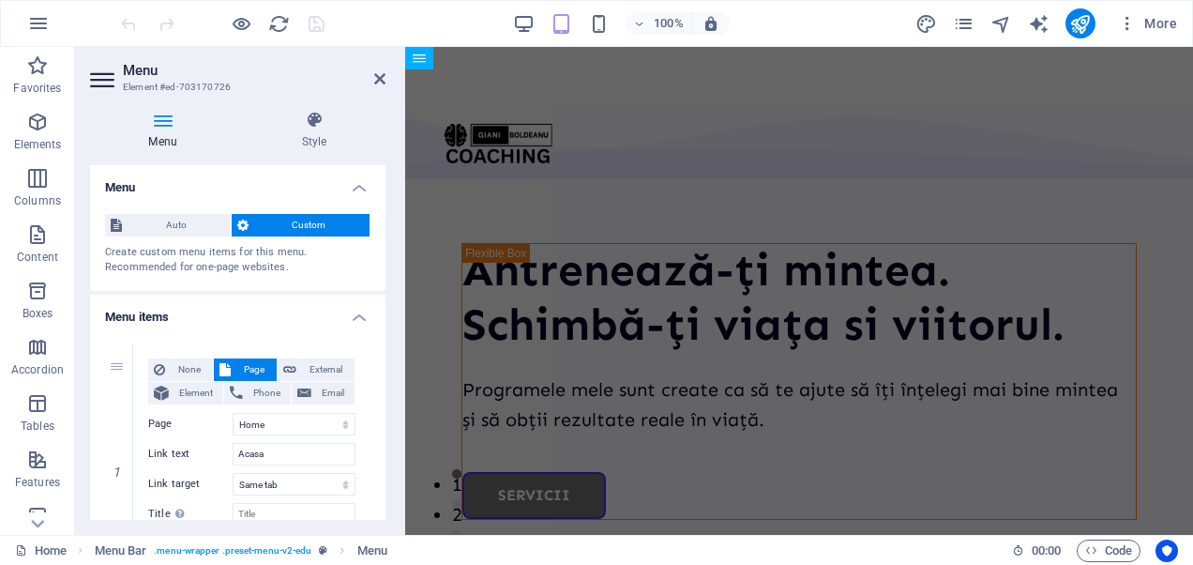
drag, startPoint x: 388, startPoint y: 229, endPoint x: 392, endPoint y: 259, distance: 30.2
click at [392, 259] on div "Menu Style Menu Auto Custom Create custom menu items for this menu. Recommended…" at bounding box center [237, 315] width 325 height 439
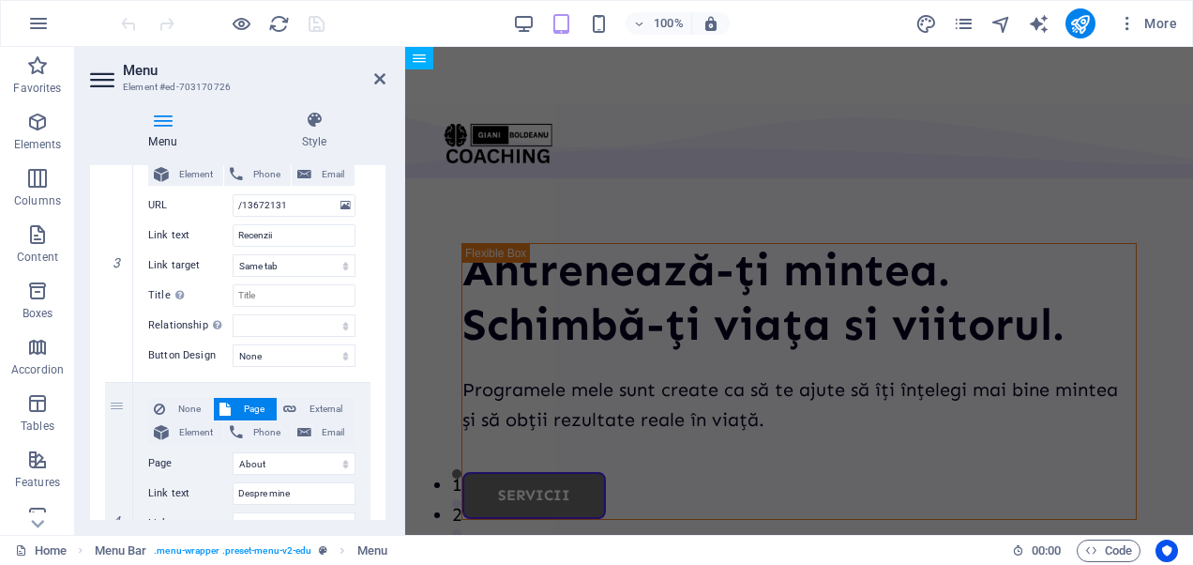
scroll to position [738, 0]
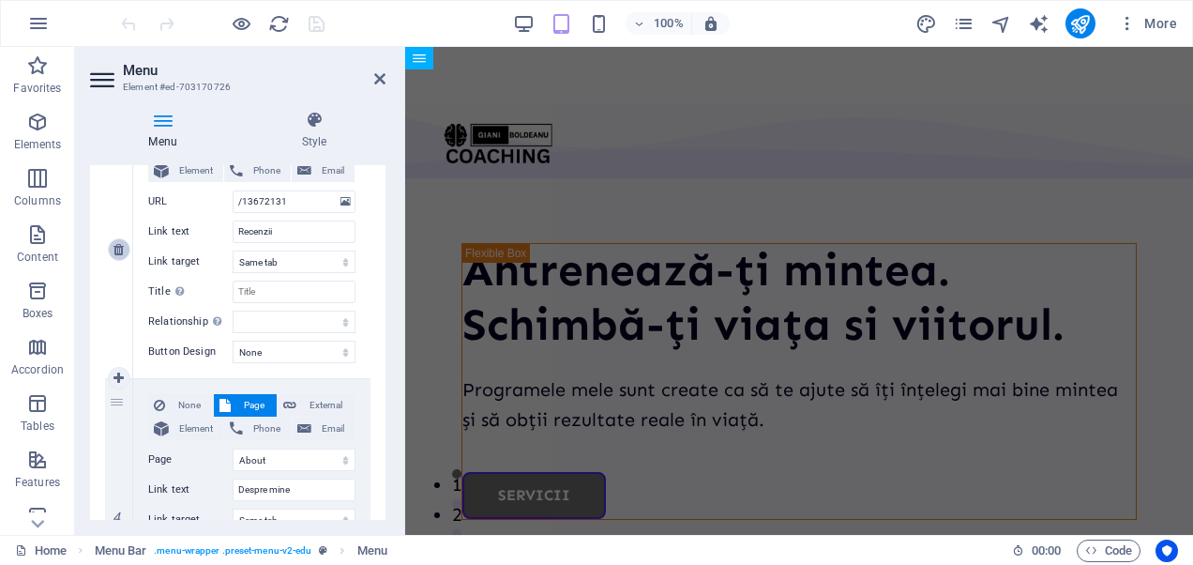
click at [117, 249] on icon at bounding box center [118, 249] width 10 height 13
select select
select select "2"
type input "Despre mine"
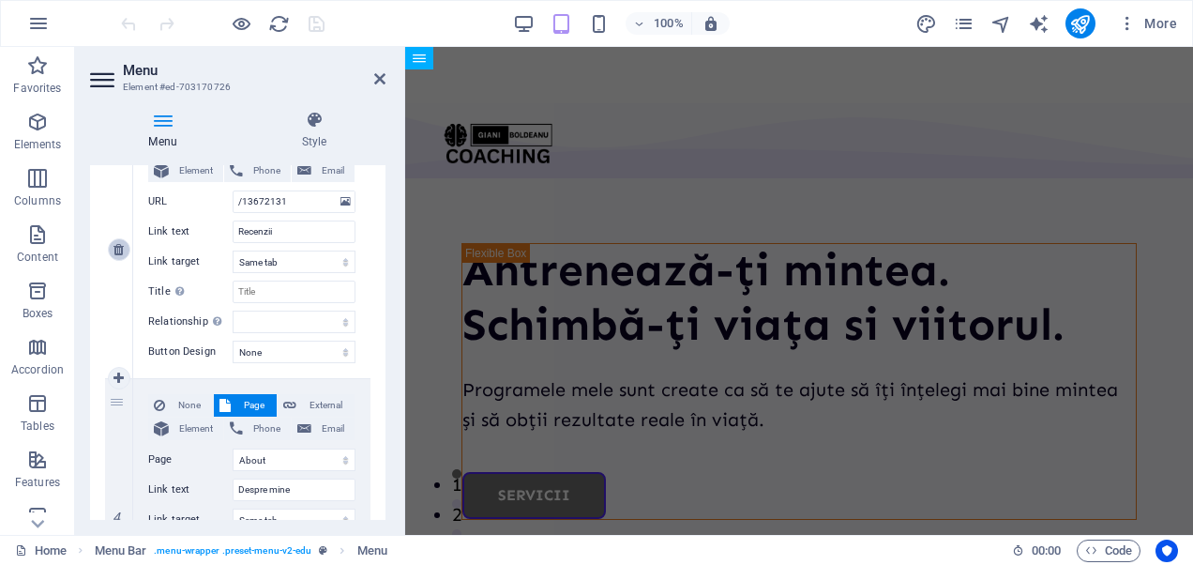
select select
select select "3"
type input "Blog"
select select
select select "4"
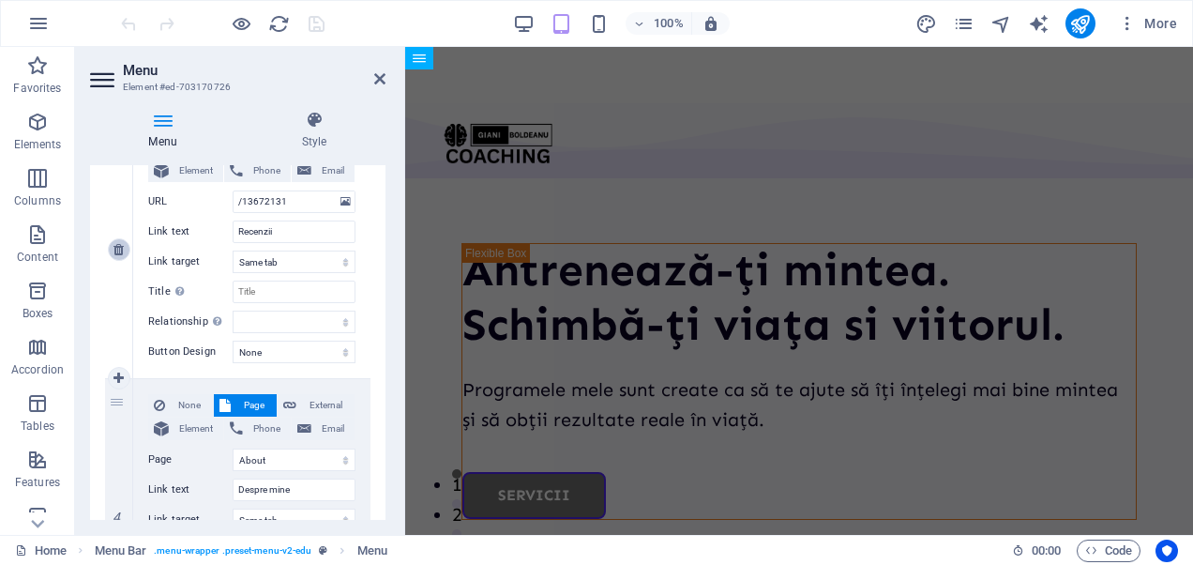
type input "Contact"
select select
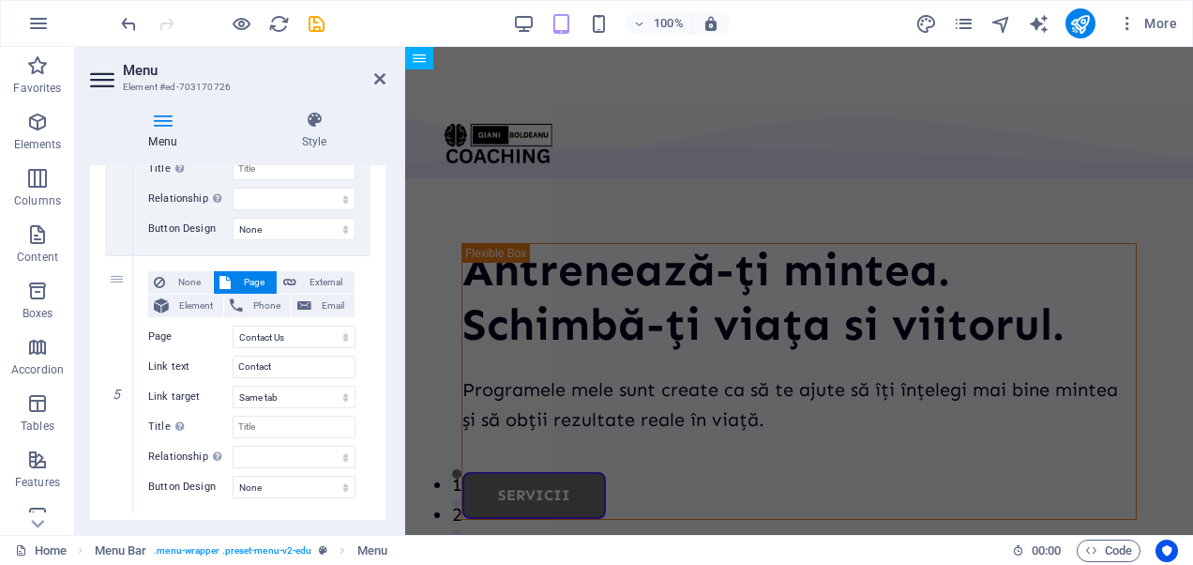
scroll to position [1163, 0]
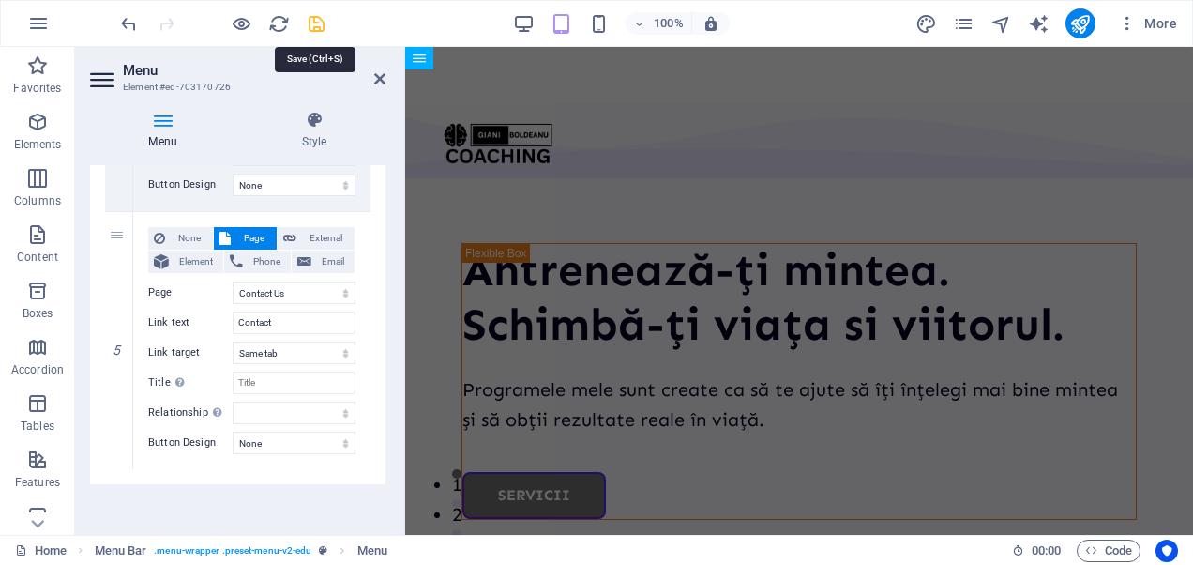
click at [324, 27] on icon "save" at bounding box center [317, 24] width 22 height 22
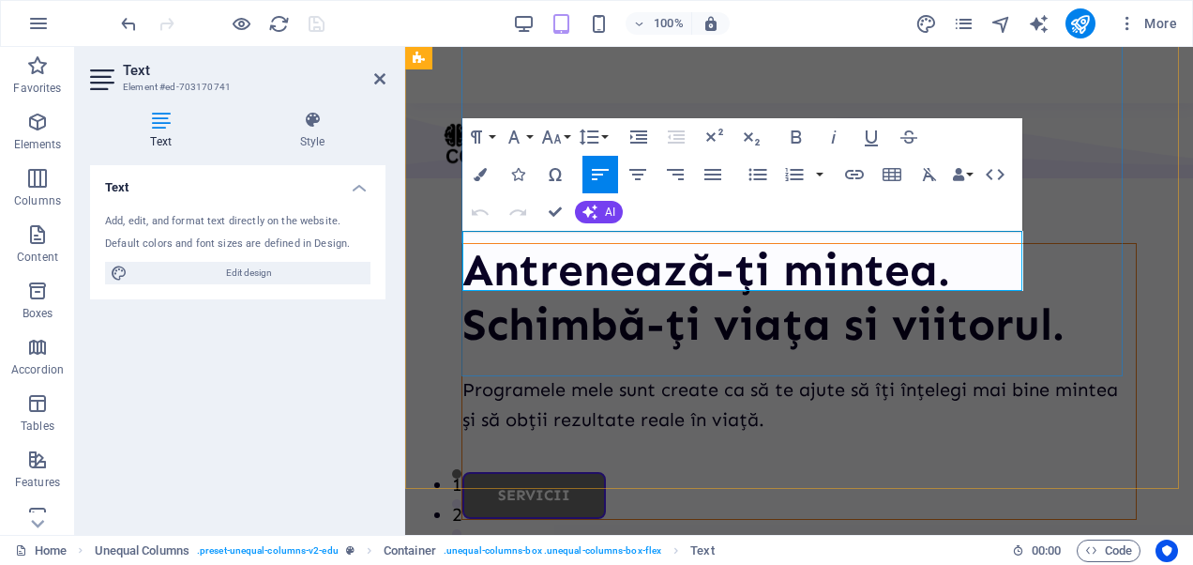
scroll to position [526, 0]
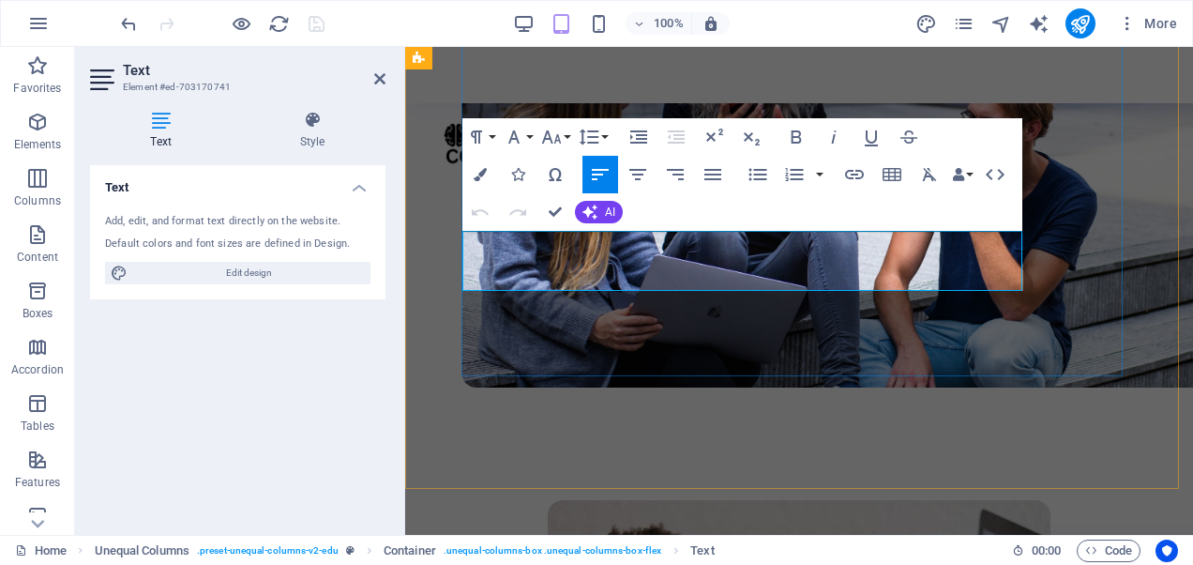
drag, startPoint x: 611, startPoint y: 245, endPoint x: 577, endPoint y: 244, distance: 34.7
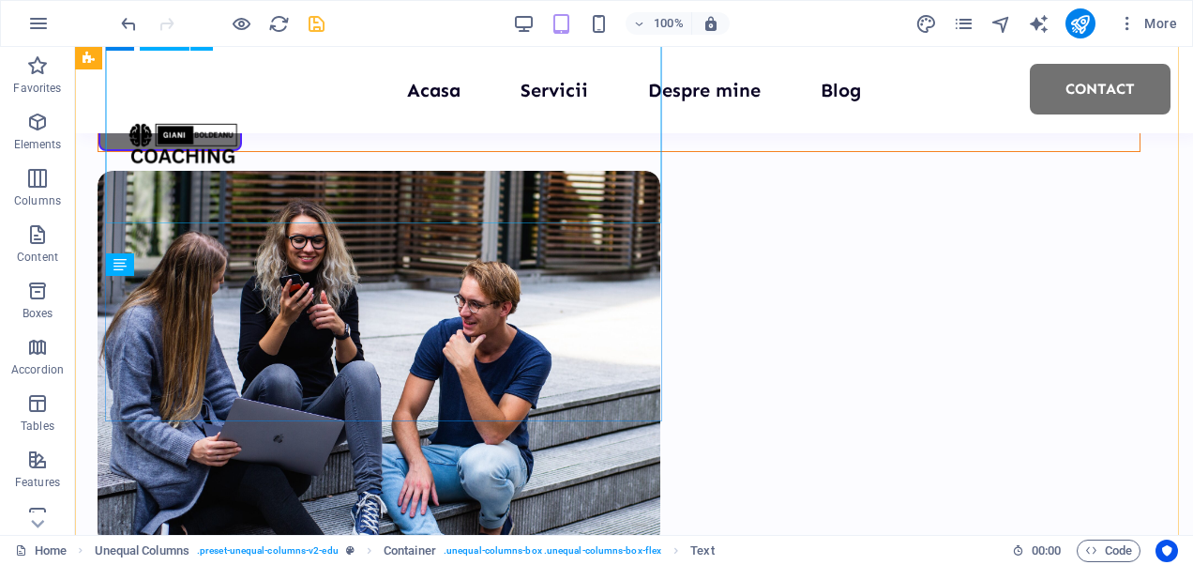
scroll to position [158, 0]
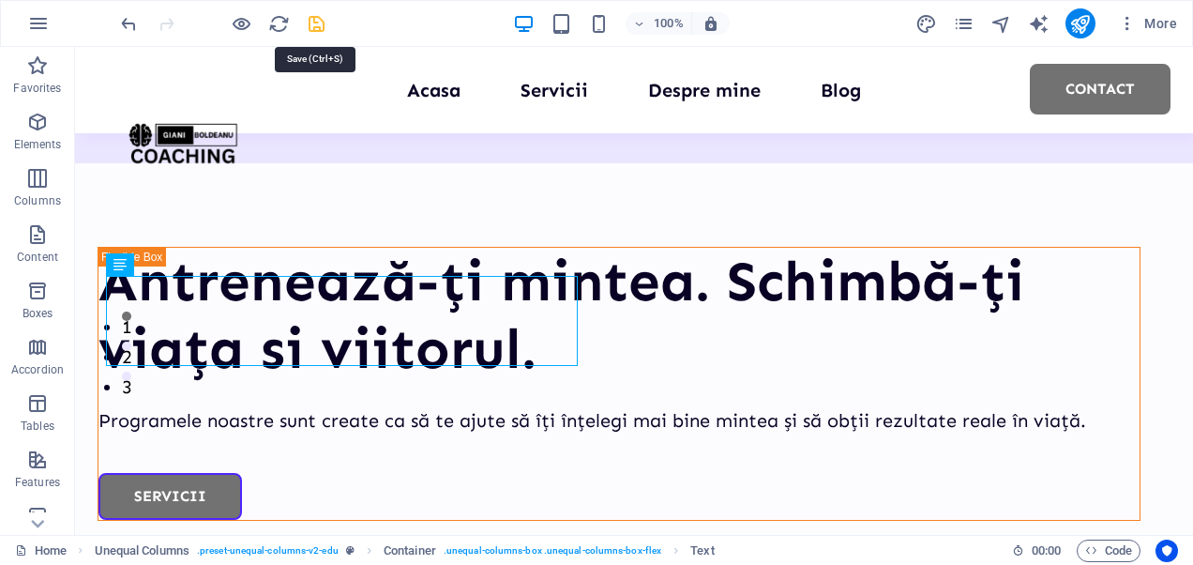
click at [319, 19] on icon "save" at bounding box center [317, 24] width 22 height 22
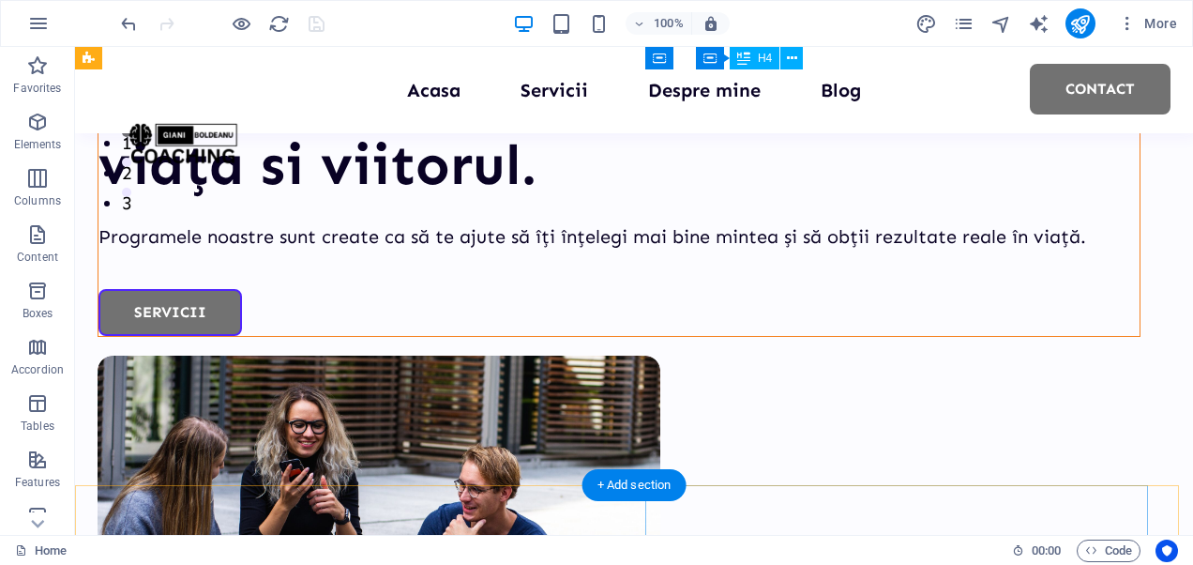
scroll to position [338, 0]
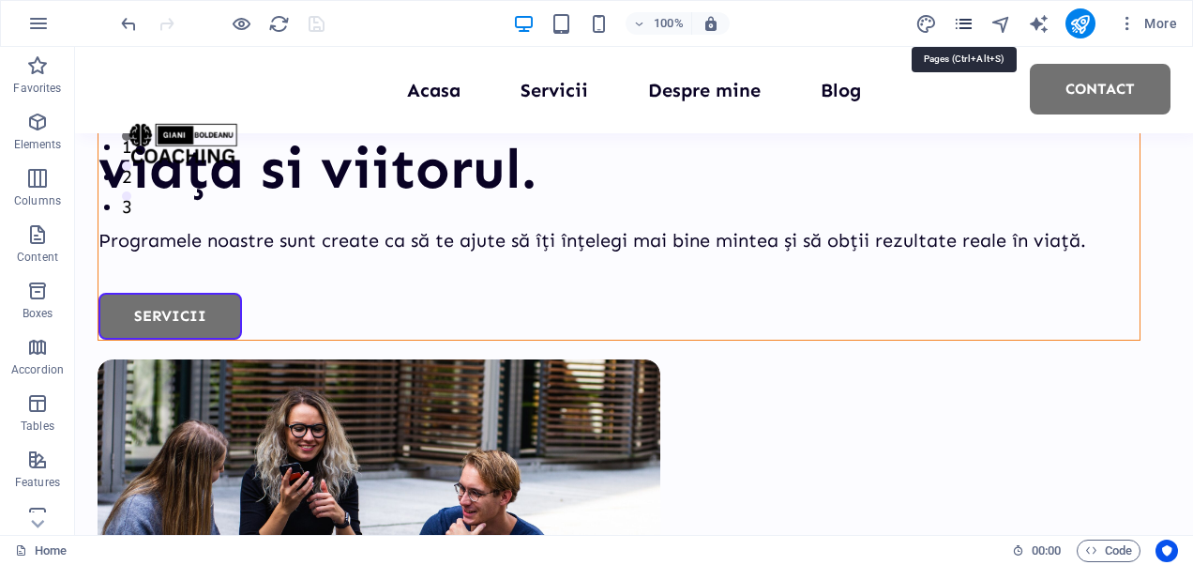
click at [968, 19] on icon "pages" at bounding box center [964, 24] width 22 height 22
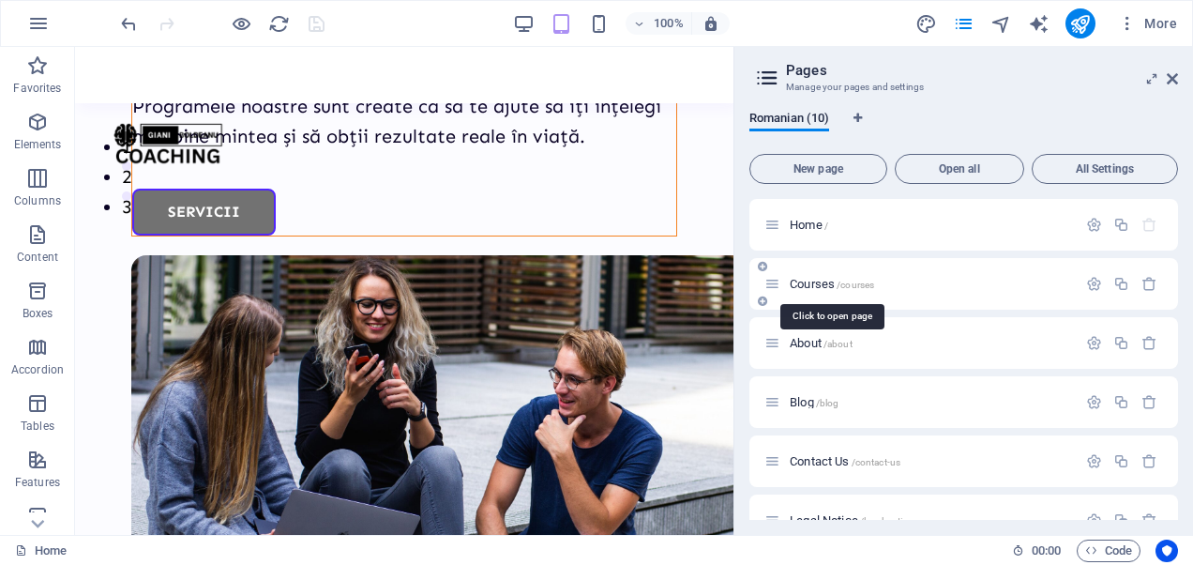
click at [833, 285] on span "Courses /courses" at bounding box center [832, 284] width 84 height 14
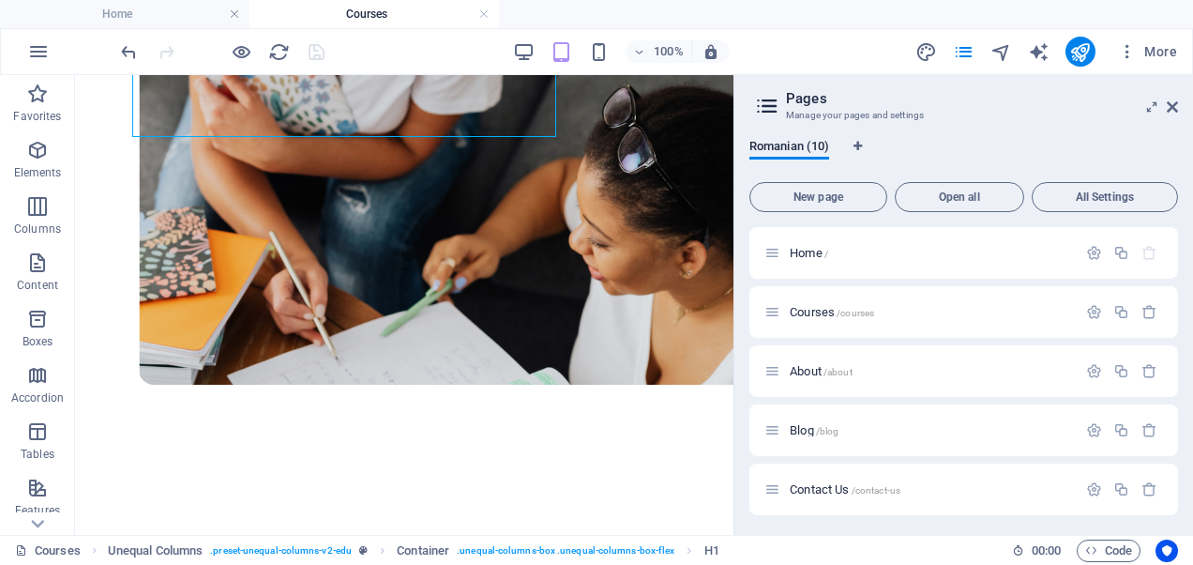
scroll to position [504, 0]
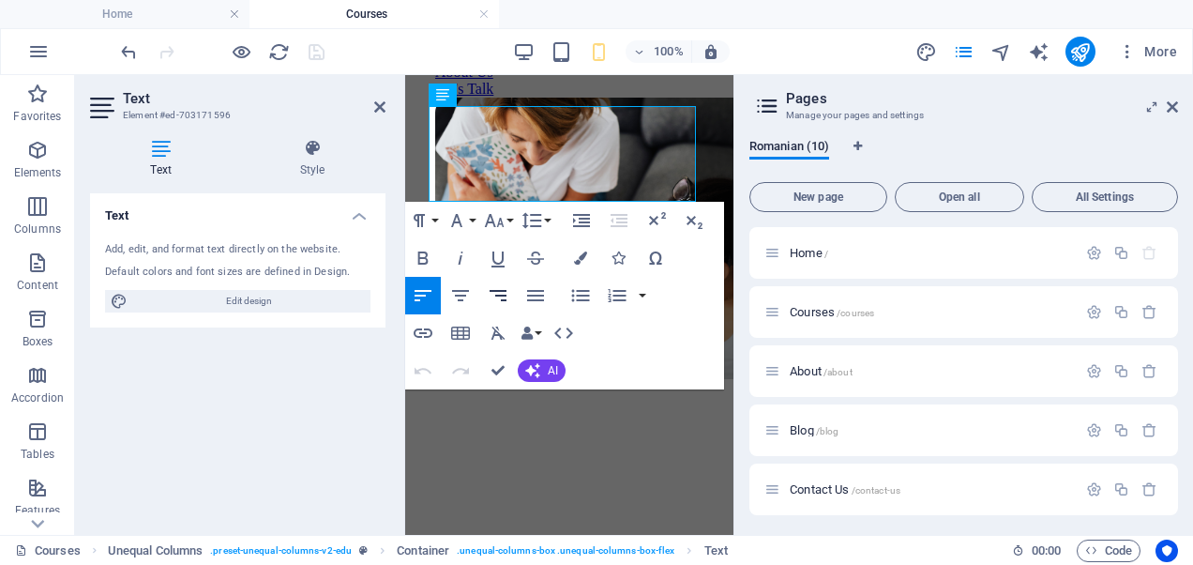
scroll to position [480, 0]
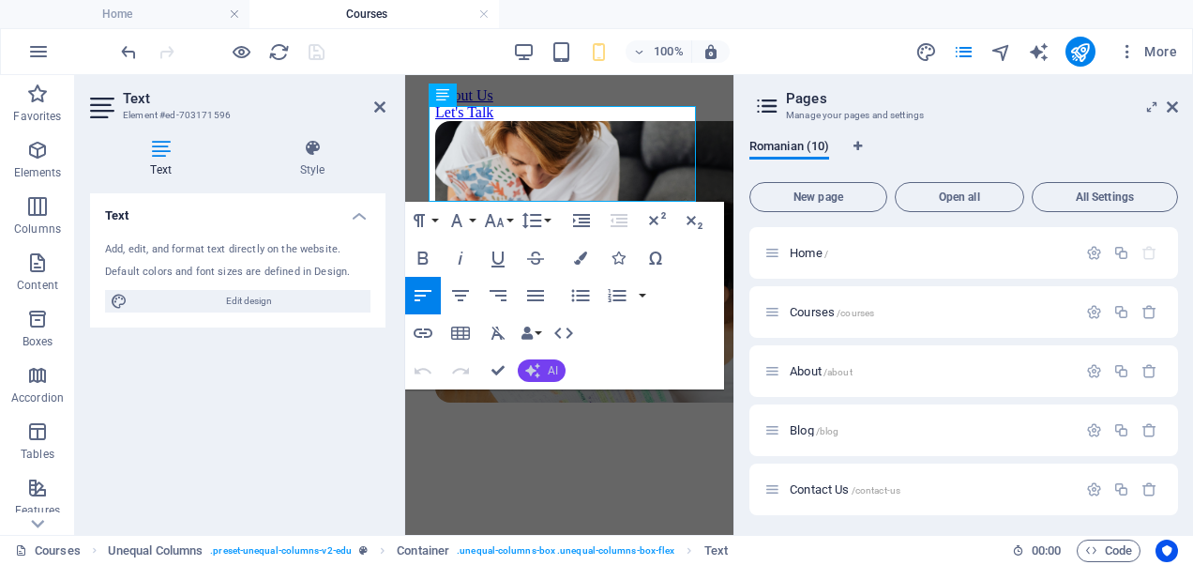
click at [546, 369] on button "AI" at bounding box center [542, 370] width 48 height 23
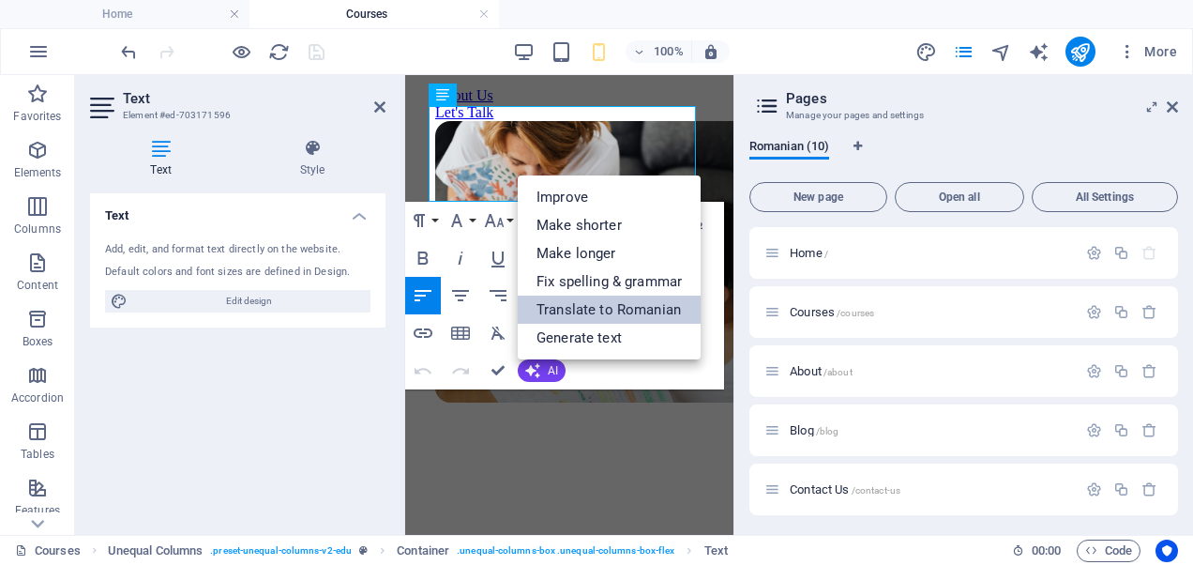
click at [581, 309] on link "Translate to Romanian" at bounding box center [609, 309] width 183 height 28
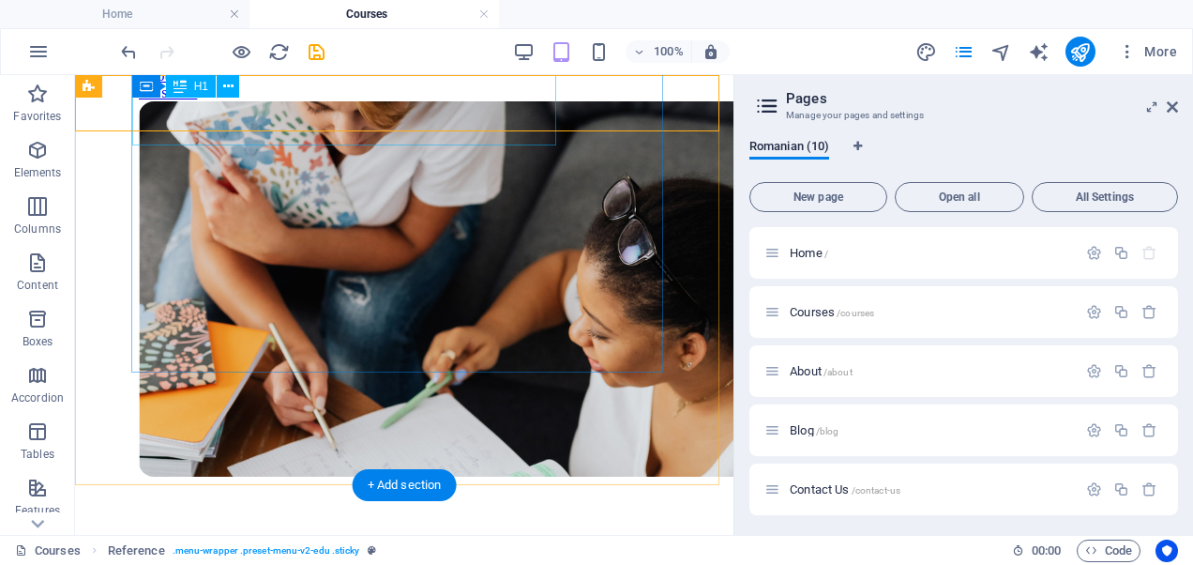
scroll to position [564, 0]
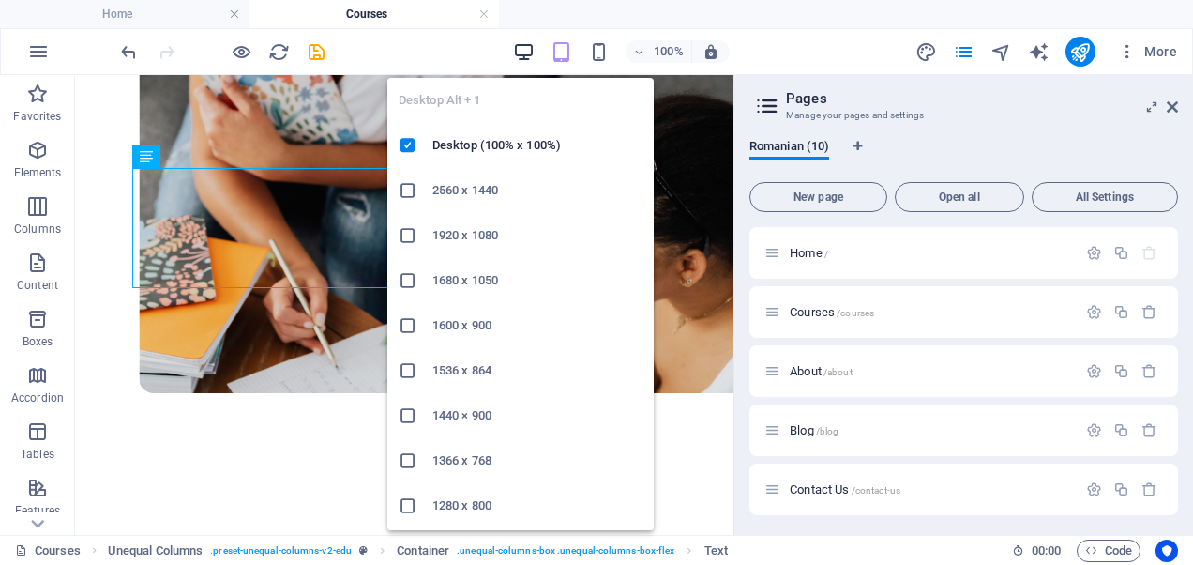
click at [520, 58] on icon "button" at bounding box center [524, 52] width 22 height 22
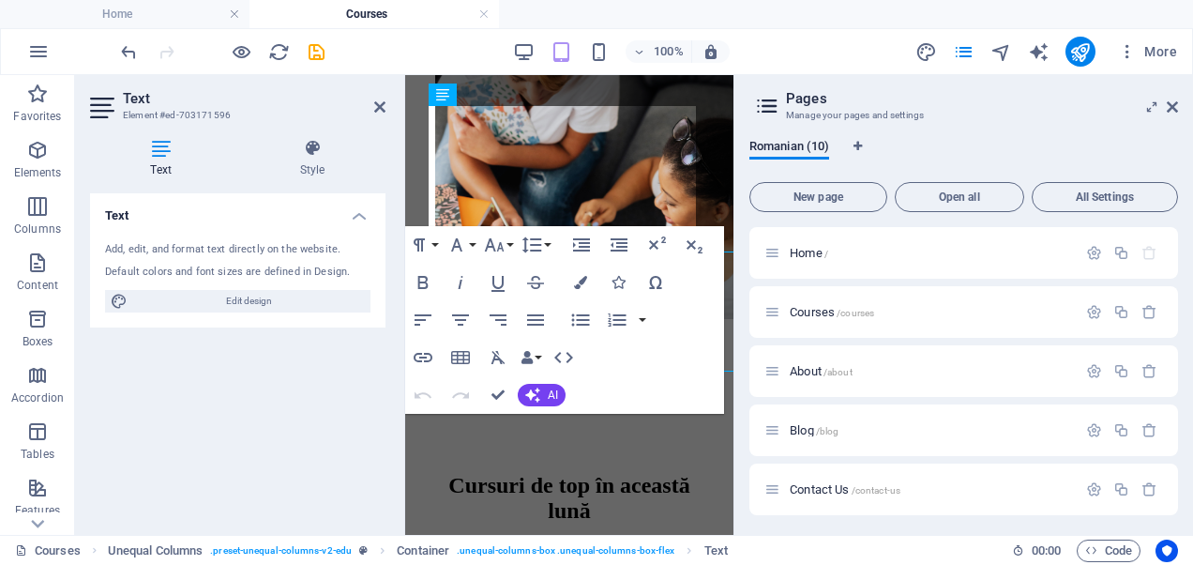
scroll to position [480, 0]
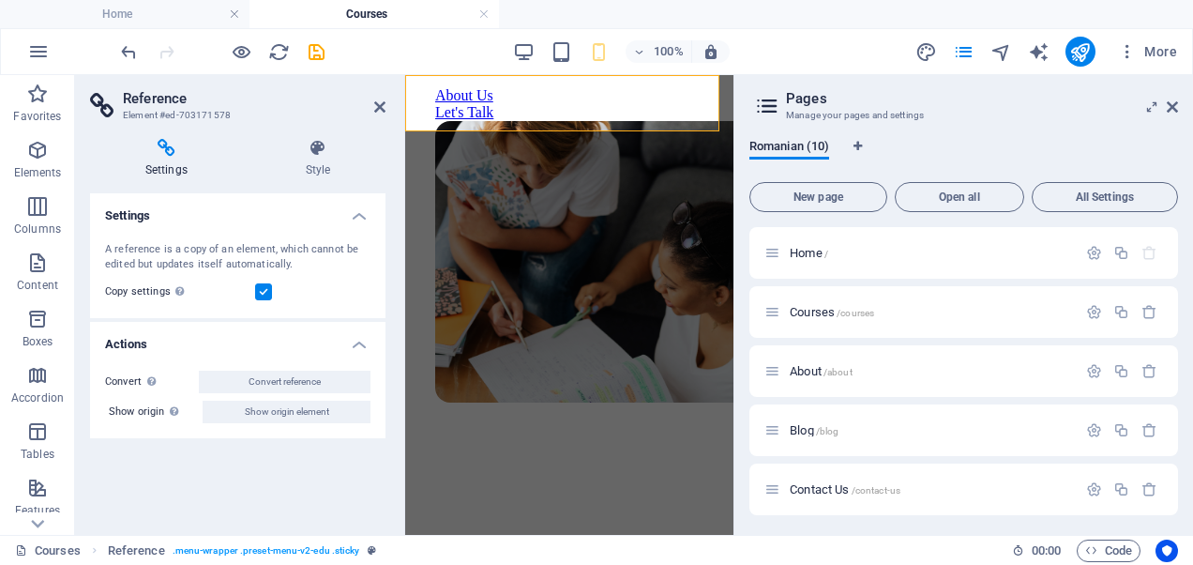
click at [369, 107] on header "Reference Element #ed-703171578" at bounding box center [237, 99] width 295 height 49
click at [378, 107] on icon at bounding box center [379, 106] width 11 height 15
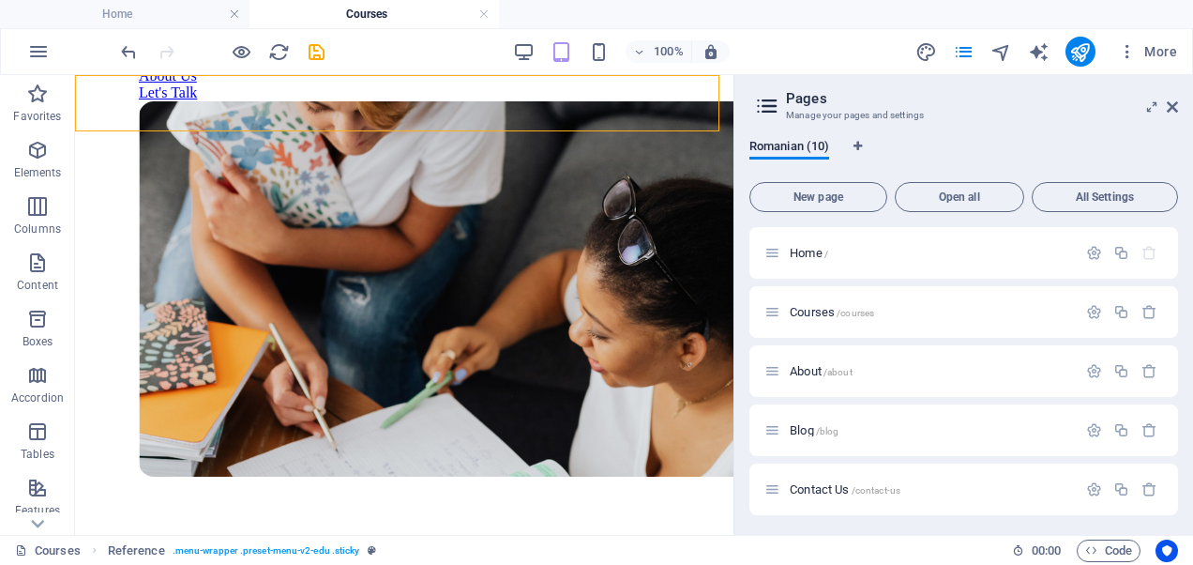
scroll to position [564, 0]
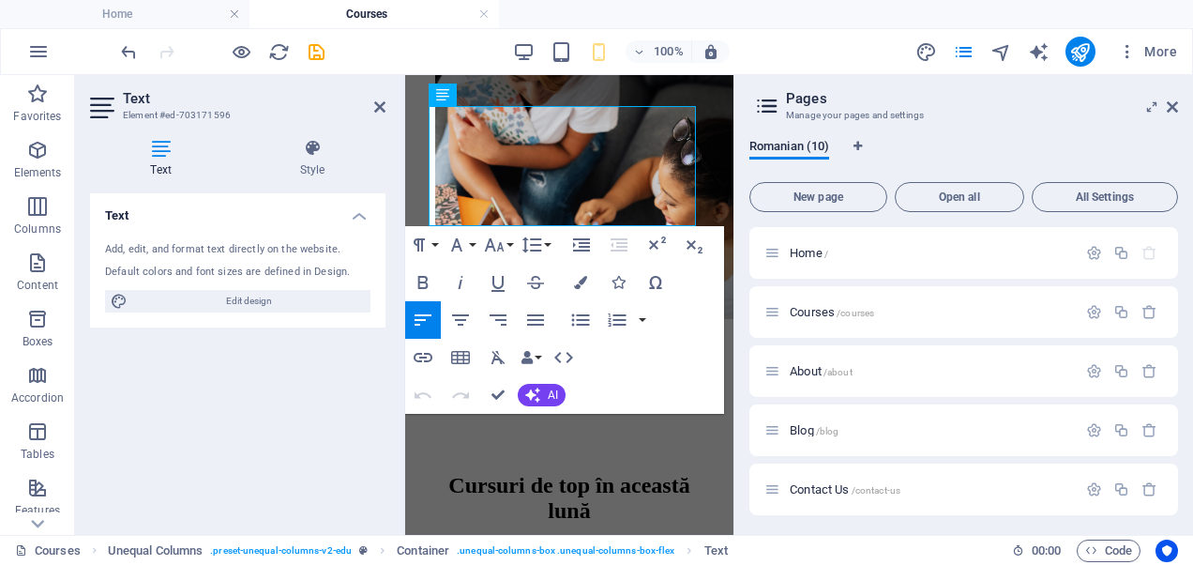
scroll to position [480, 0]
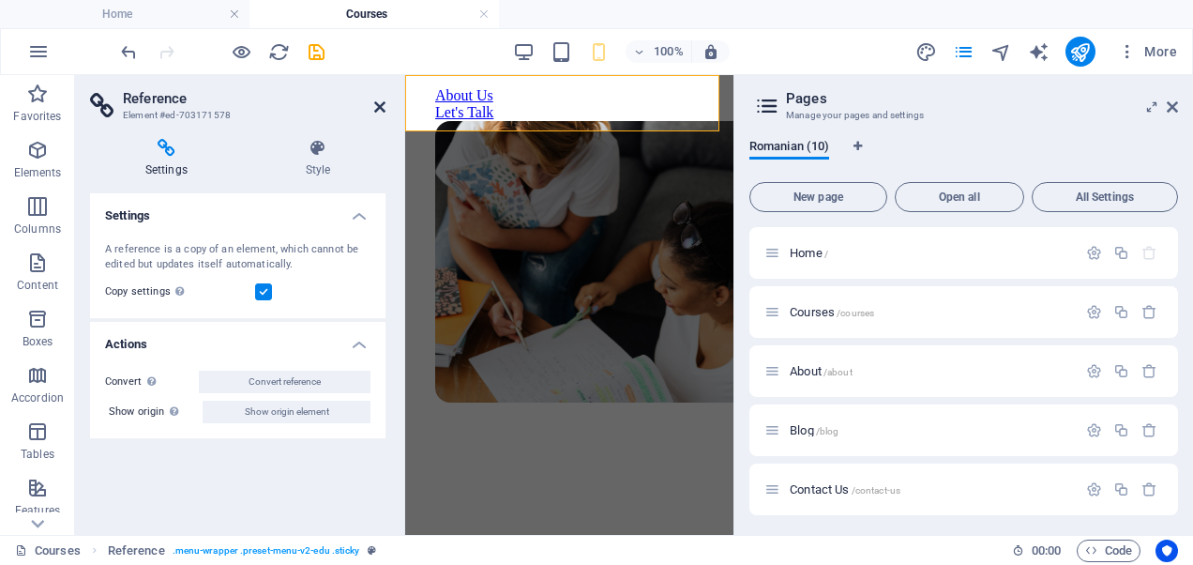
click at [375, 103] on icon at bounding box center [379, 106] width 11 height 15
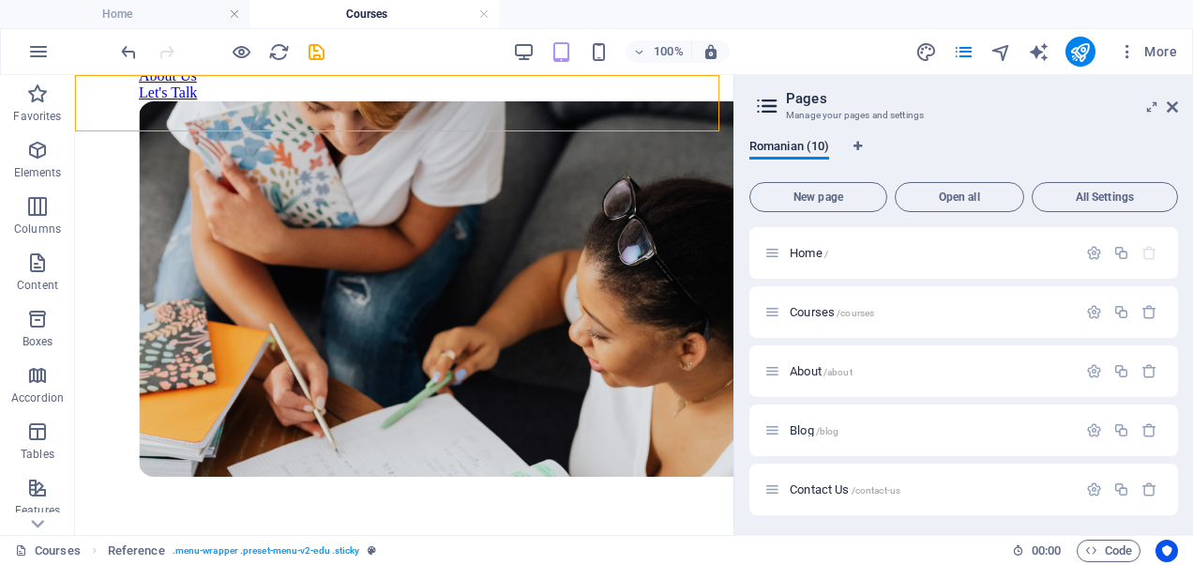
scroll to position [564, 0]
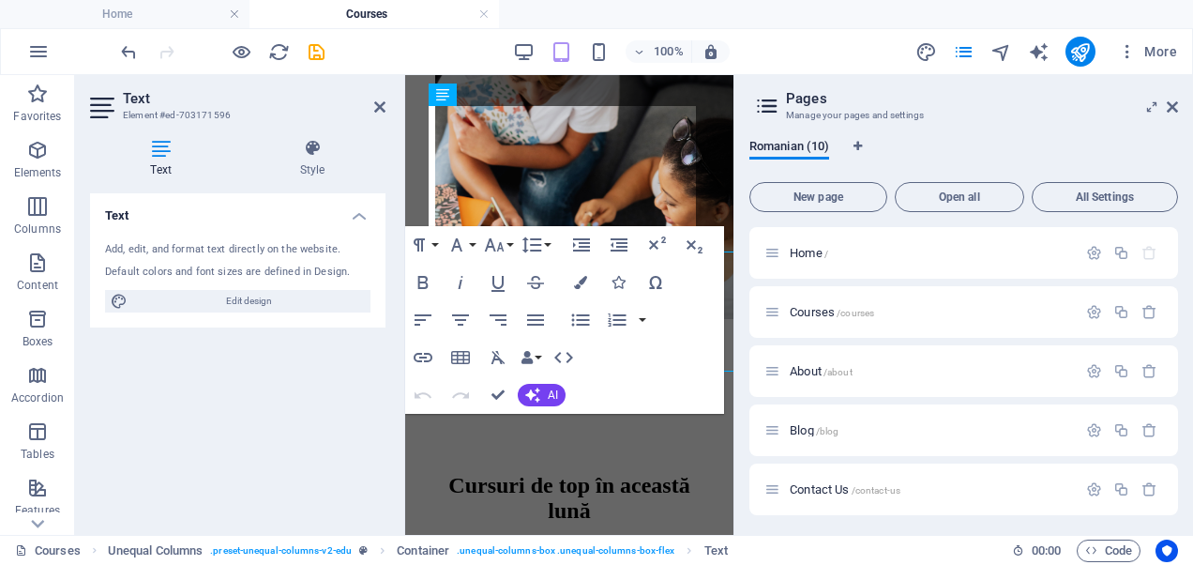
scroll to position [480, 0]
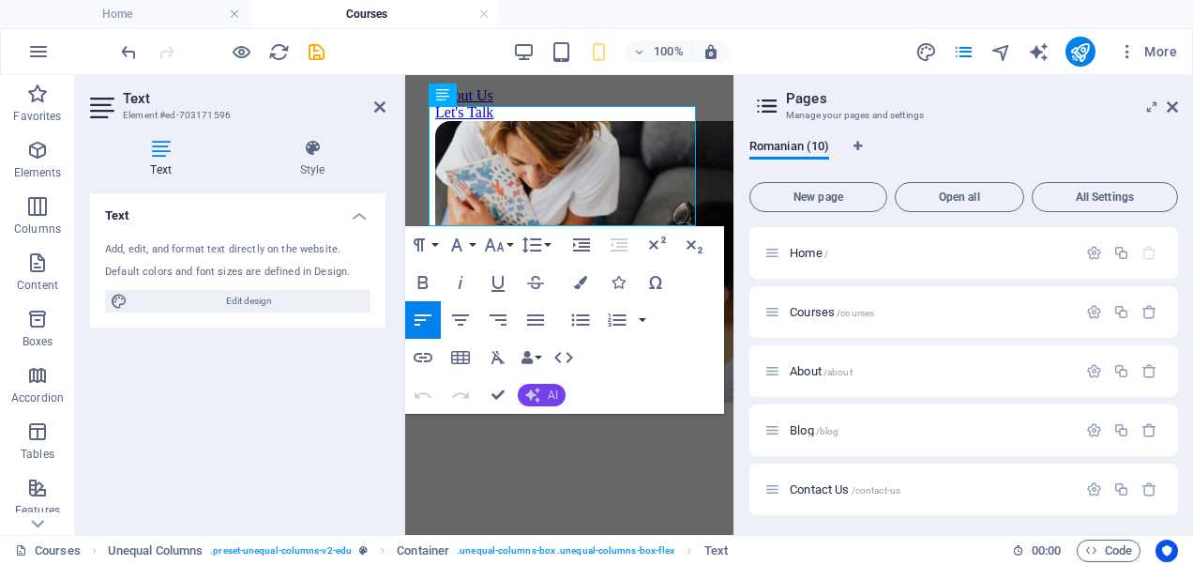
click at [535, 393] on icon "button" at bounding box center [532, 394] width 15 height 15
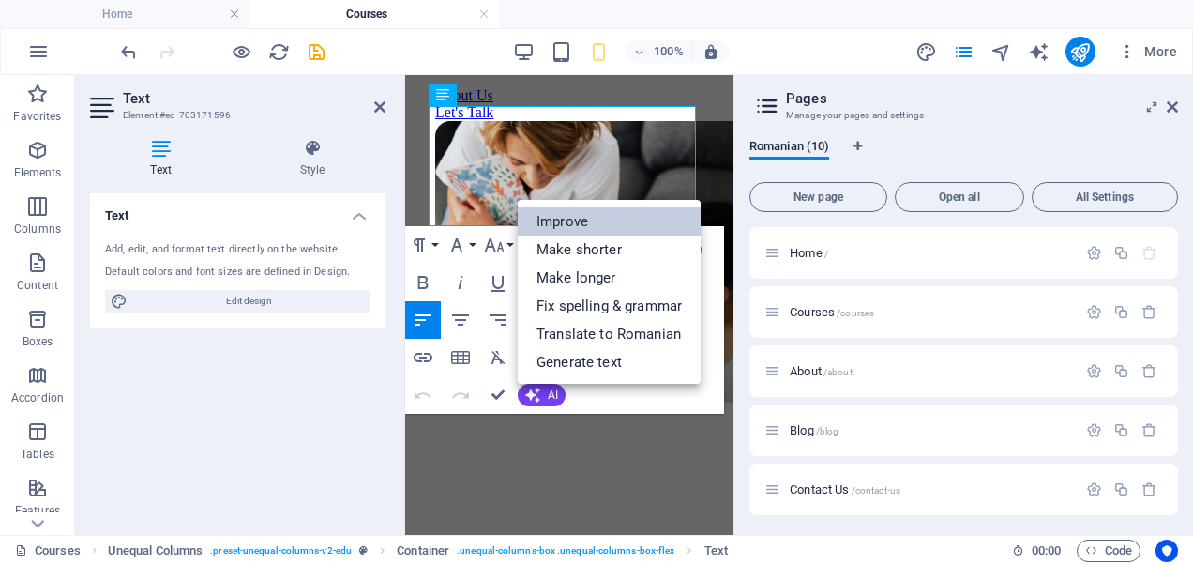
click at [542, 221] on link "Improve" at bounding box center [609, 221] width 183 height 28
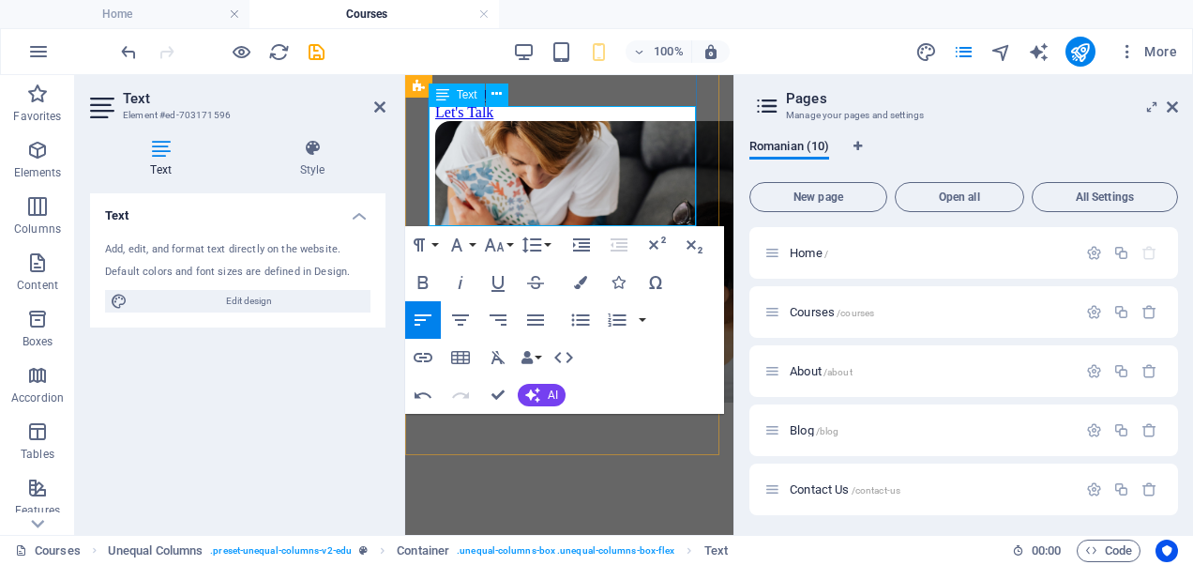
click at [509, 35] on p "Ne dedicăm să vă oferim cursuri educaționale de cea mai înaltă calitate, concep…" at bounding box center [569, 1] width 268 height 68
click at [528, 317] on icon "button" at bounding box center [535, 320] width 23 height 23
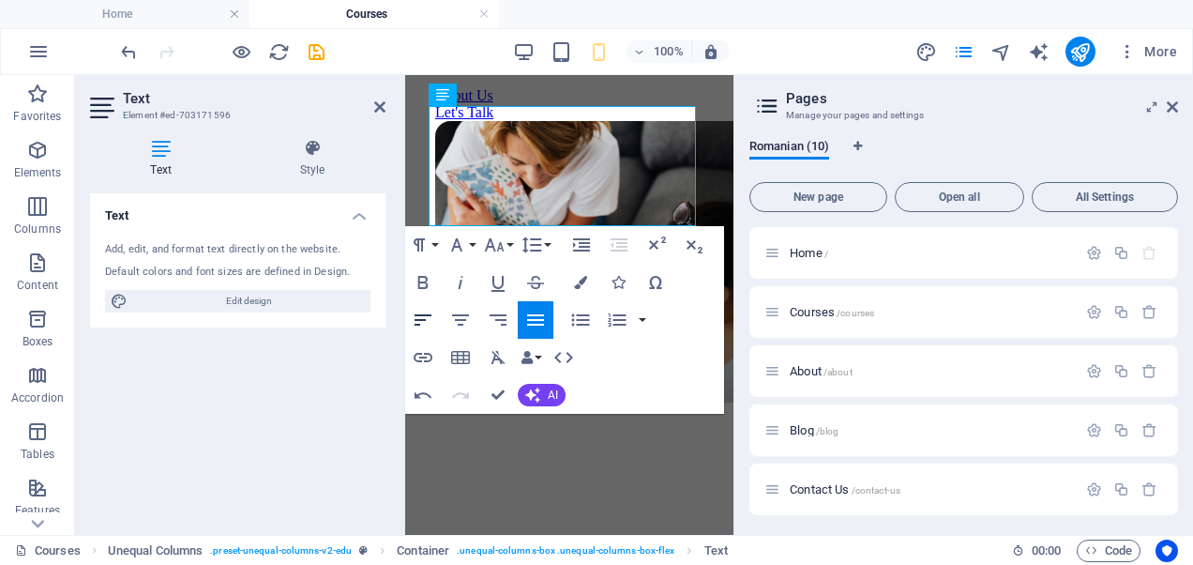
click at [415, 320] on icon "button" at bounding box center [423, 319] width 17 height 11
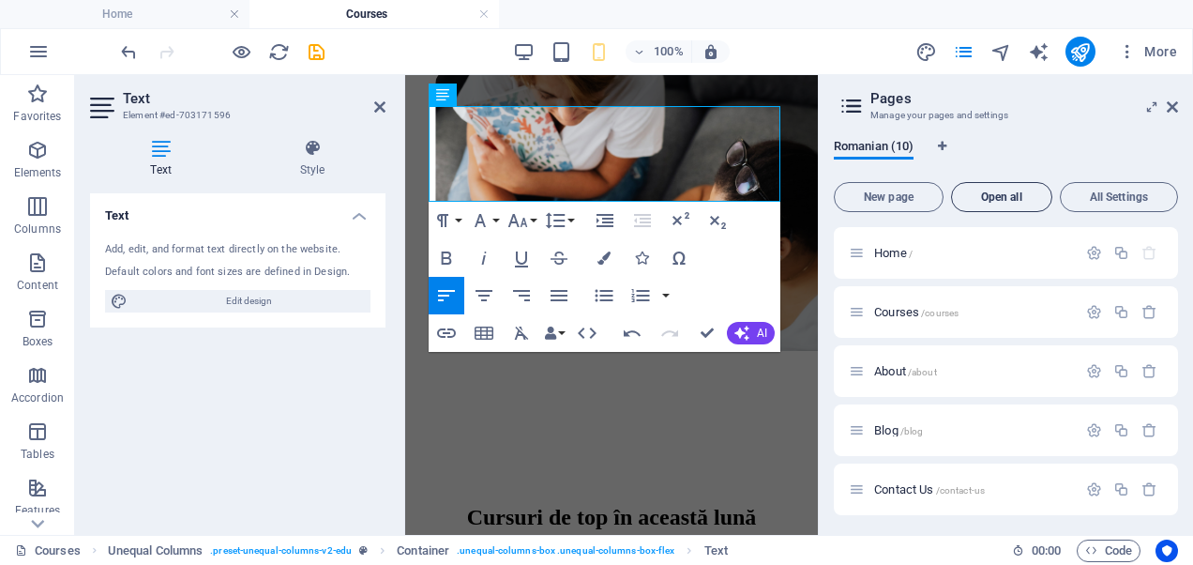
drag, startPoint x: 733, startPoint y: 188, endPoint x: 978, endPoint y: 198, distance: 244.9
click at [978, 198] on aside "Pages Manage your pages and settings Romanian (10) New page Open all All Settin…" at bounding box center [1005, 305] width 375 height 460
click at [1152, 109] on icon at bounding box center [1152, 106] width 0 height 15
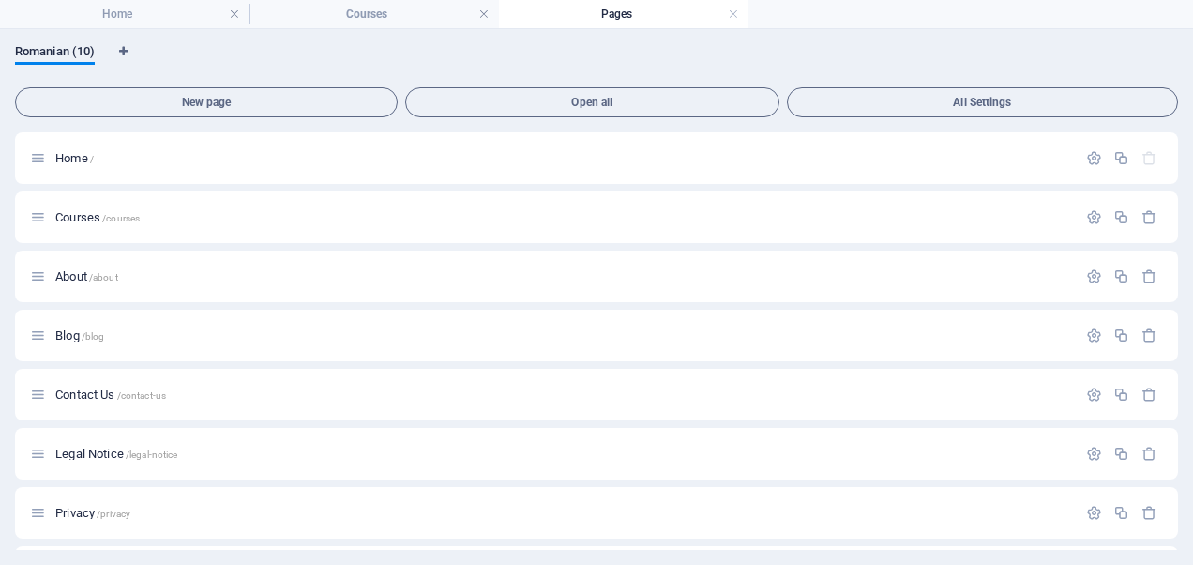
scroll to position [0, 0]
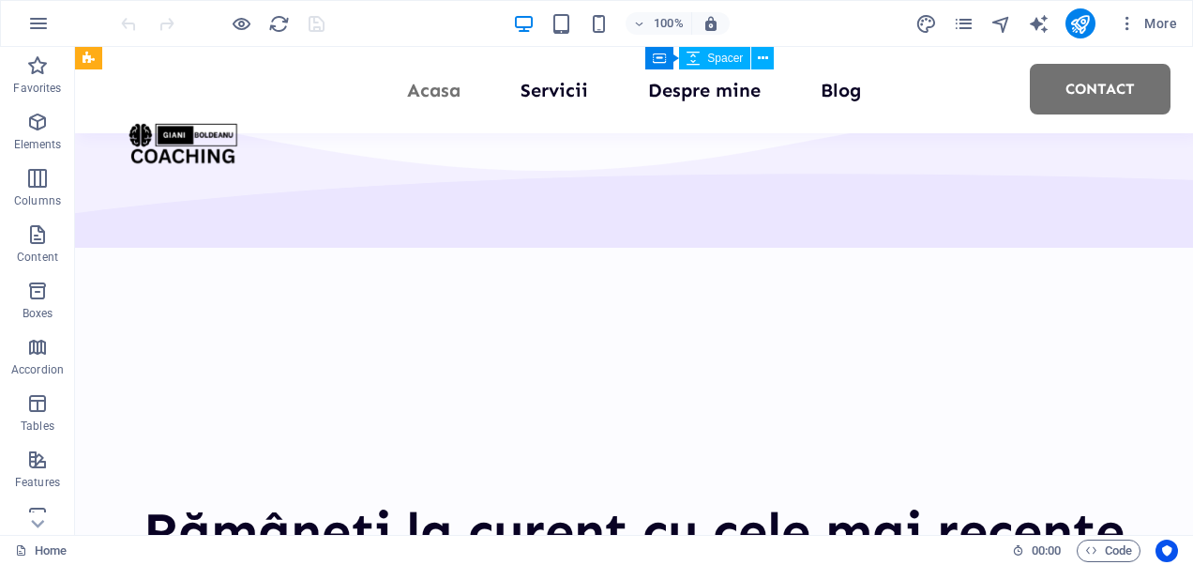
scroll to position [3571, 0]
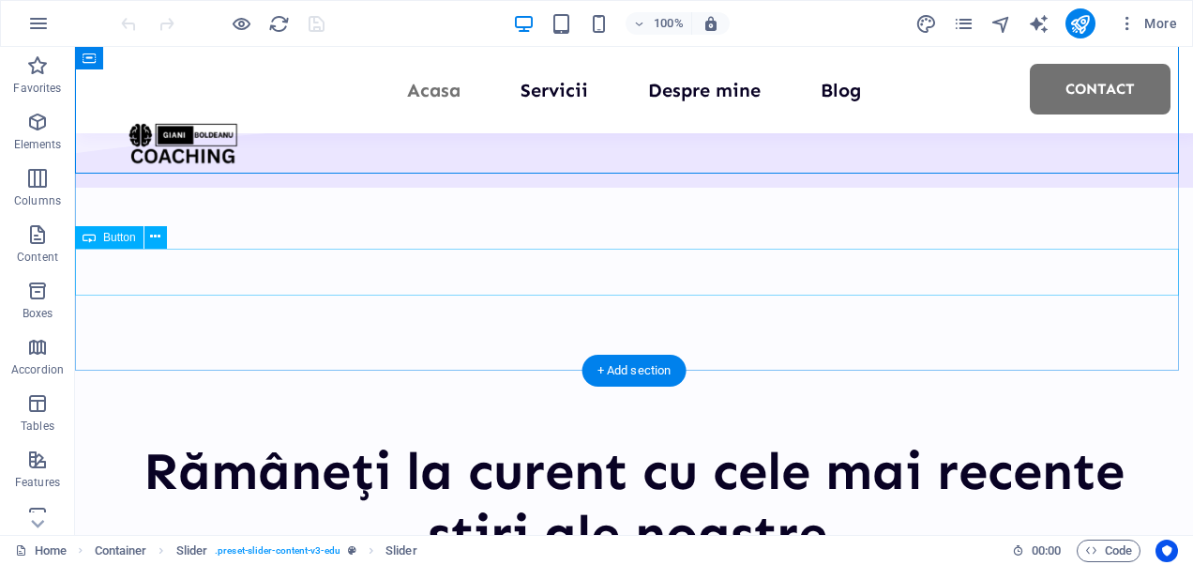
scroll to position [3635, 0]
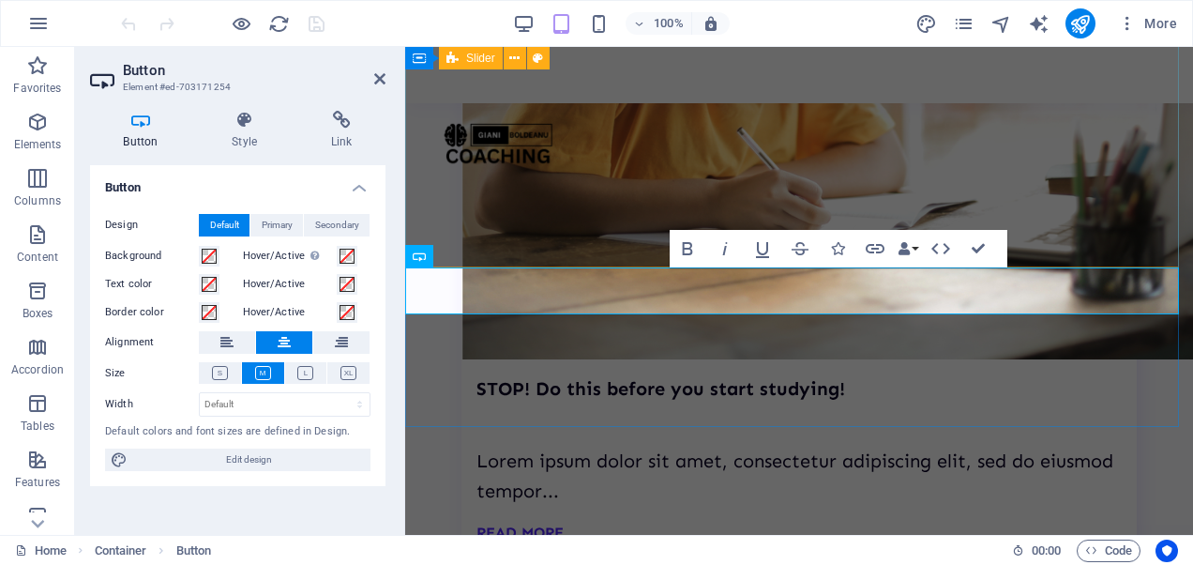
scroll to position [4017, 0]
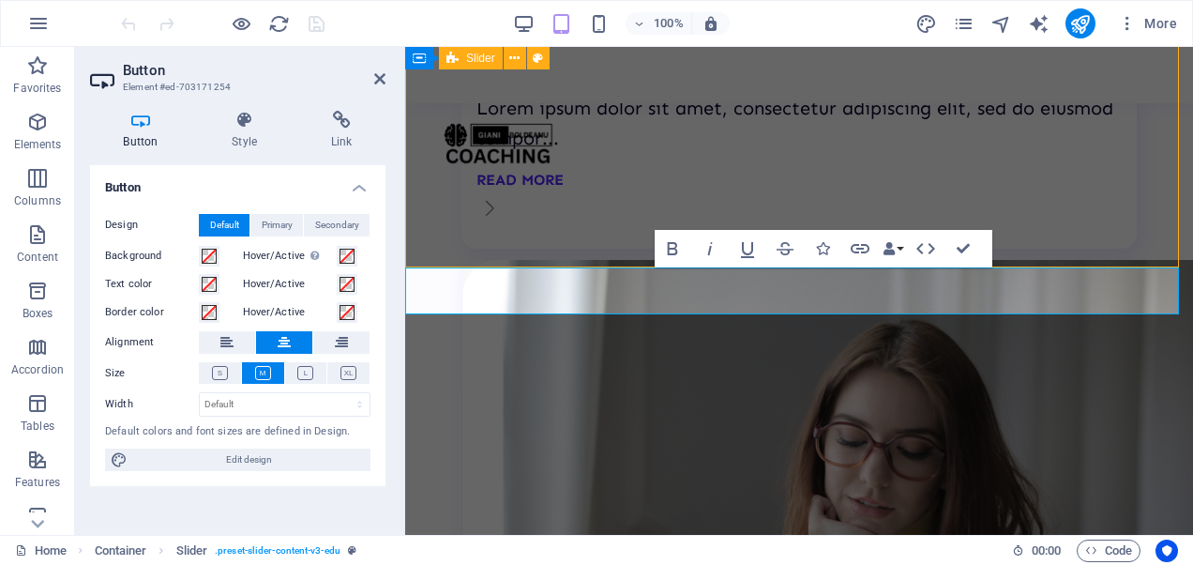
scroll to position [3361, 0]
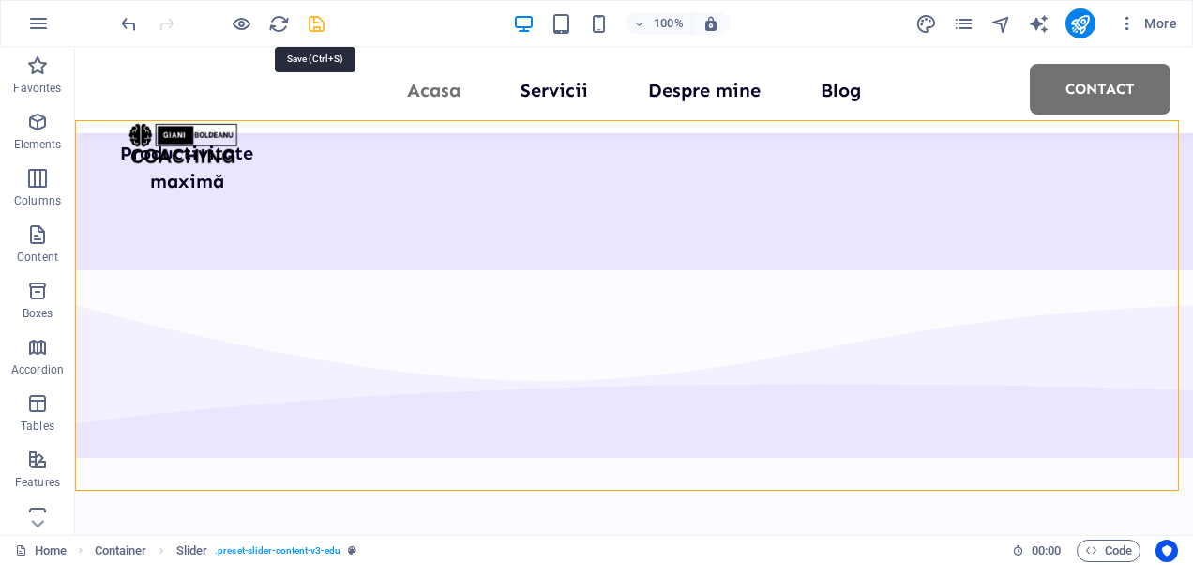
click at [321, 26] on icon "save" at bounding box center [317, 24] width 22 height 22
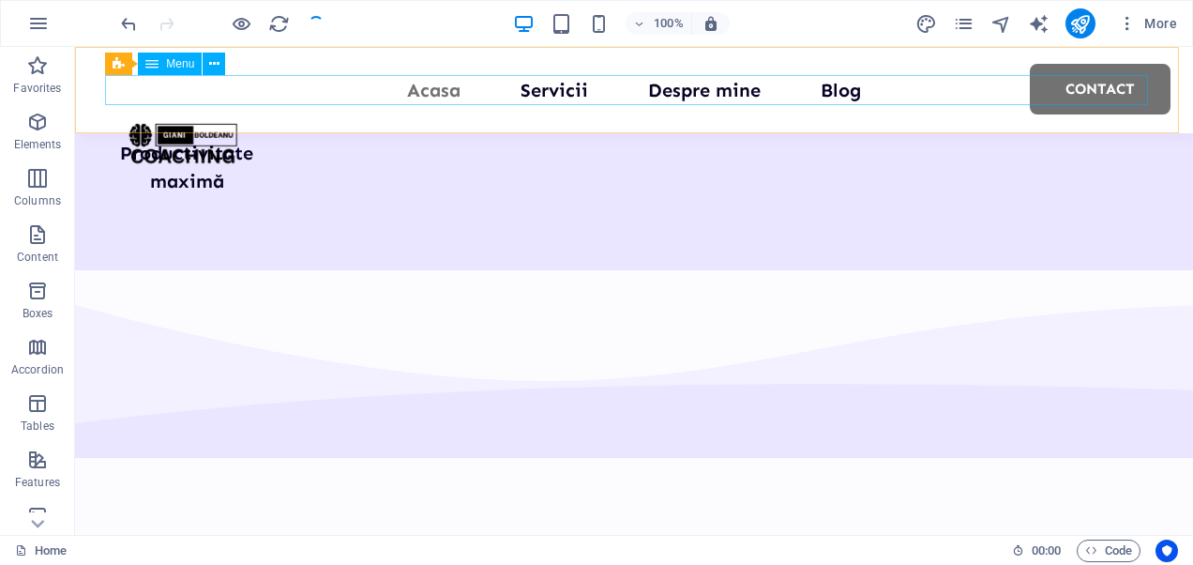
click at [721, 96] on nav "Acasa Servicii Despre mine Blog Contact" at bounding box center [634, 90] width 1043 height 30
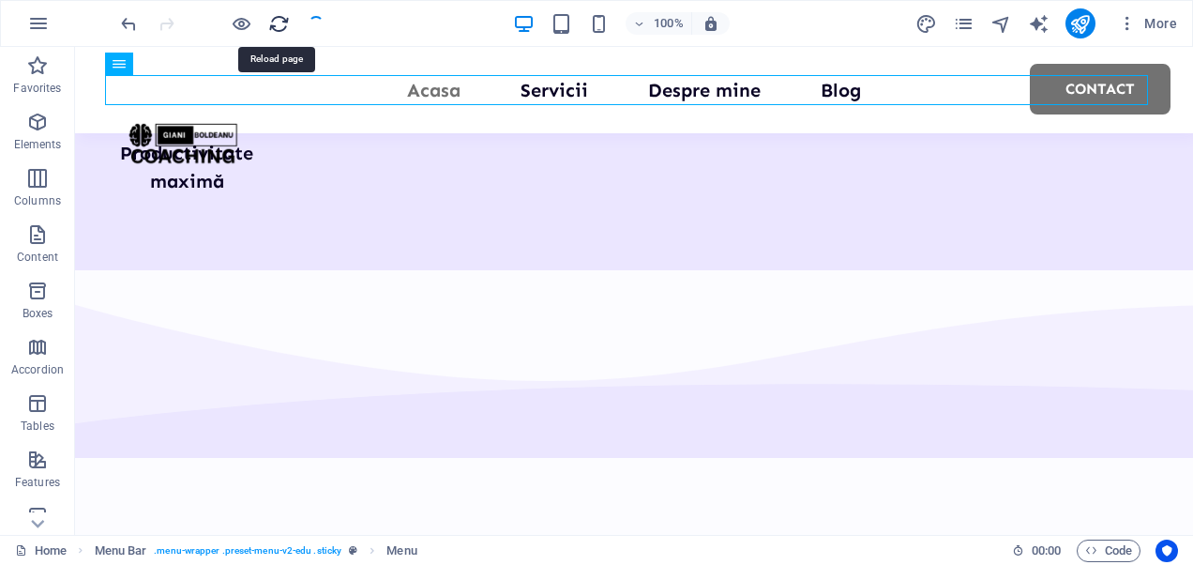
drag, startPoint x: 274, startPoint y: 25, endPoint x: 611, endPoint y: 45, distance: 338.2
click at [274, 25] on icon "reload" at bounding box center [279, 24] width 22 height 22
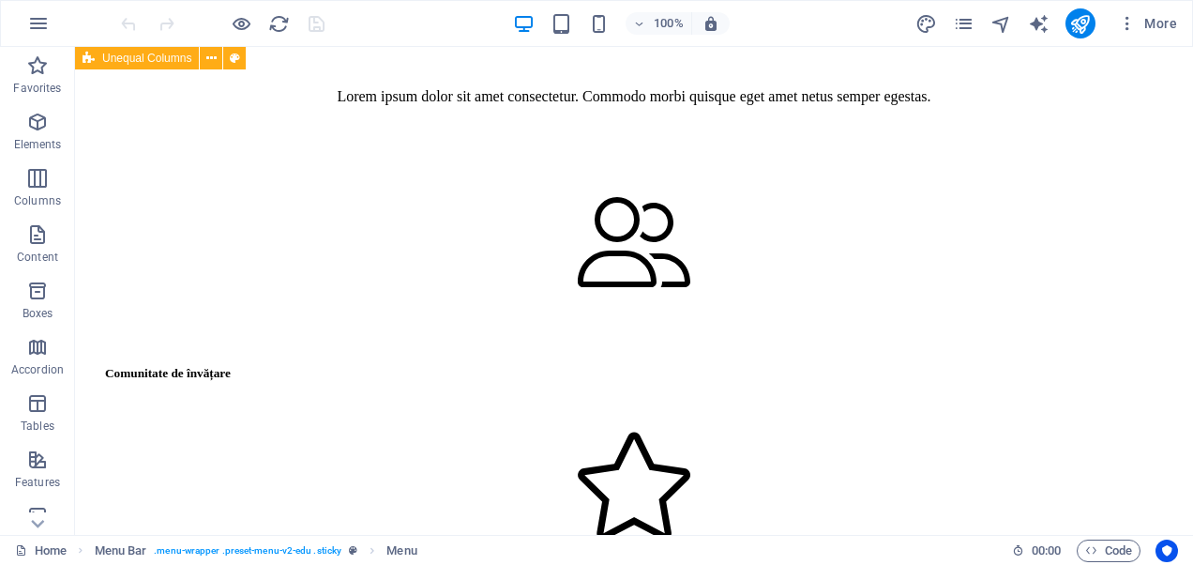
scroll to position [2354, 0]
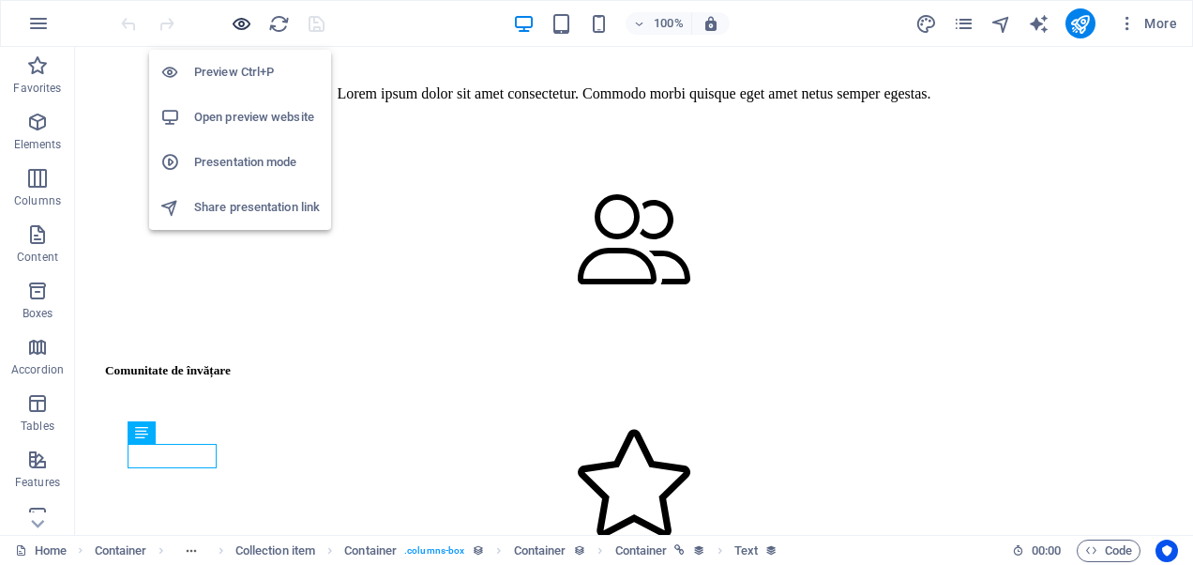
click at [245, 19] on icon "button" at bounding box center [242, 24] width 22 height 22
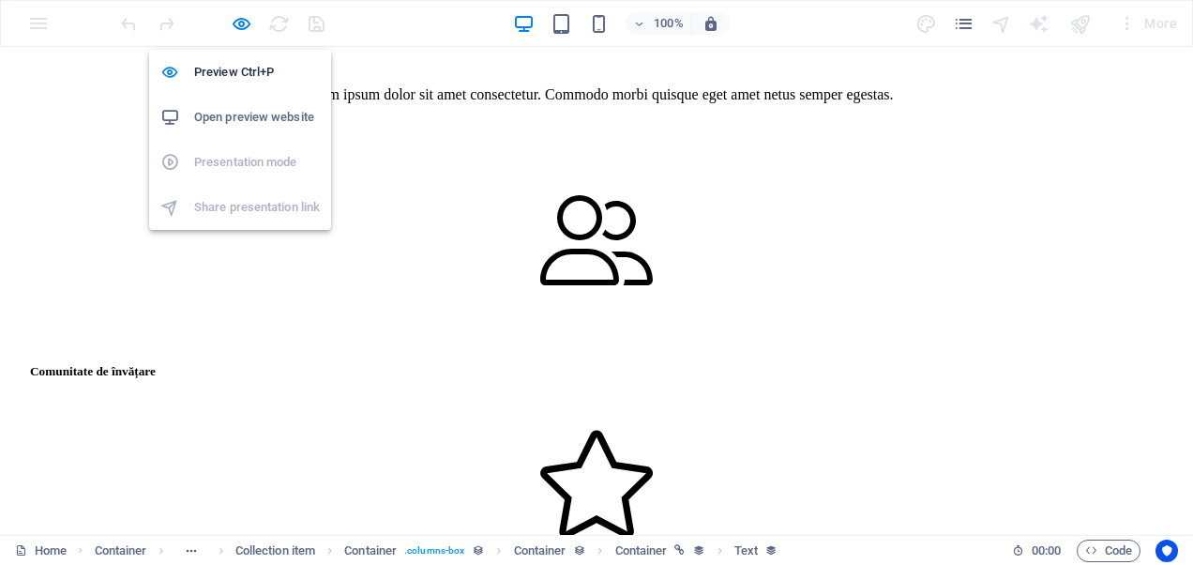
click at [229, 118] on h6 "Open preview website" at bounding box center [257, 117] width 126 height 23
